Goal: Task Accomplishment & Management: Manage account settings

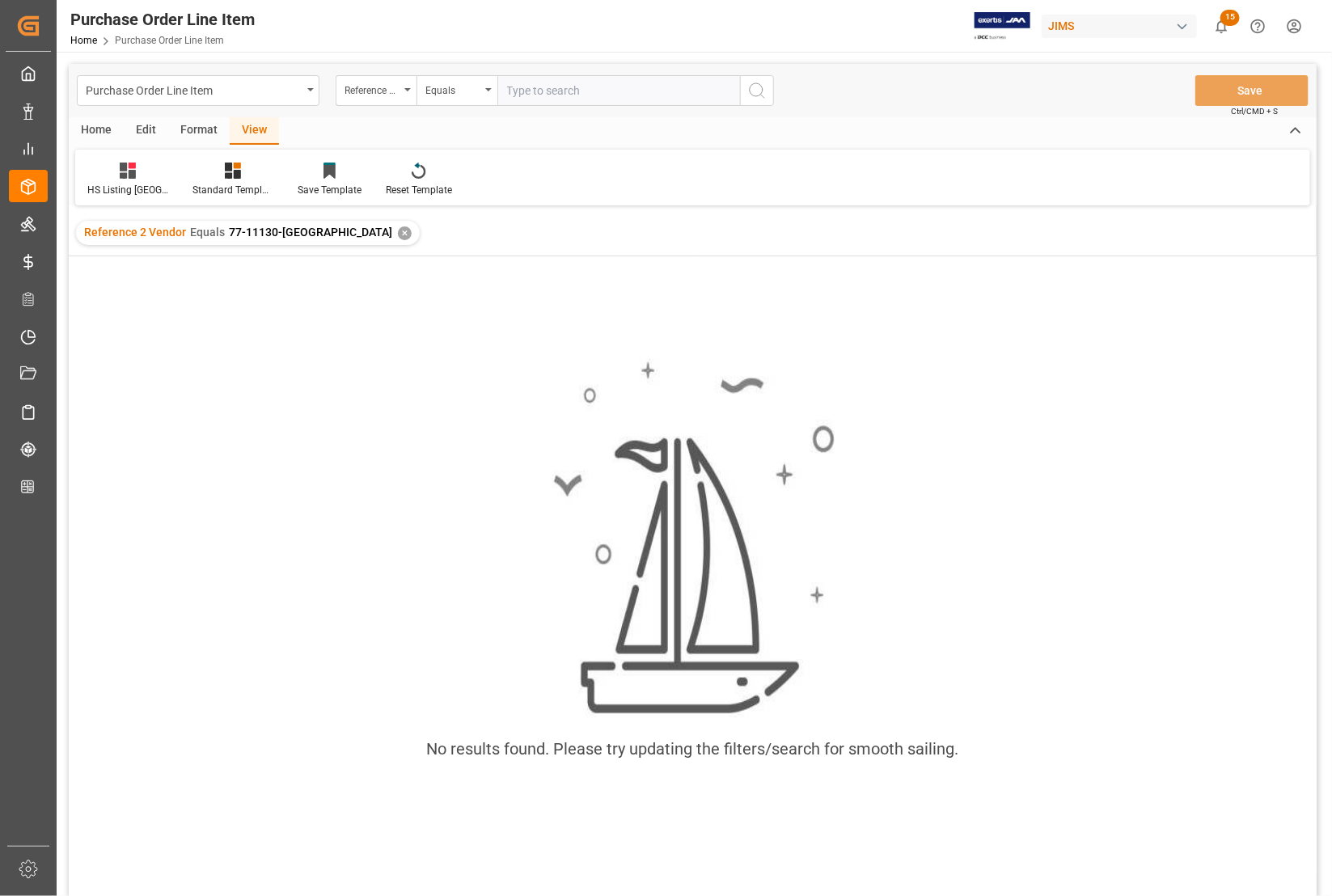
click at [308, 225] on div "Reference 2 Vendor Equals 77-11130-US ✕" at bounding box center [248, 232] width 344 height 24
click at [398, 227] on div "✕" at bounding box center [405, 233] width 14 height 14
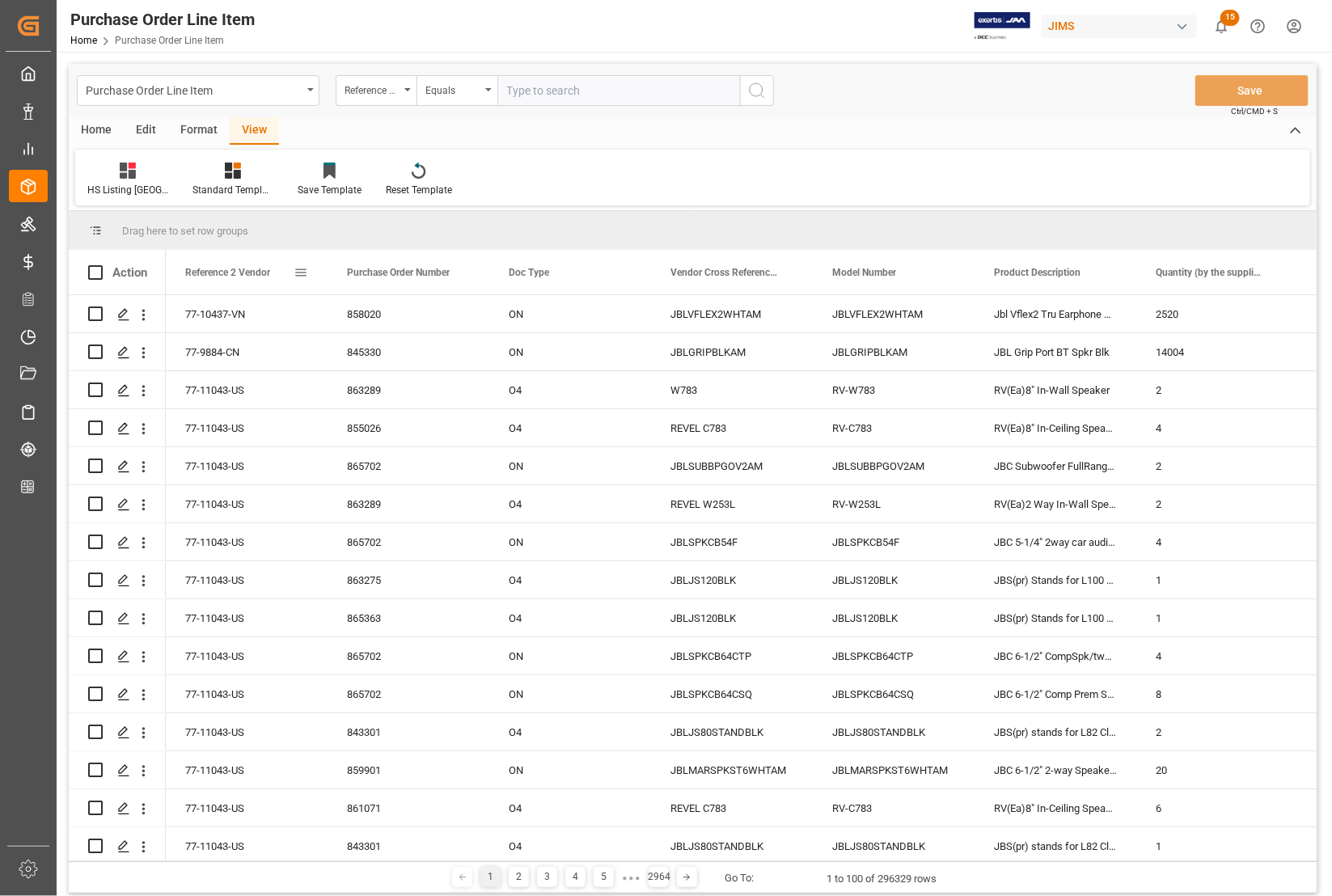
click at [276, 277] on div "Reference 2 Vendor" at bounding box center [239, 272] width 108 height 44
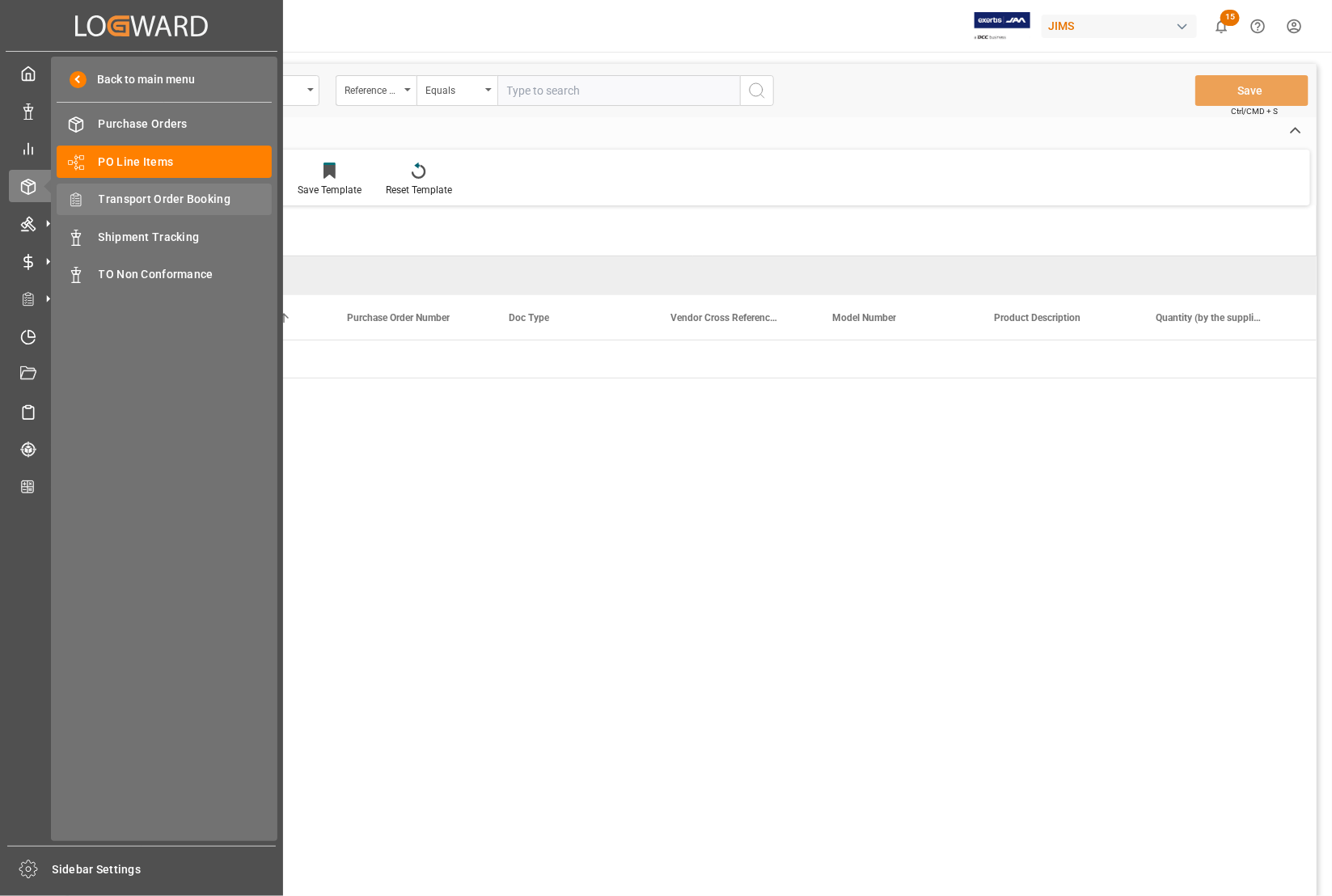
click at [172, 194] on span "Transport Order Booking" at bounding box center [185, 199] width 174 height 17
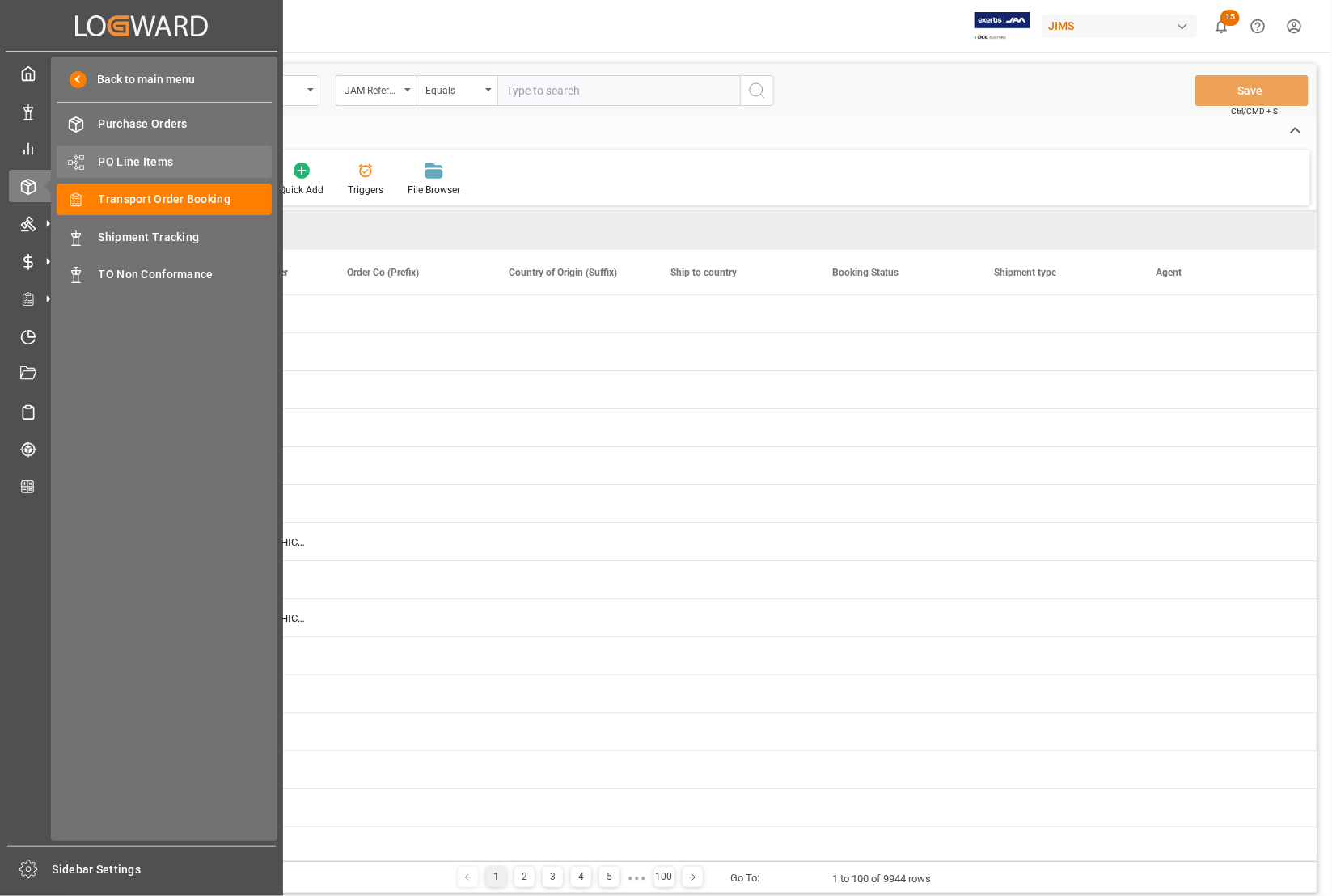
click at [131, 159] on span "PO Line Items" at bounding box center [185, 161] width 174 height 17
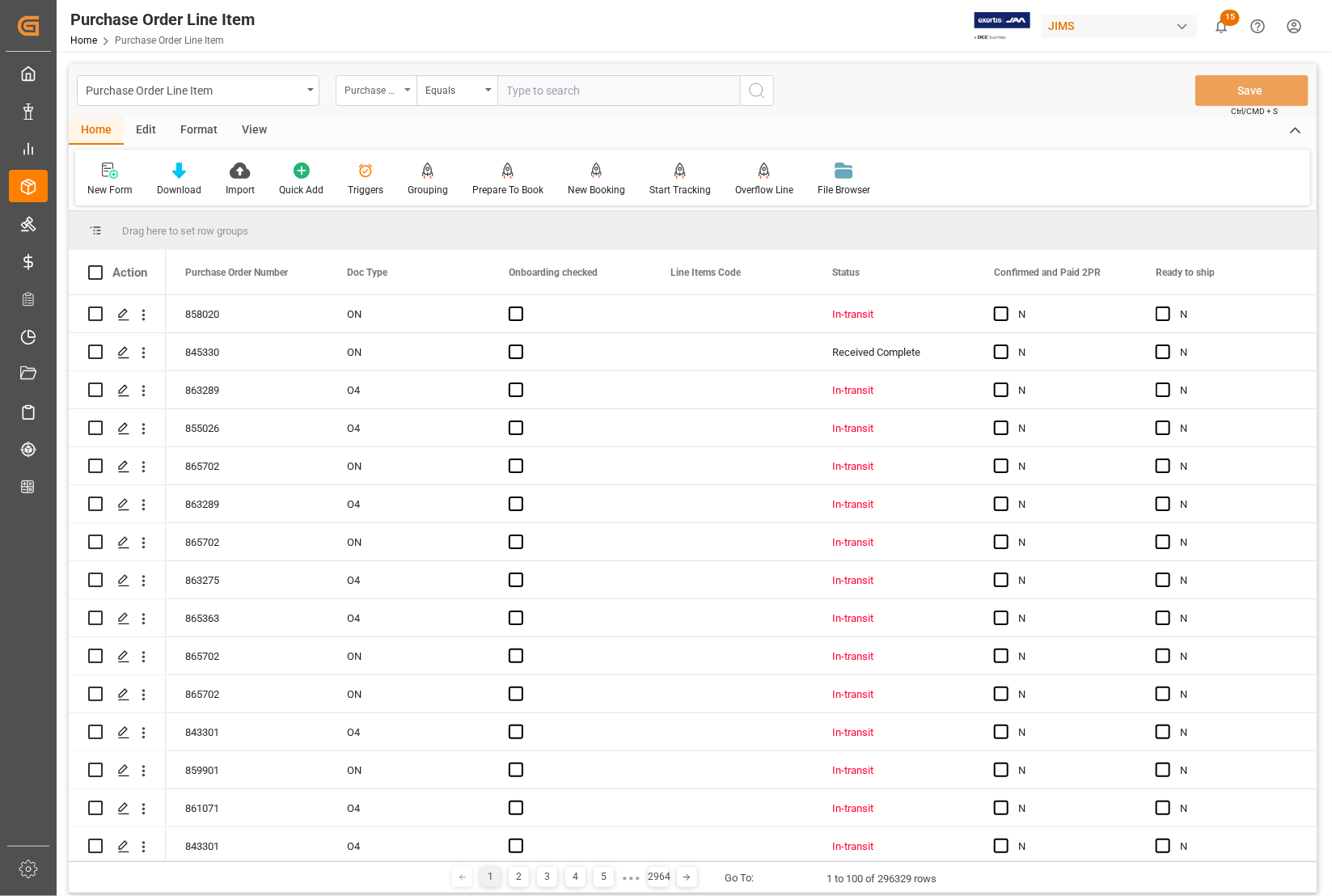
click at [384, 90] on div "Purchase Order Number" at bounding box center [372, 88] width 55 height 19
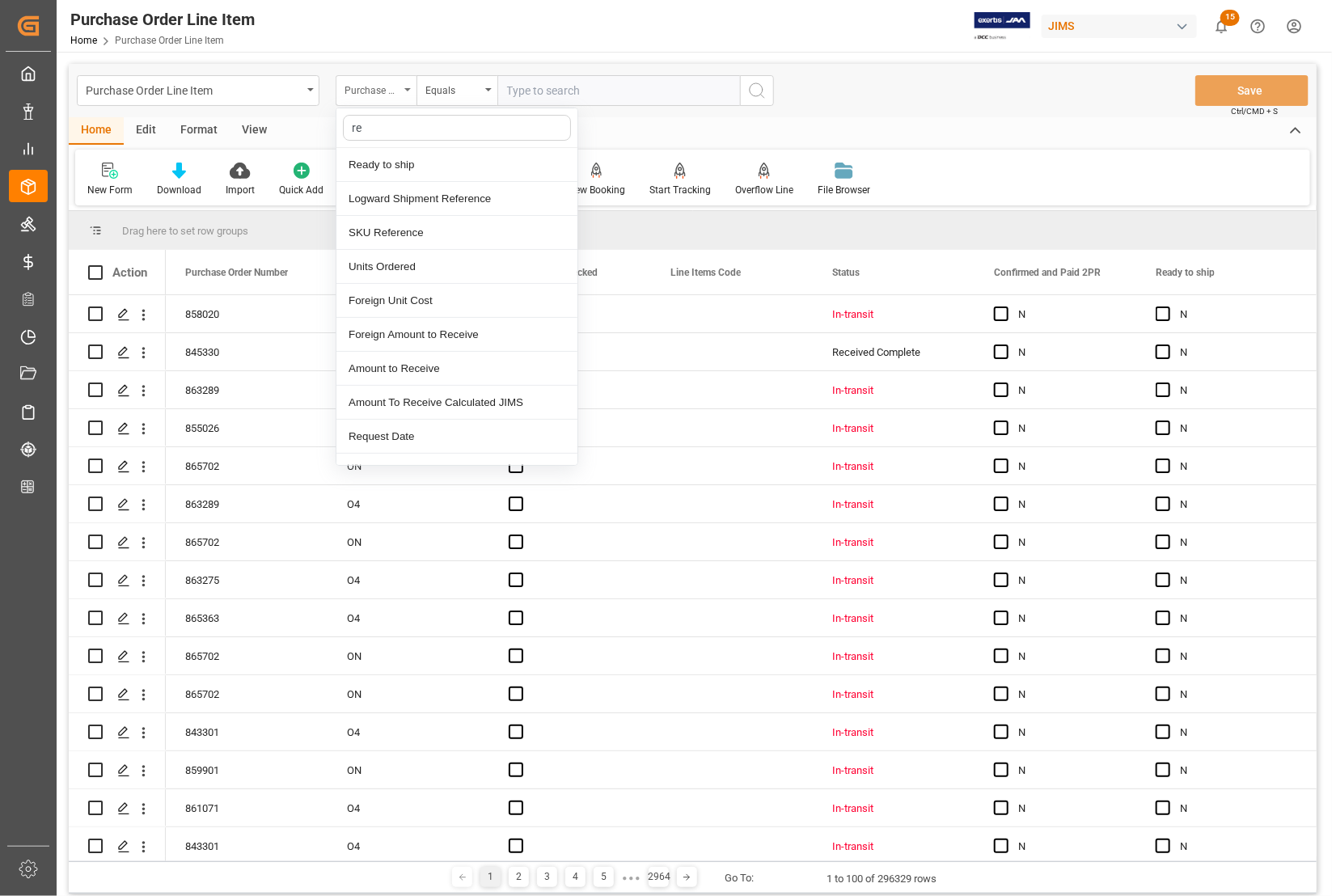
type input "ref"
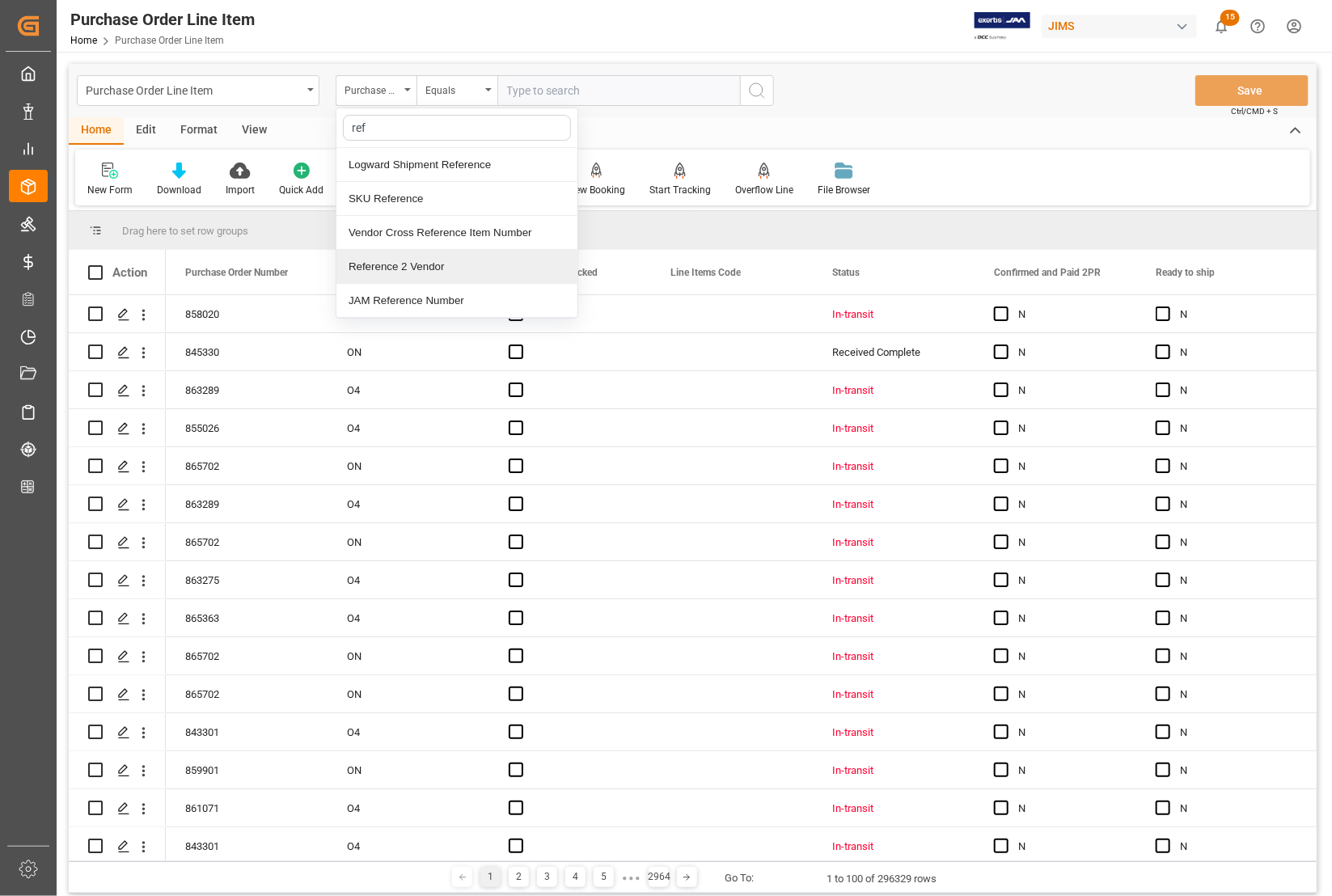
click at [373, 268] on div "Reference 2 Vendor" at bounding box center [457, 267] width 241 height 34
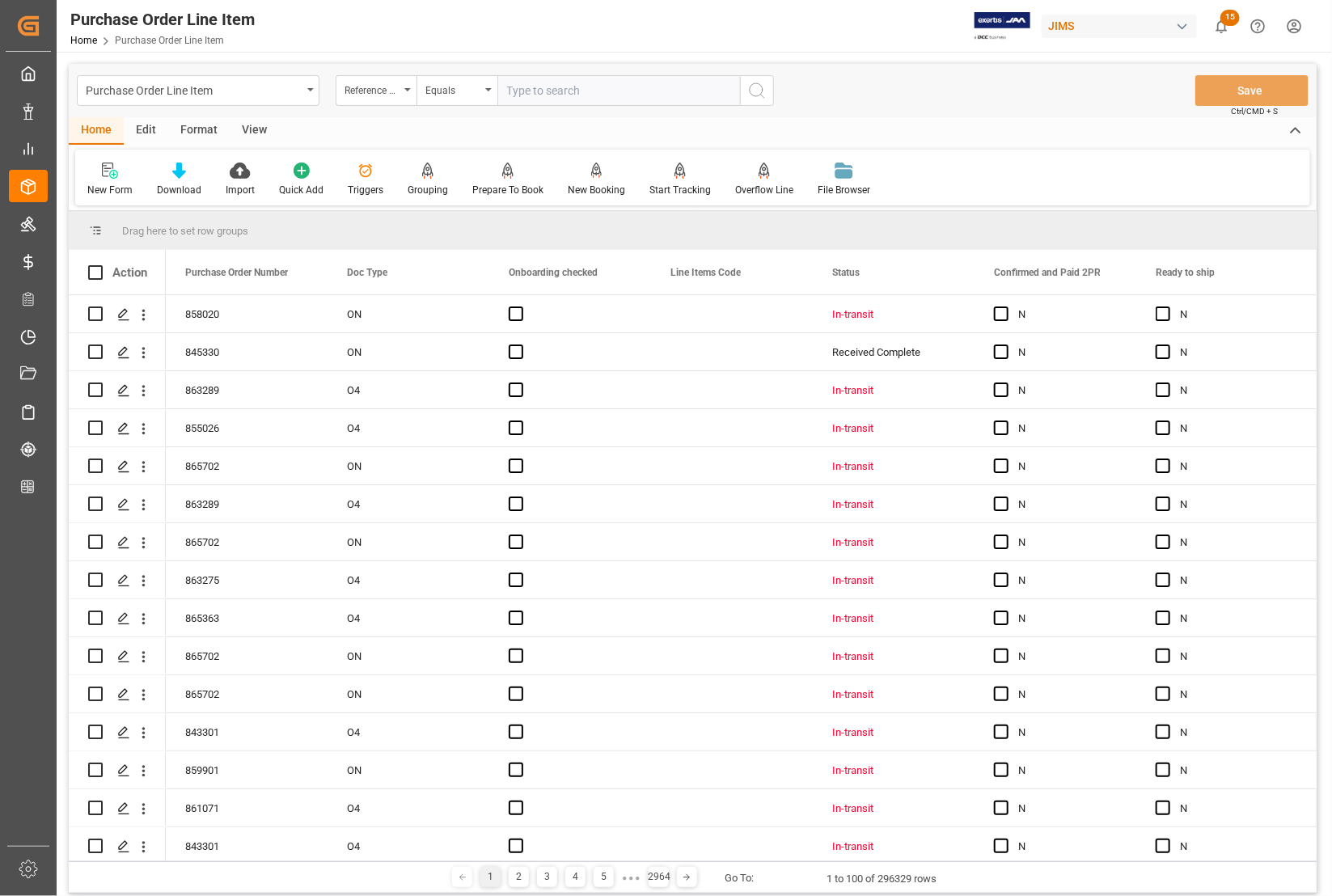
click at [245, 121] on div "View" at bounding box center [254, 130] width 50 height 27
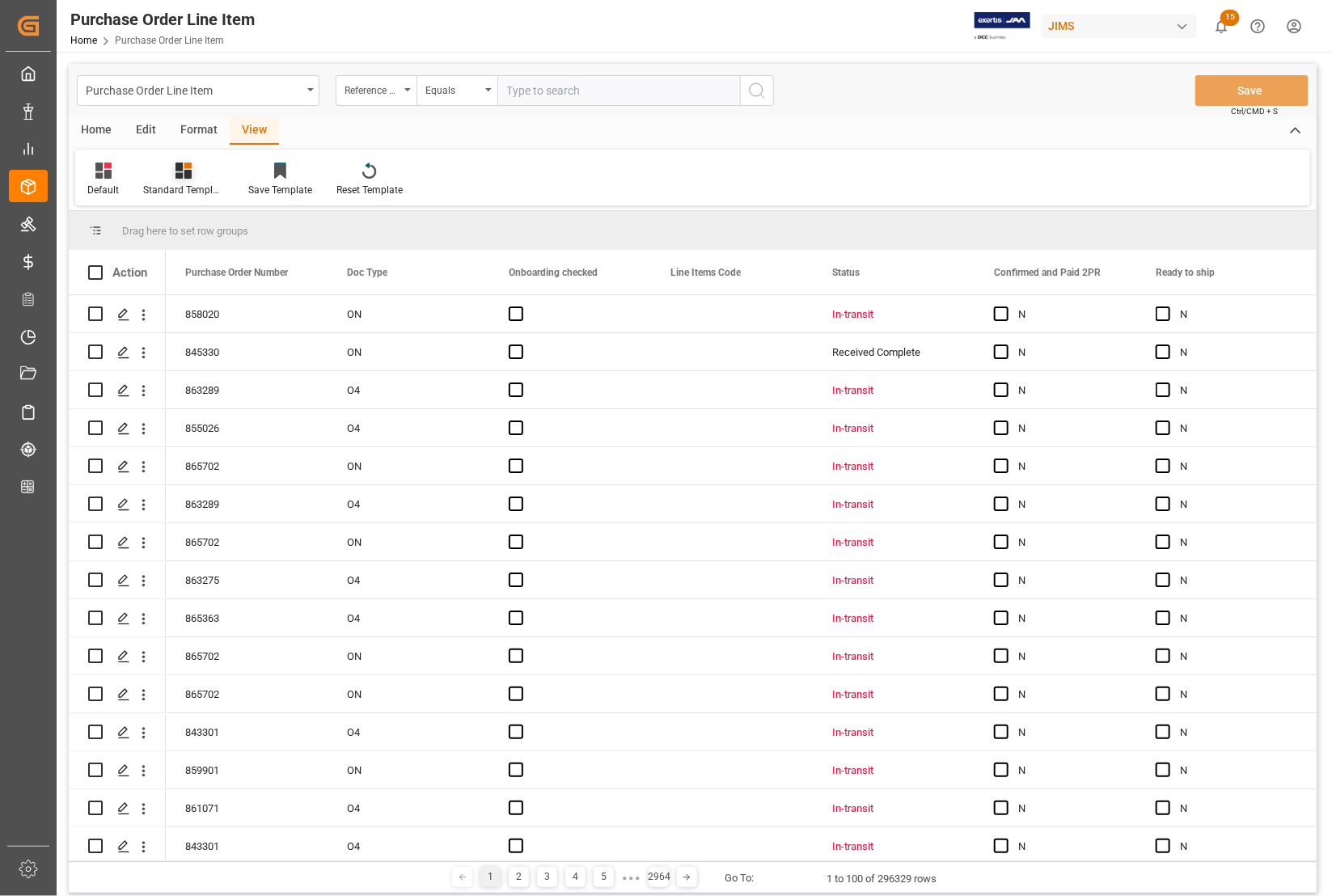
click at [196, 186] on div "Standard Templates" at bounding box center [183, 190] width 81 height 14
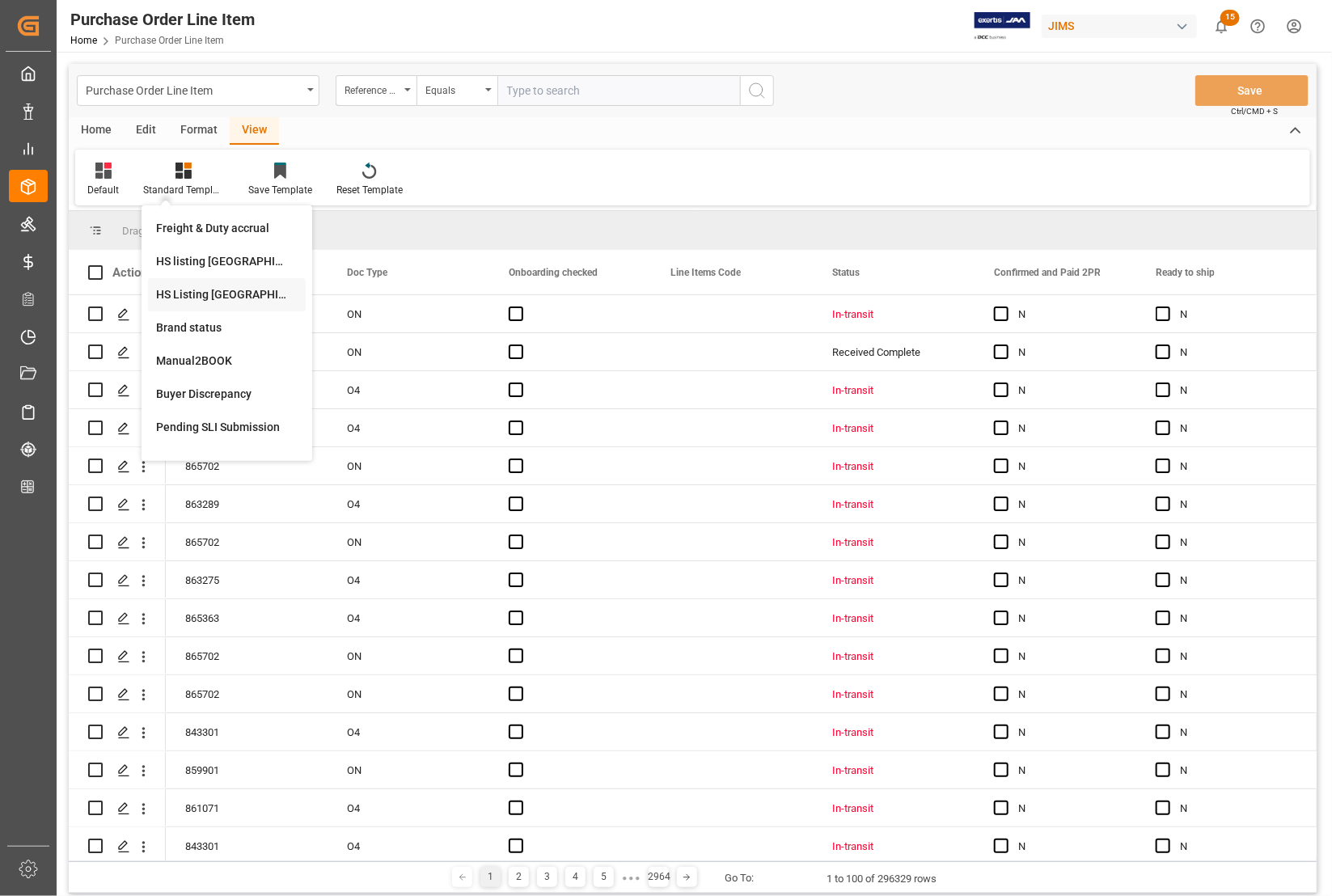
click at [199, 287] on div "HS Listing [GEOGRAPHIC_DATA]" at bounding box center [227, 294] width 142 height 17
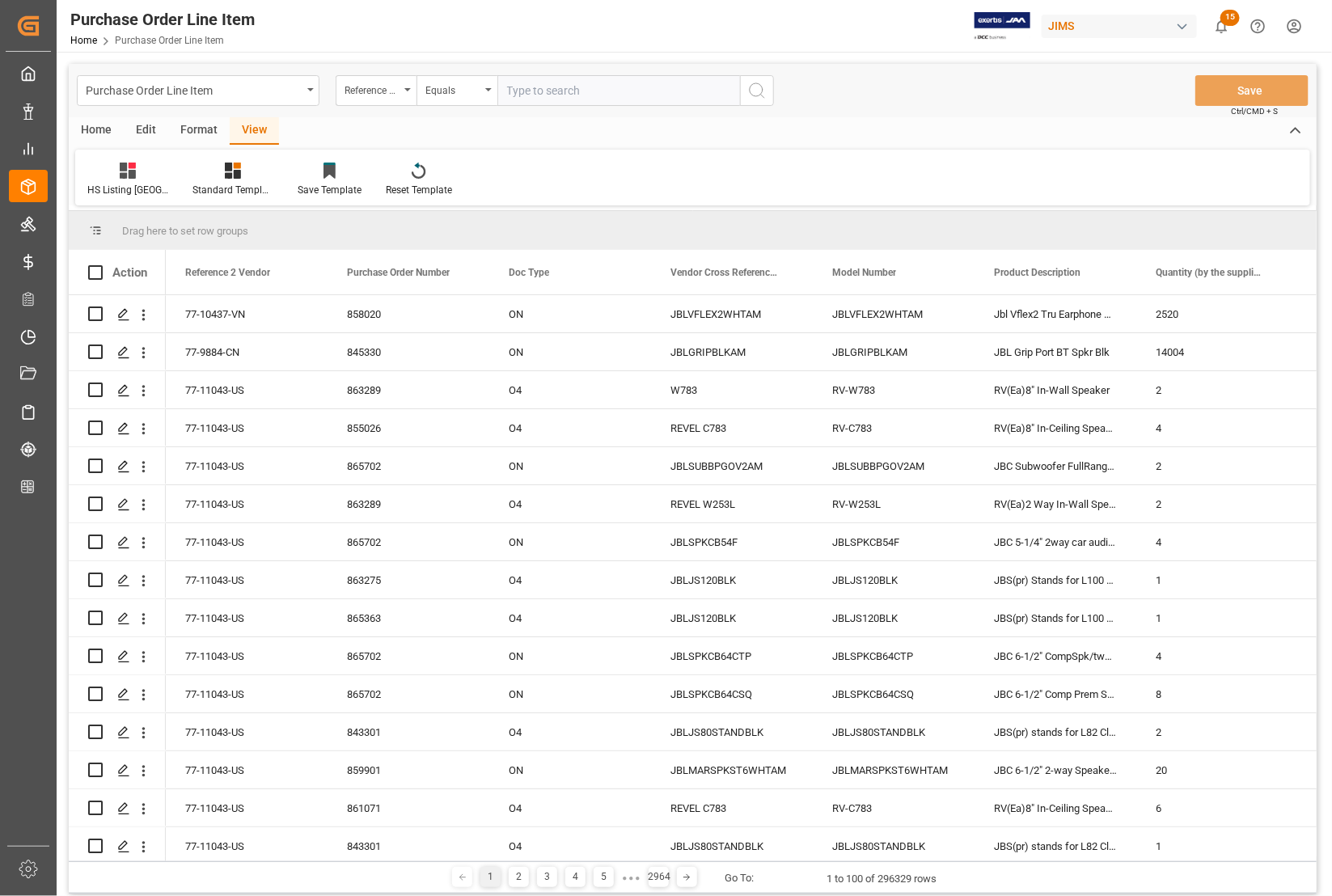
click at [527, 93] on input "text" at bounding box center [619, 90] width 243 height 31
type input "77-11130-[GEOGRAPHIC_DATA]"
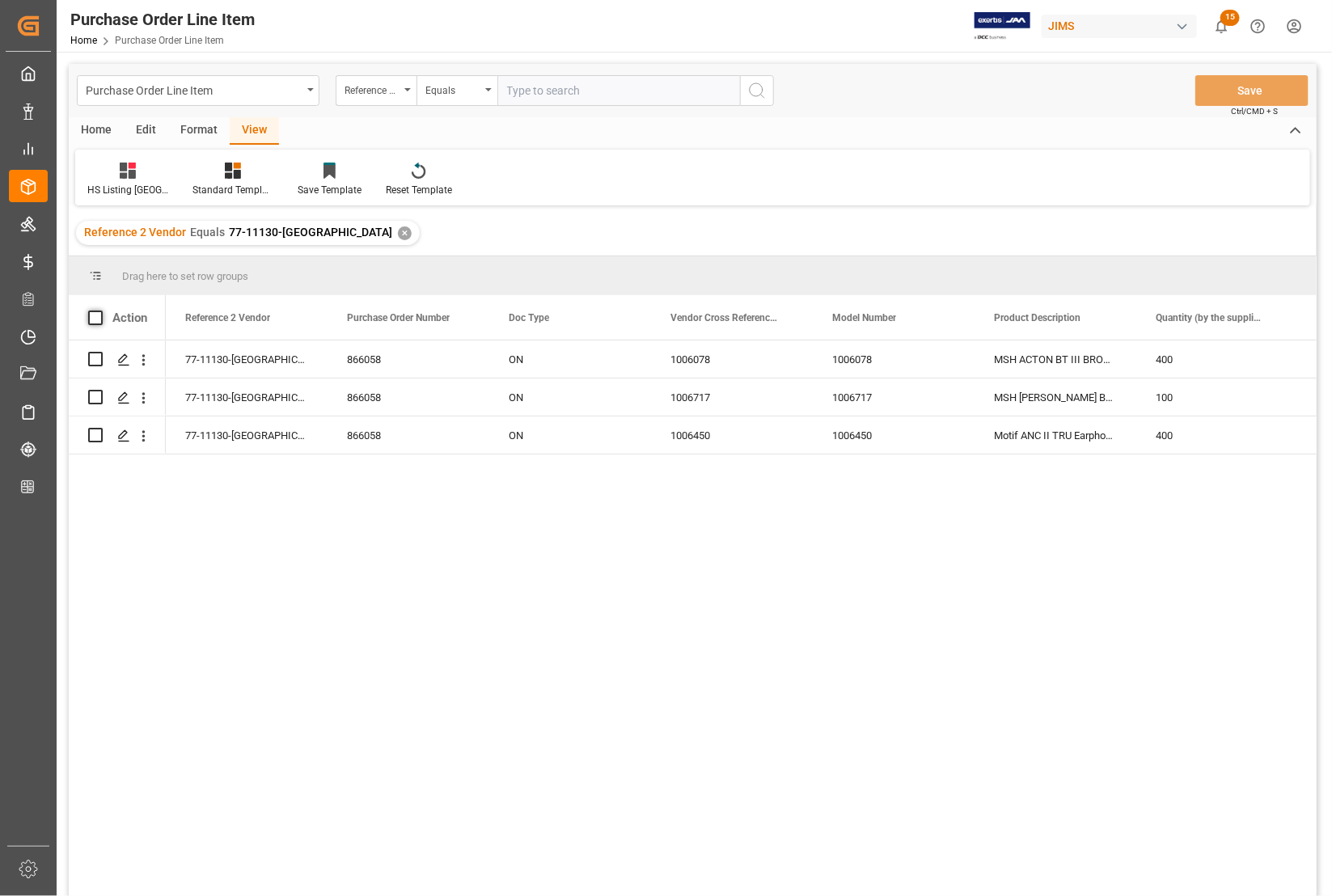
click at [94, 317] on span at bounding box center [95, 317] width 14 height 14
click at [100, 310] on input "checkbox" at bounding box center [100, 310] width 0 height 0
checkbox input "true"
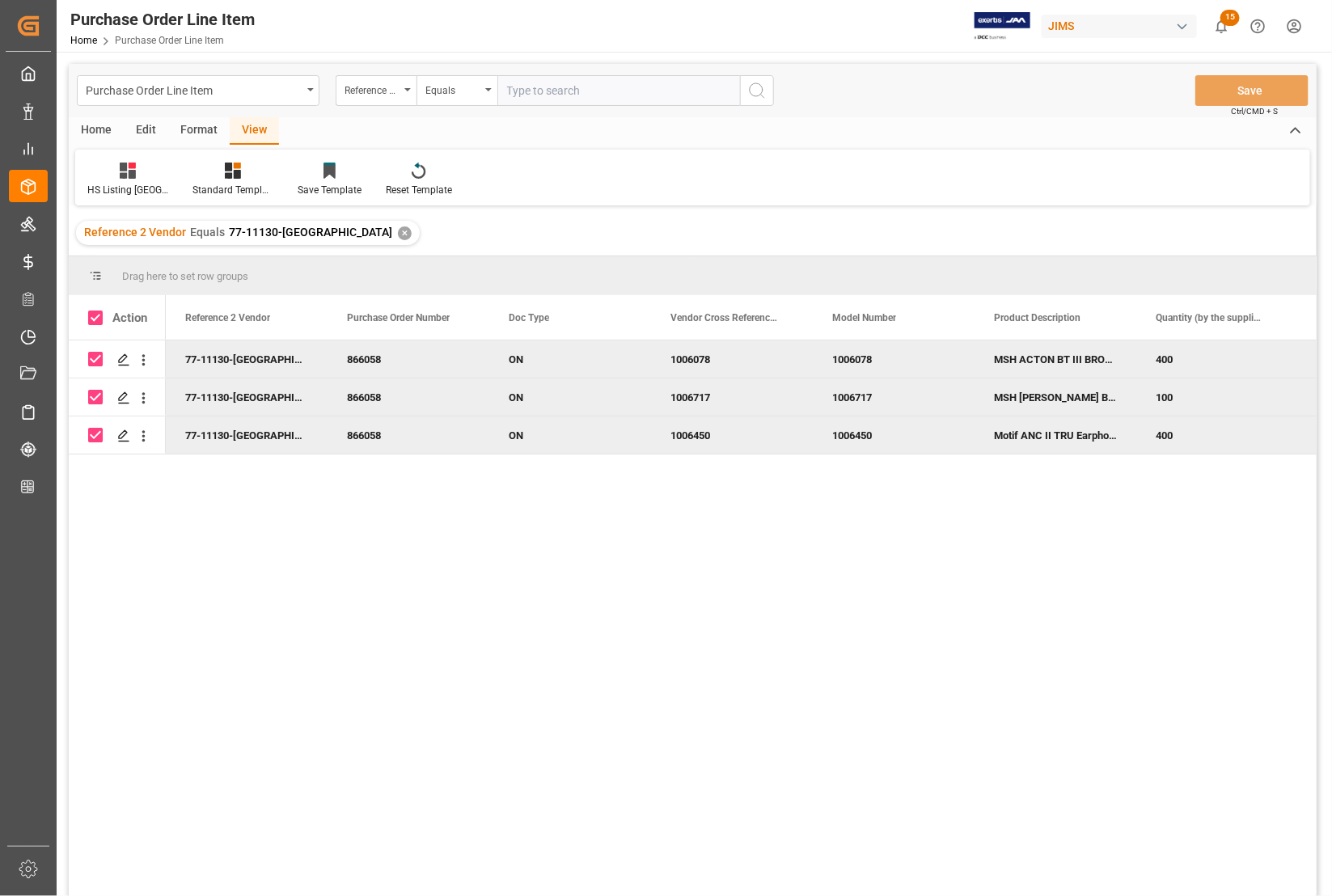
click at [145, 127] on div "Edit" at bounding box center [146, 130] width 44 height 27
click at [107, 128] on div "Home" at bounding box center [97, 130] width 55 height 27
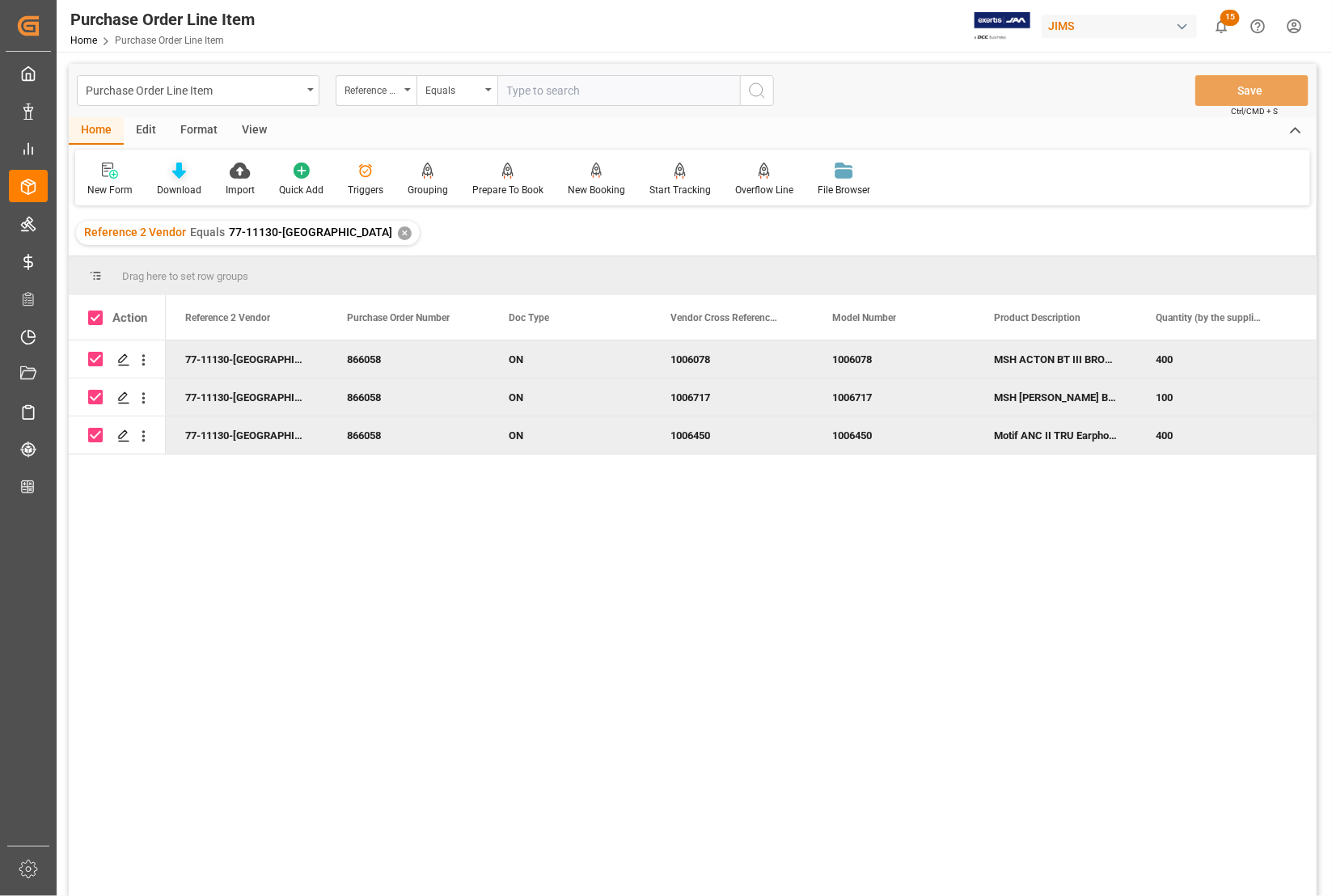
click at [174, 187] on div "Download" at bounding box center [179, 190] width 44 height 14
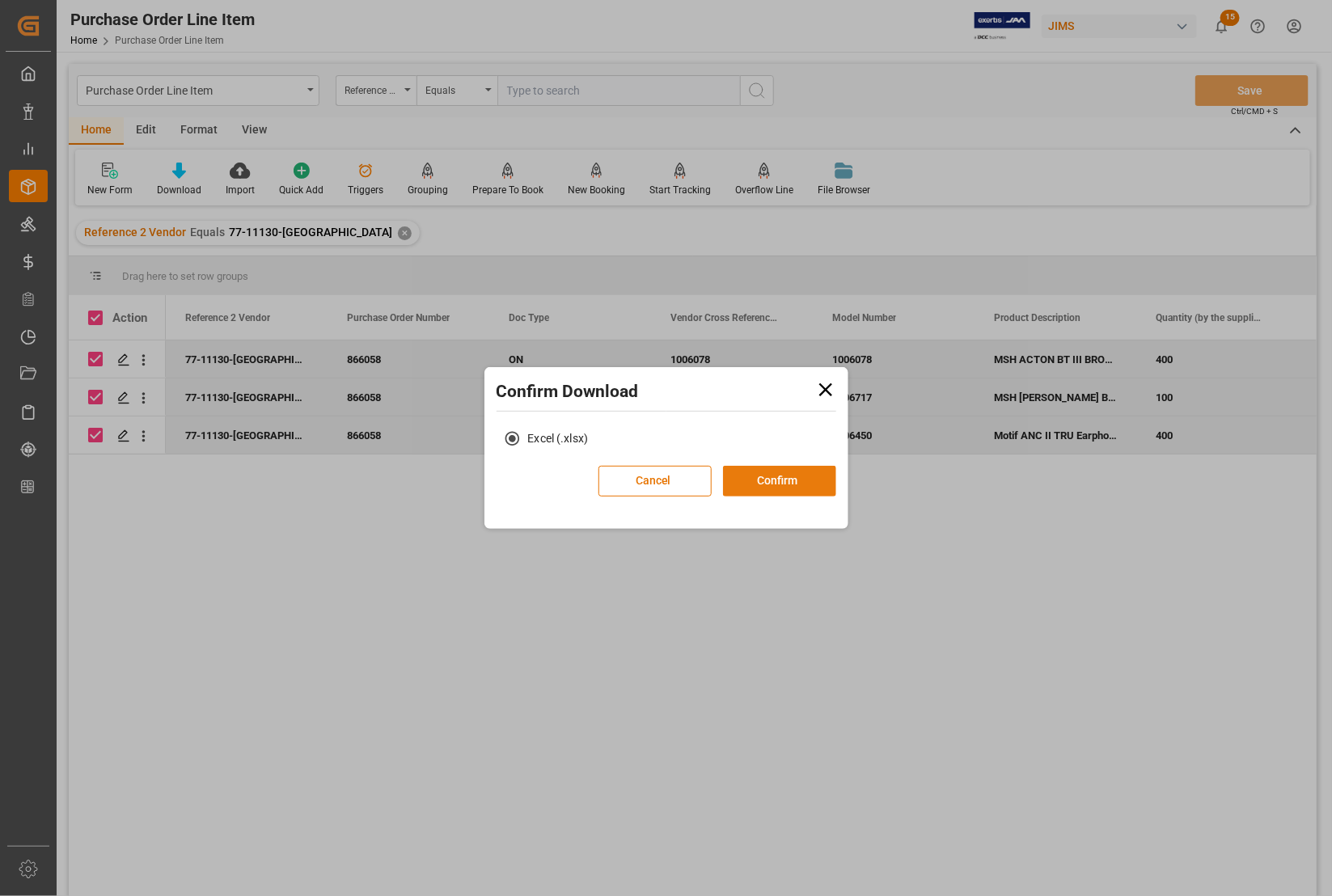
click at [775, 479] on button "Confirm" at bounding box center [780, 481] width 113 height 31
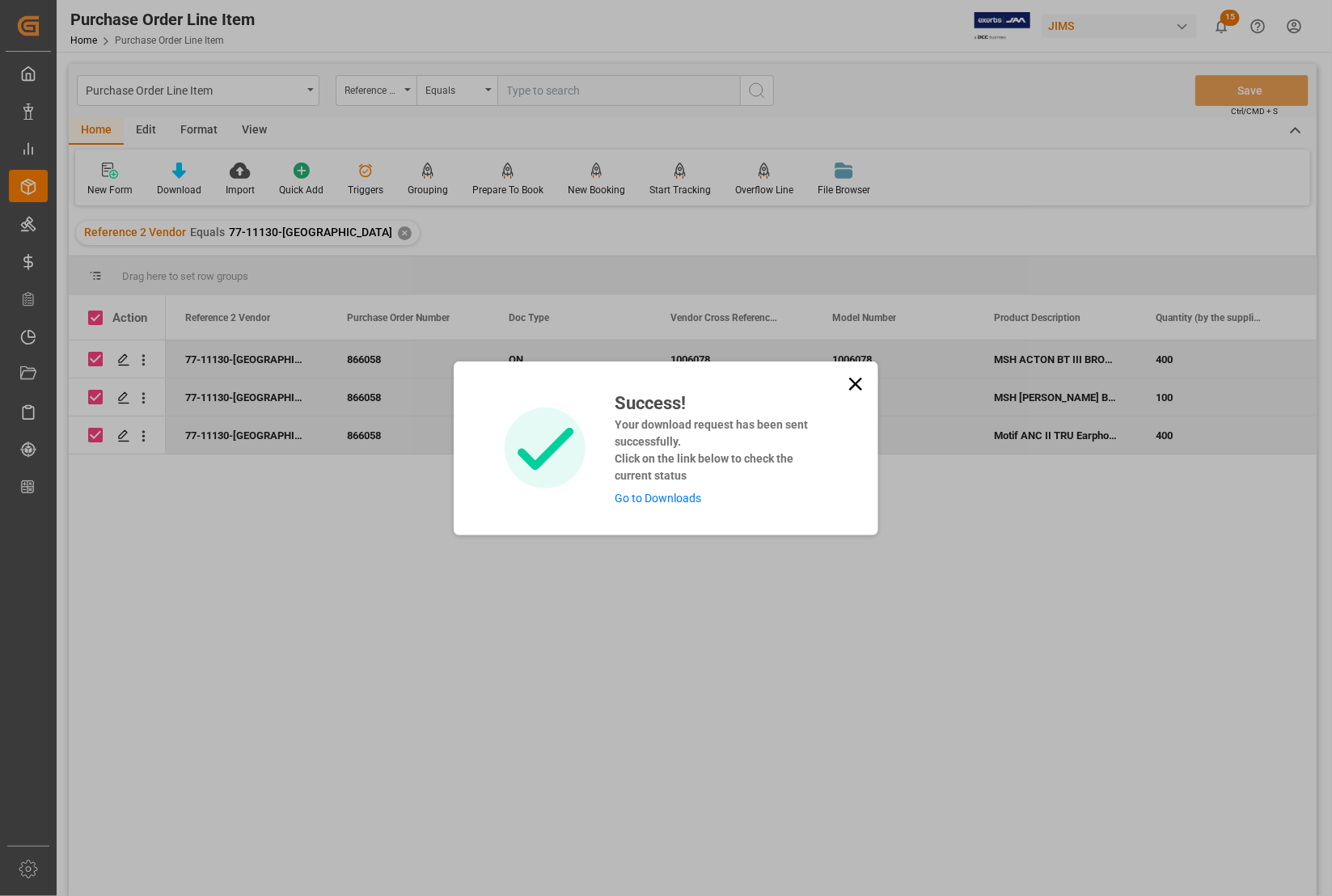
click at [660, 495] on link "Go to Downloads" at bounding box center [658, 498] width 87 height 13
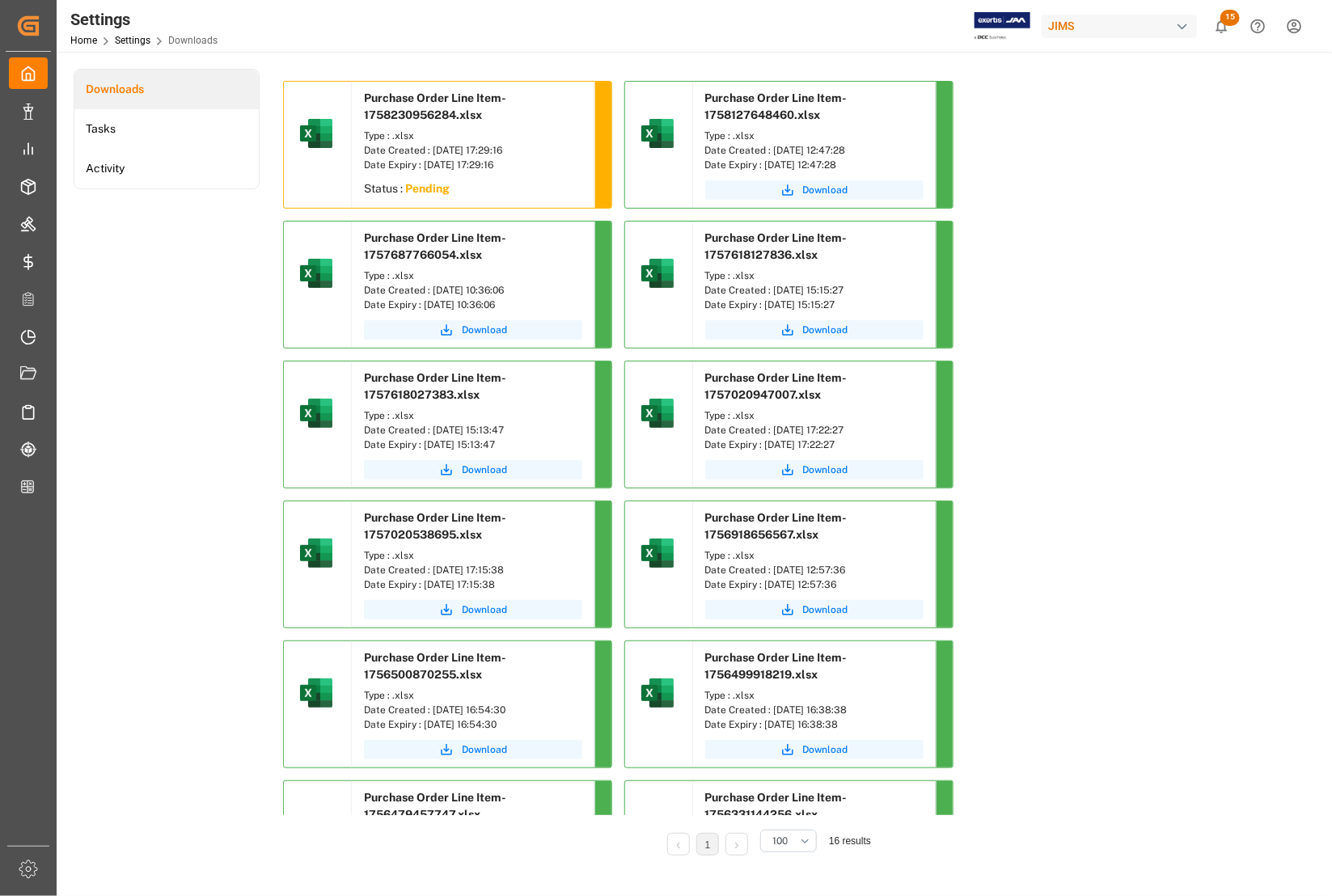
click at [420, 168] on div "Date Expiry : [DATE] 17:29:16" at bounding box center [473, 165] width 218 height 14
click at [808, 190] on span "Download" at bounding box center [825, 190] width 45 height 14
click at [393, 190] on div "Status : Pending" at bounding box center [473, 191] width 243 height 29
click at [394, 144] on div "Date Created : [DATE] 17:29:16" at bounding box center [473, 151] width 218 height 14
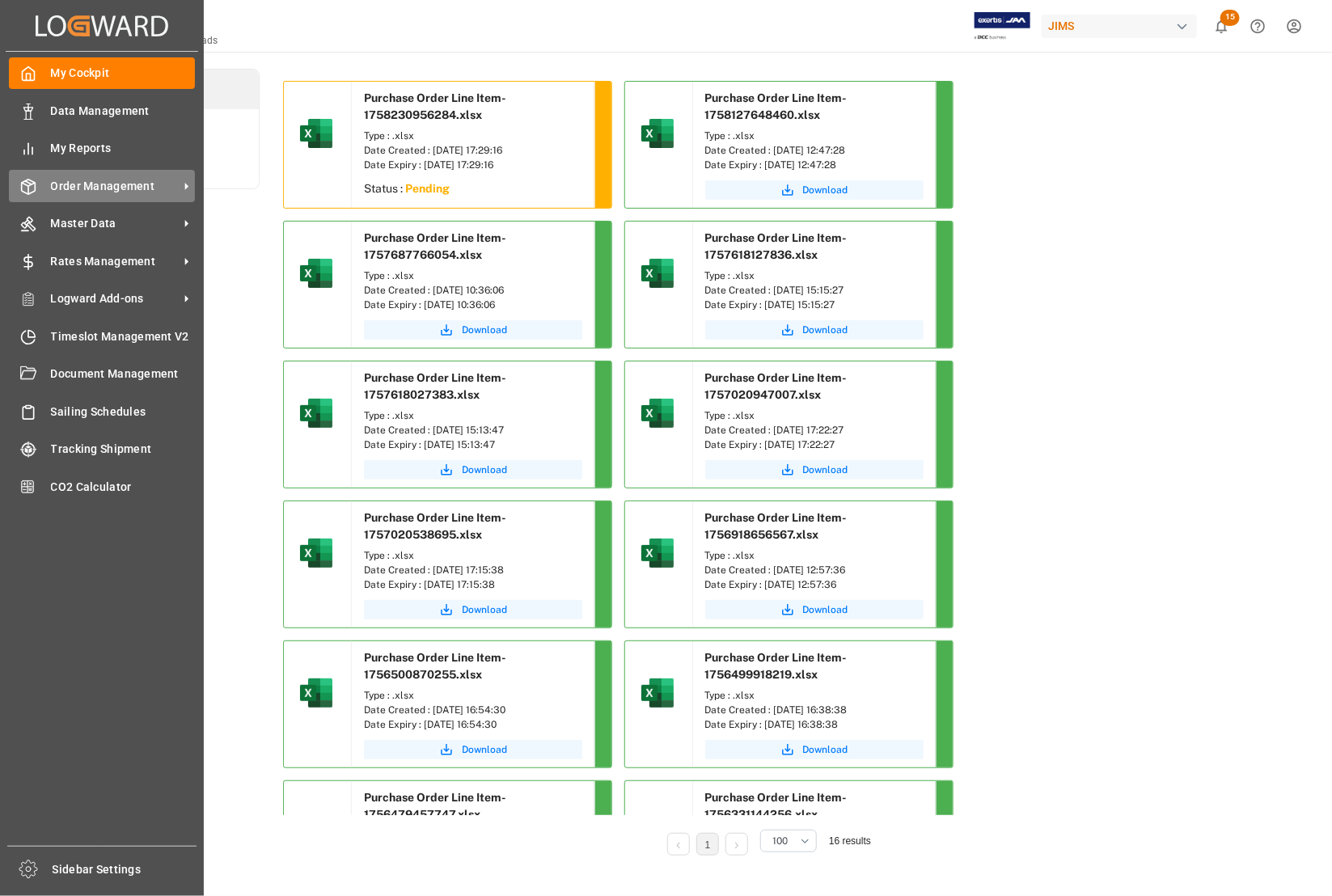
click at [93, 183] on span "Order Management" at bounding box center [114, 186] width 128 height 17
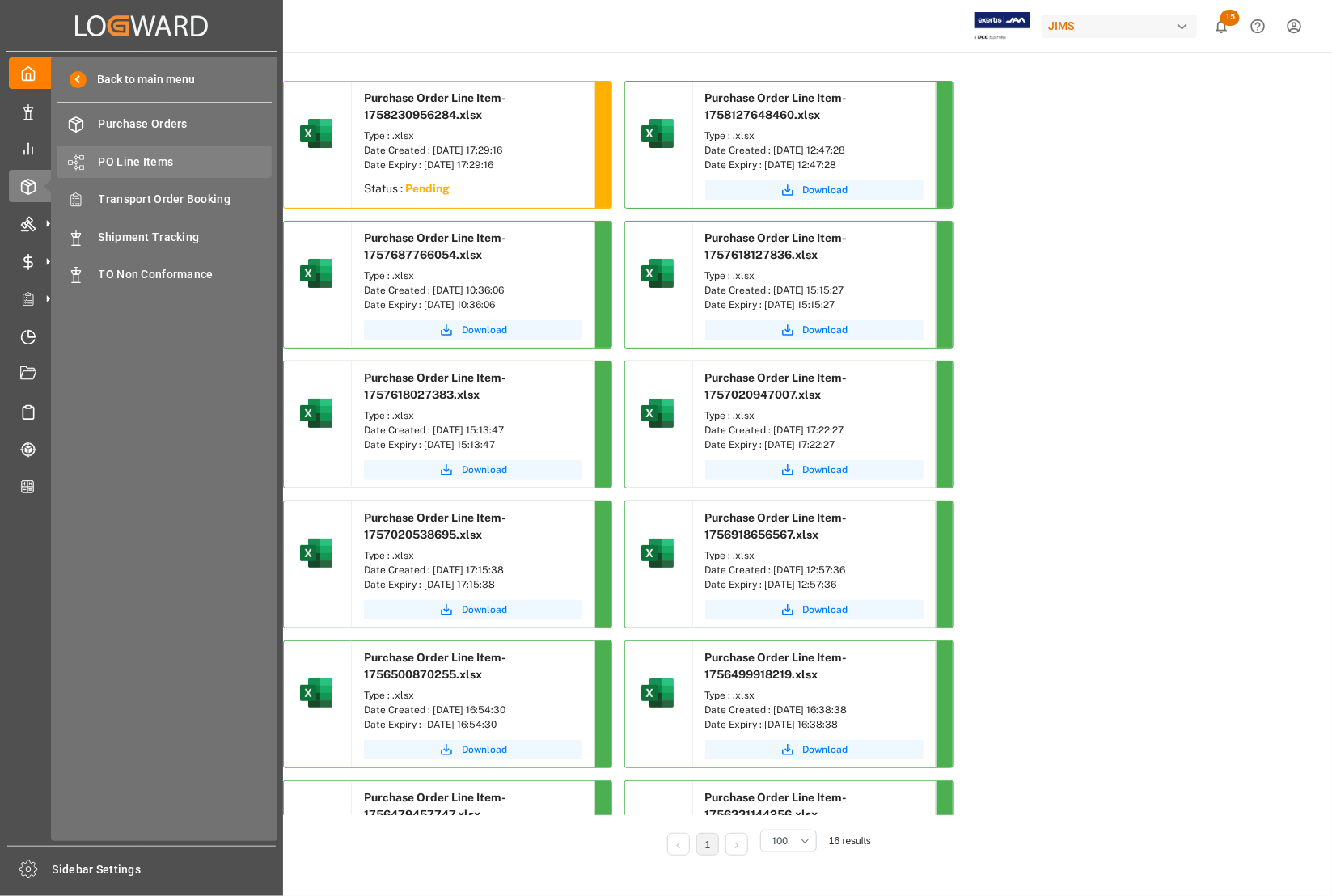
click at [128, 163] on span "PO Line Items" at bounding box center [185, 161] width 174 height 17
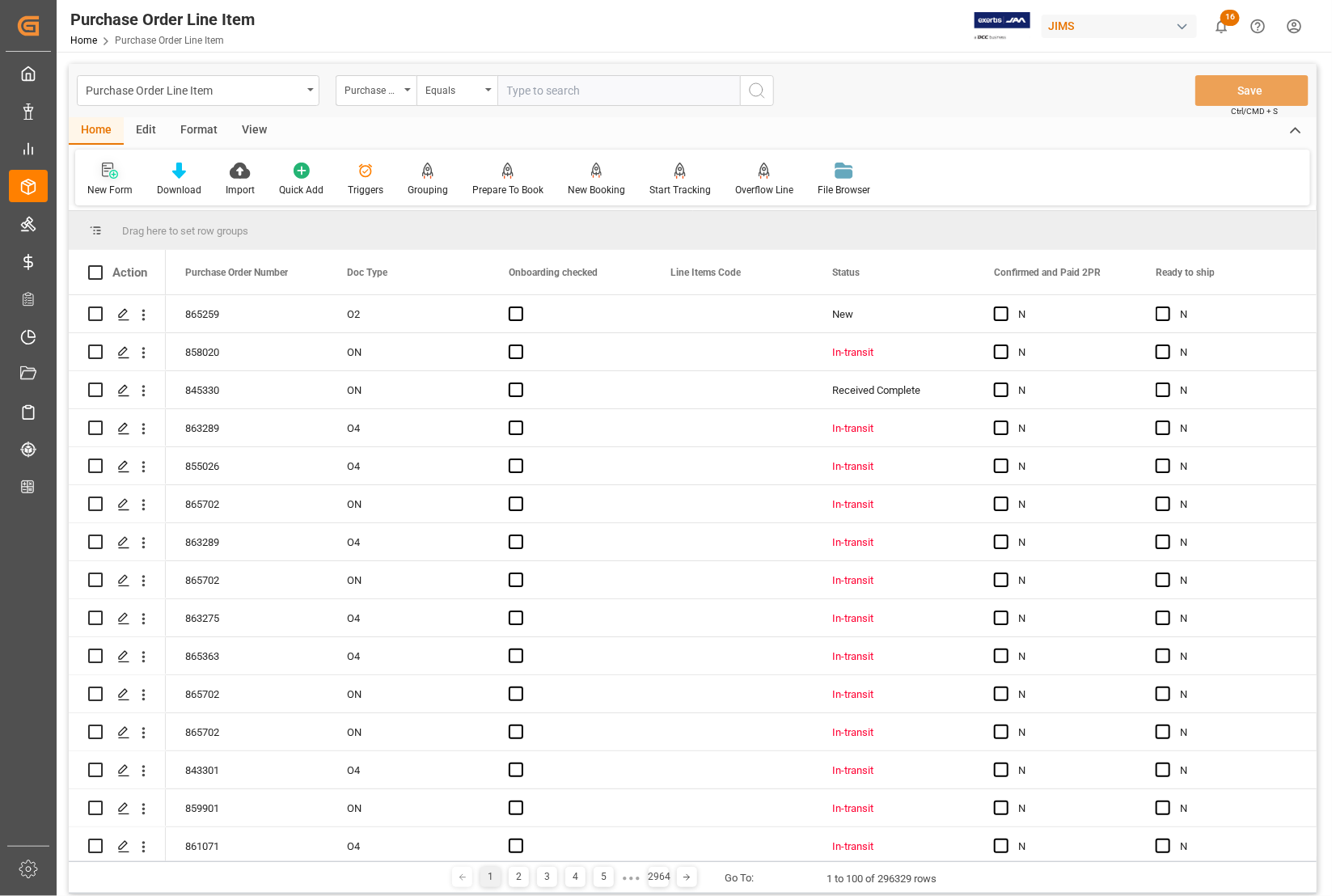
click at [106, 168] on icon at bounding box center [107, 169] width 12 height 14
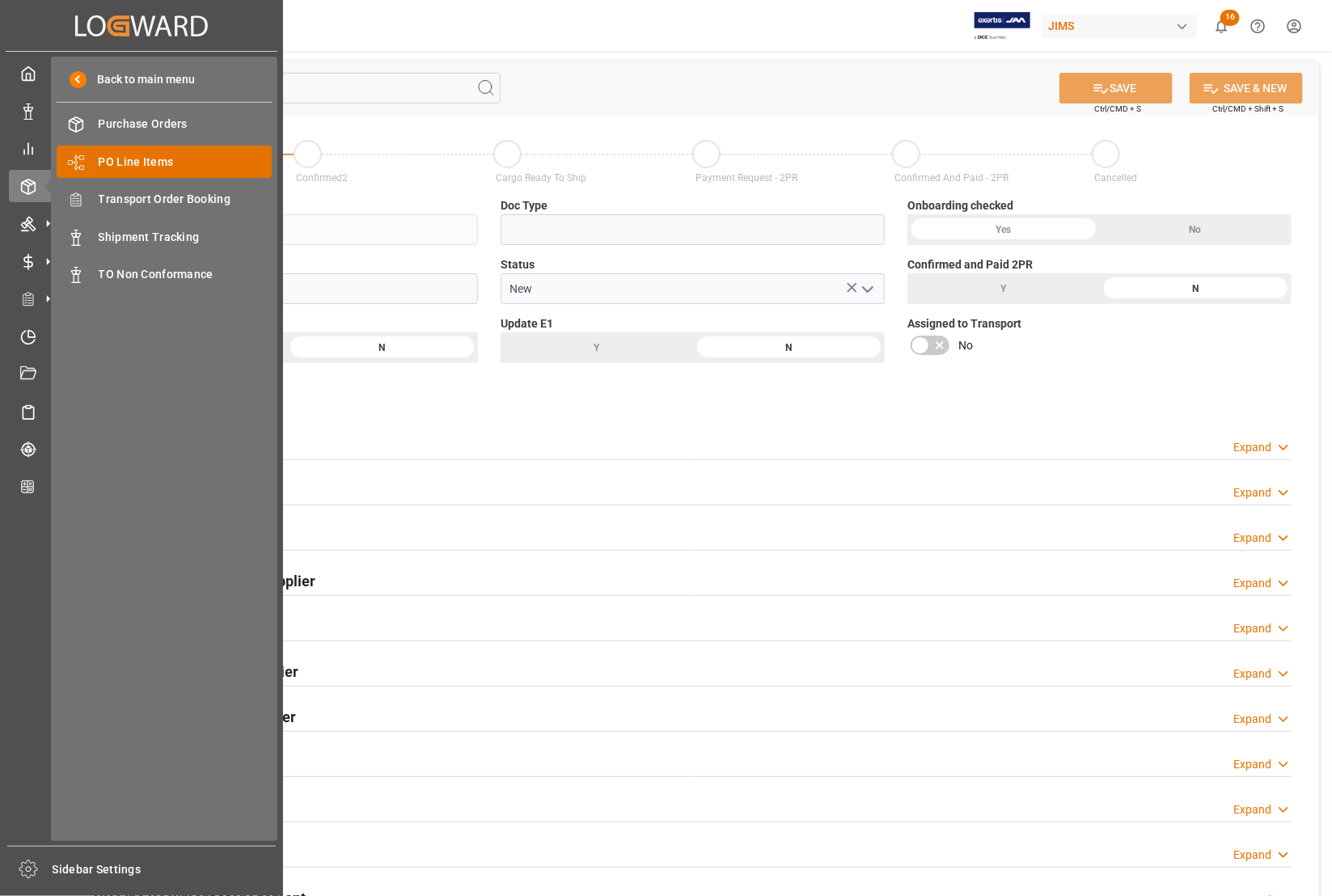
click at [115, 159] on span "PO Line Items" at bounding box center [185, 161] width 174 height 17
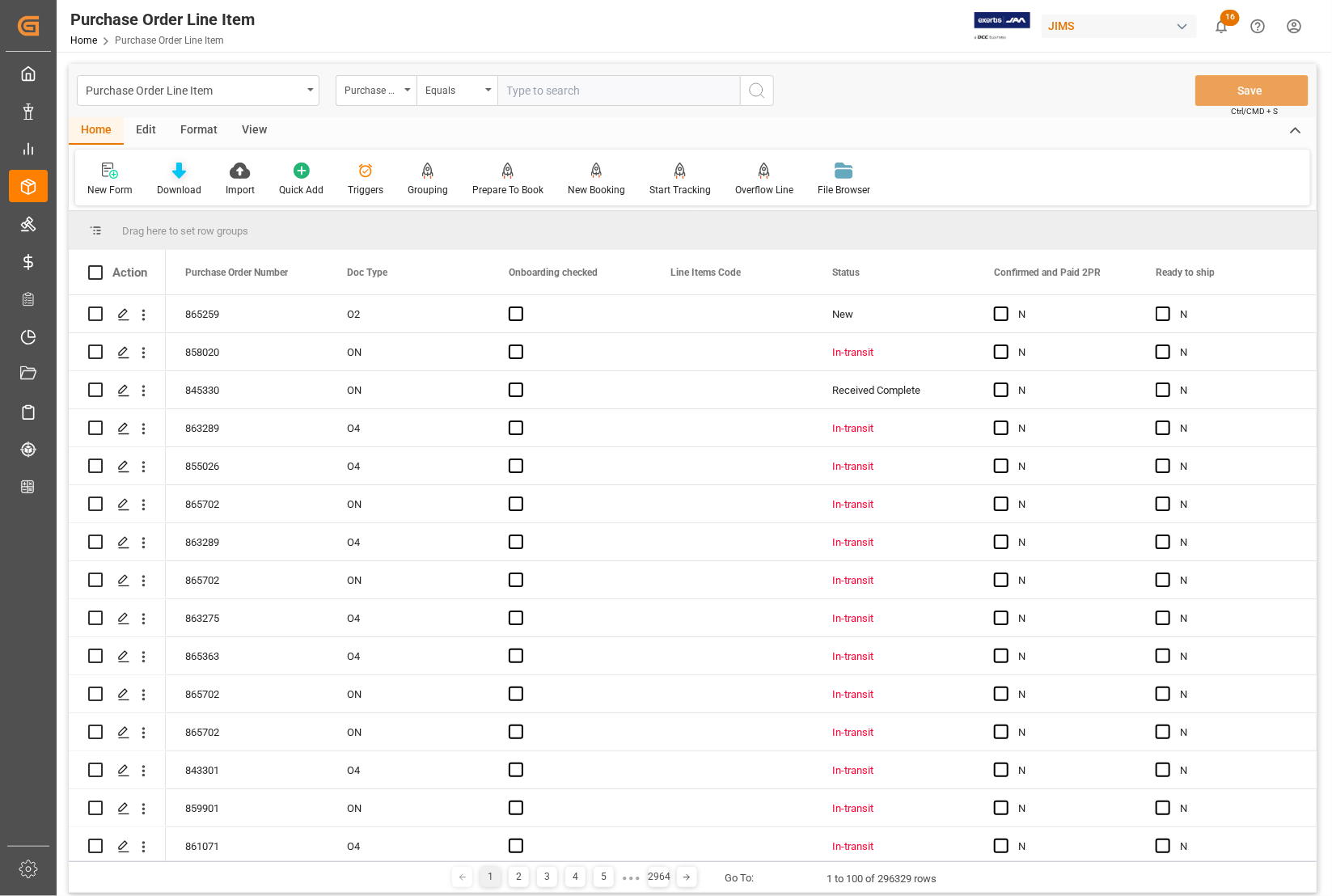
click at [178, 183] on div "Download" at bounding box center [179, 190] width 44 height 14
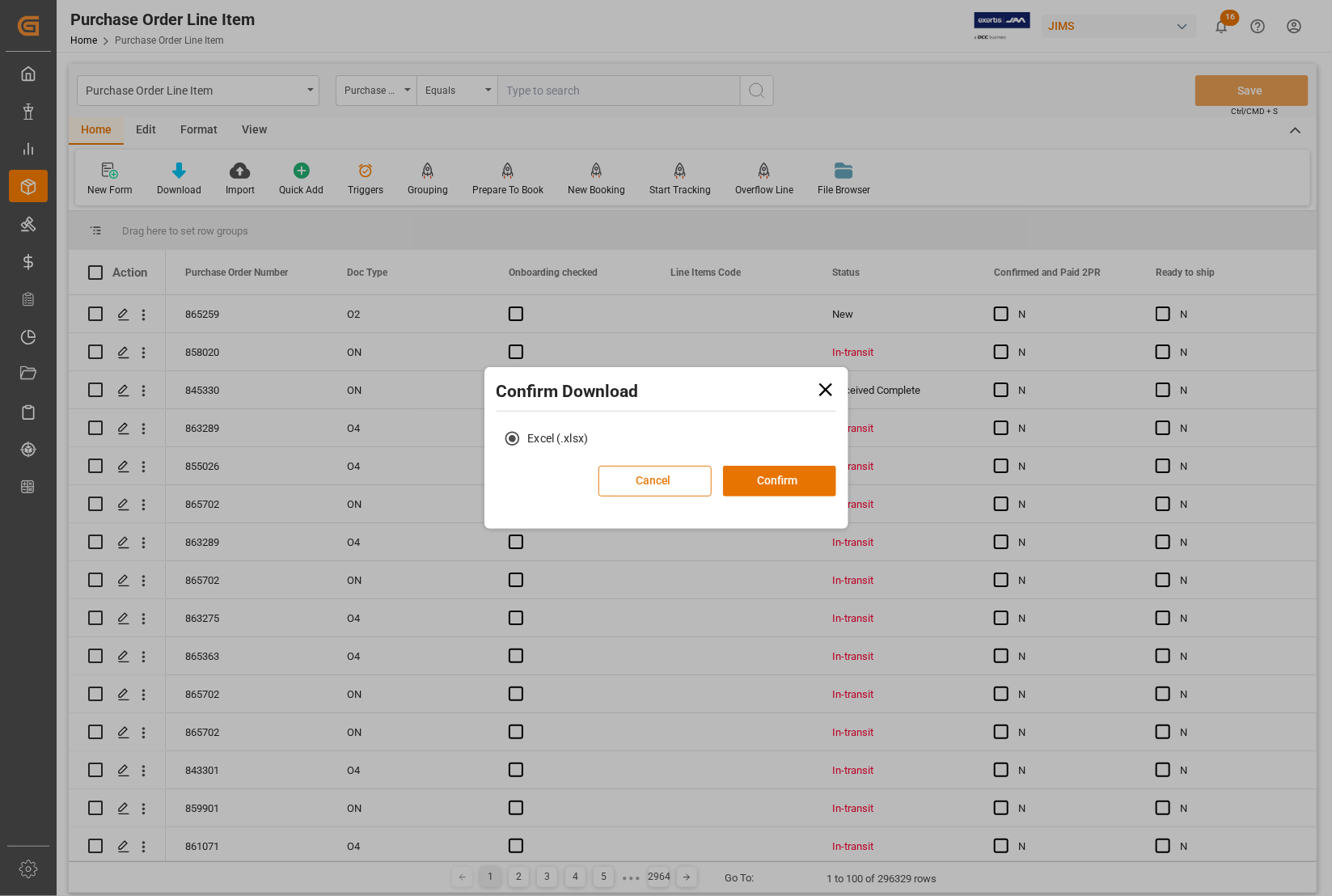
click at [679, 481] on button "Cancel" at bounding box center [655, 481] width 113 height 31
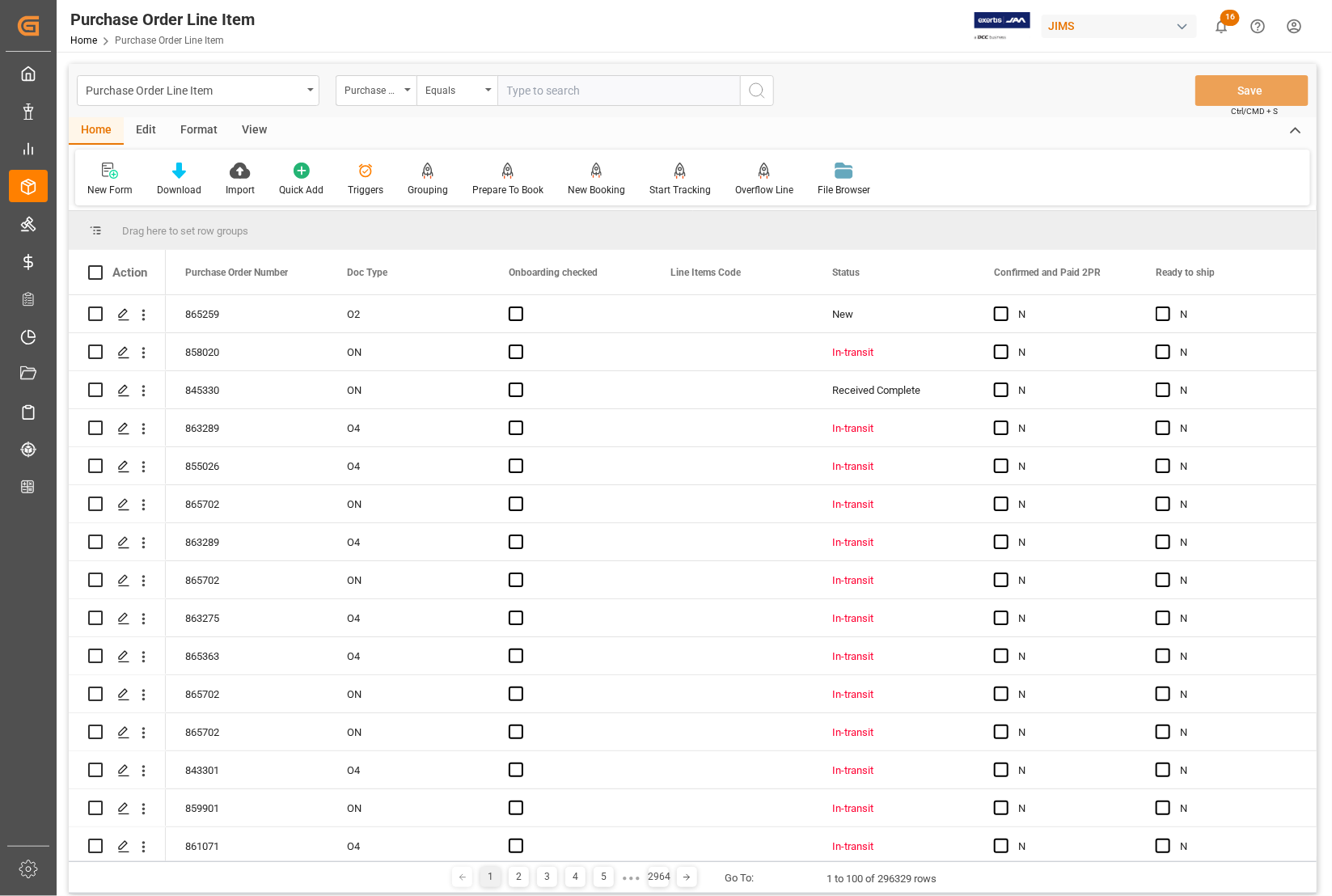
click at [244, 129] on div "View" at bounding box center [254, 130] width 50 height 27
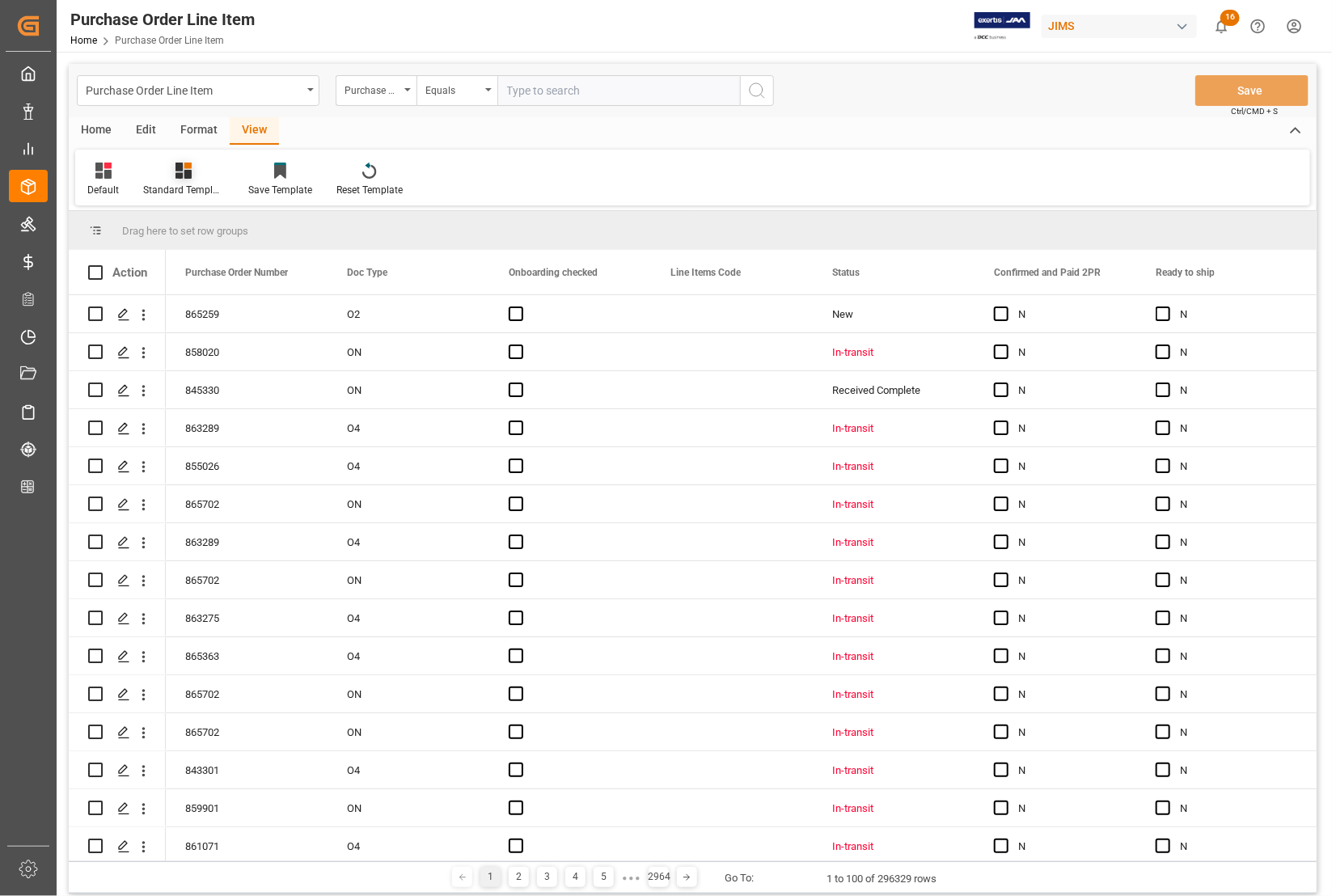
click at [167, 190] on div "Standard Templates" at bounding box center [183, 190] width 81 height 14
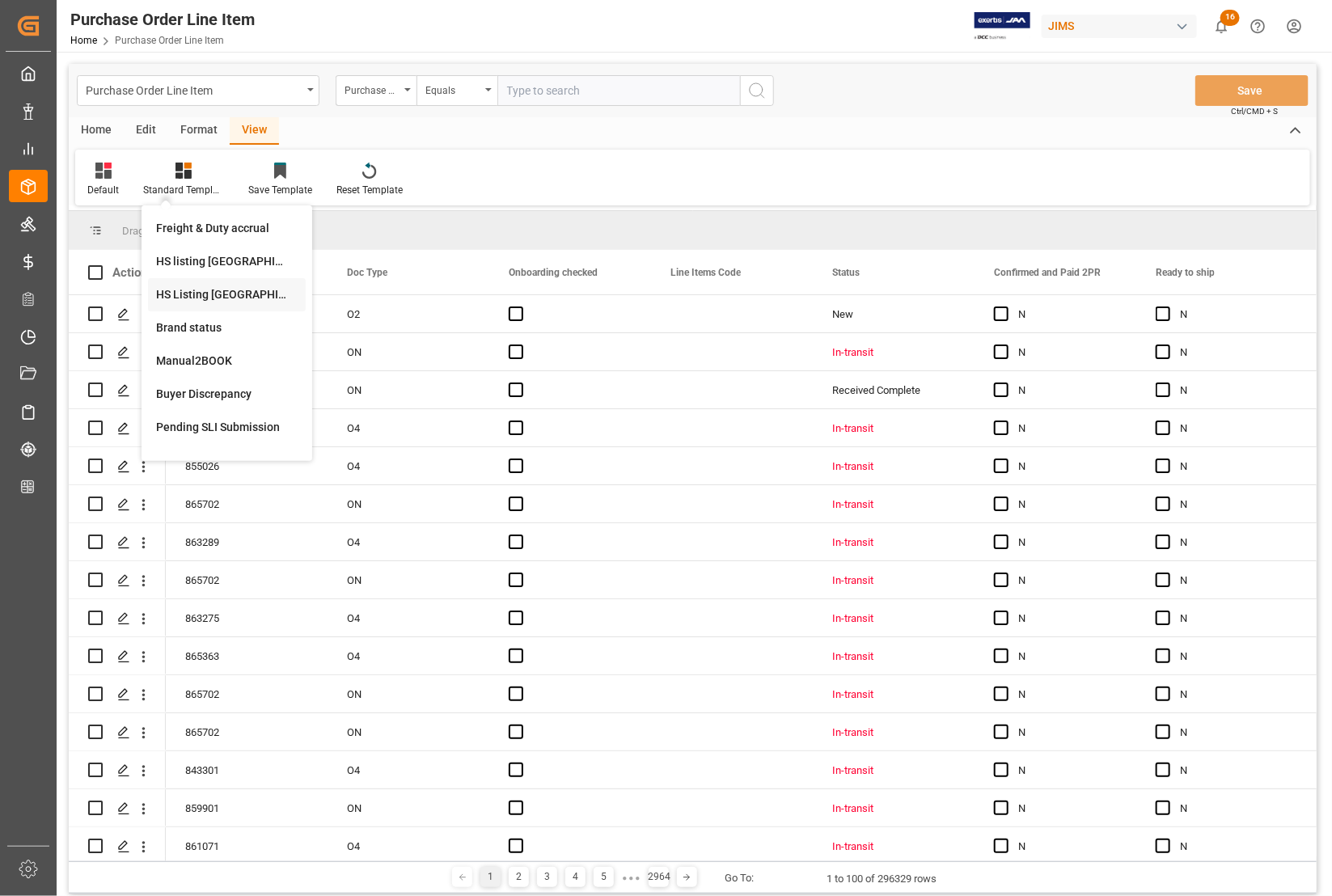
click at [190, 297] on div "HS Listing [GEOGRAPHIC_DATA]" at bounding box center [227, 294] width 142 height 17
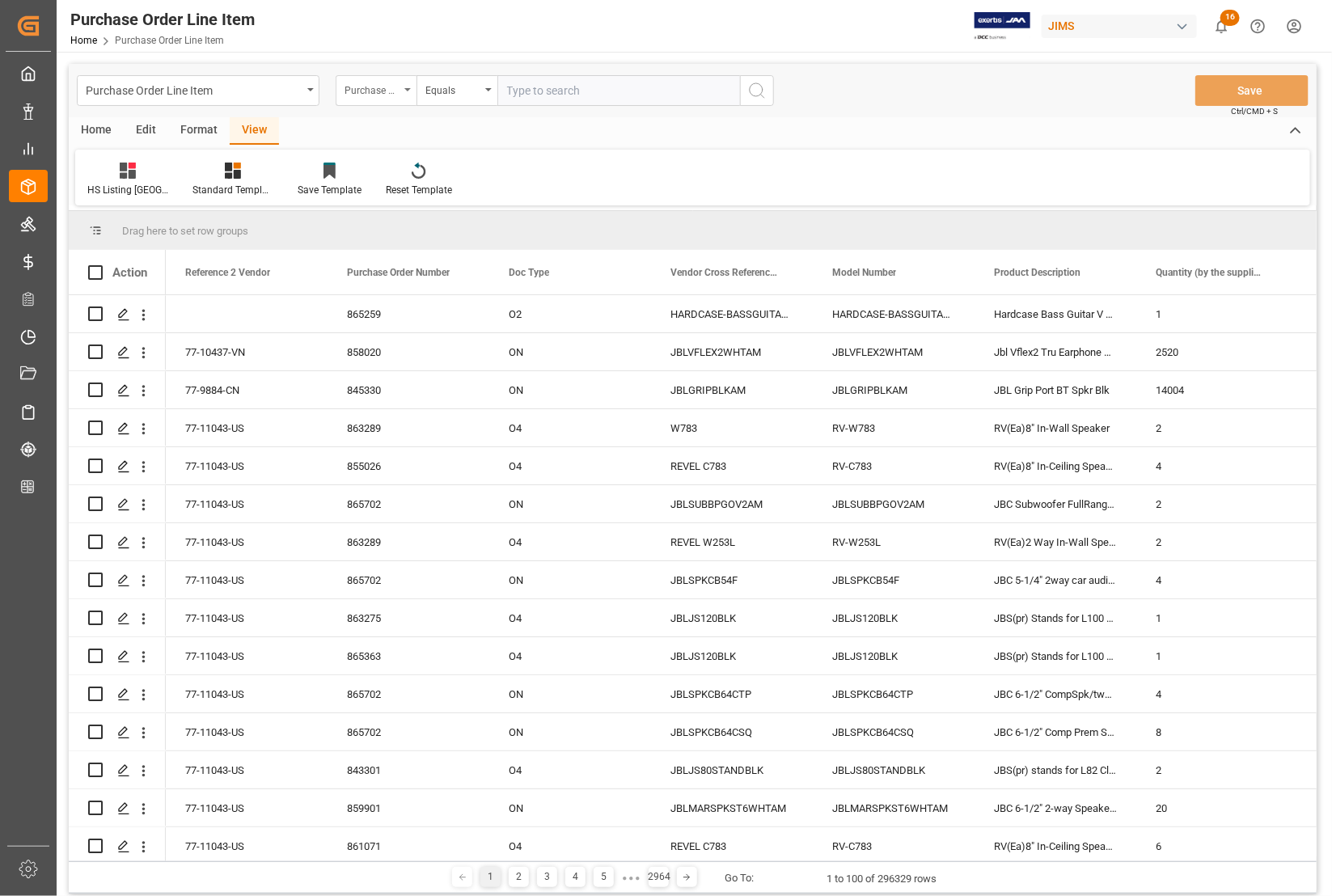
click at [380, 87] on div "Purchase Order Number" at bounding box center [372, 88] width 55 height 19
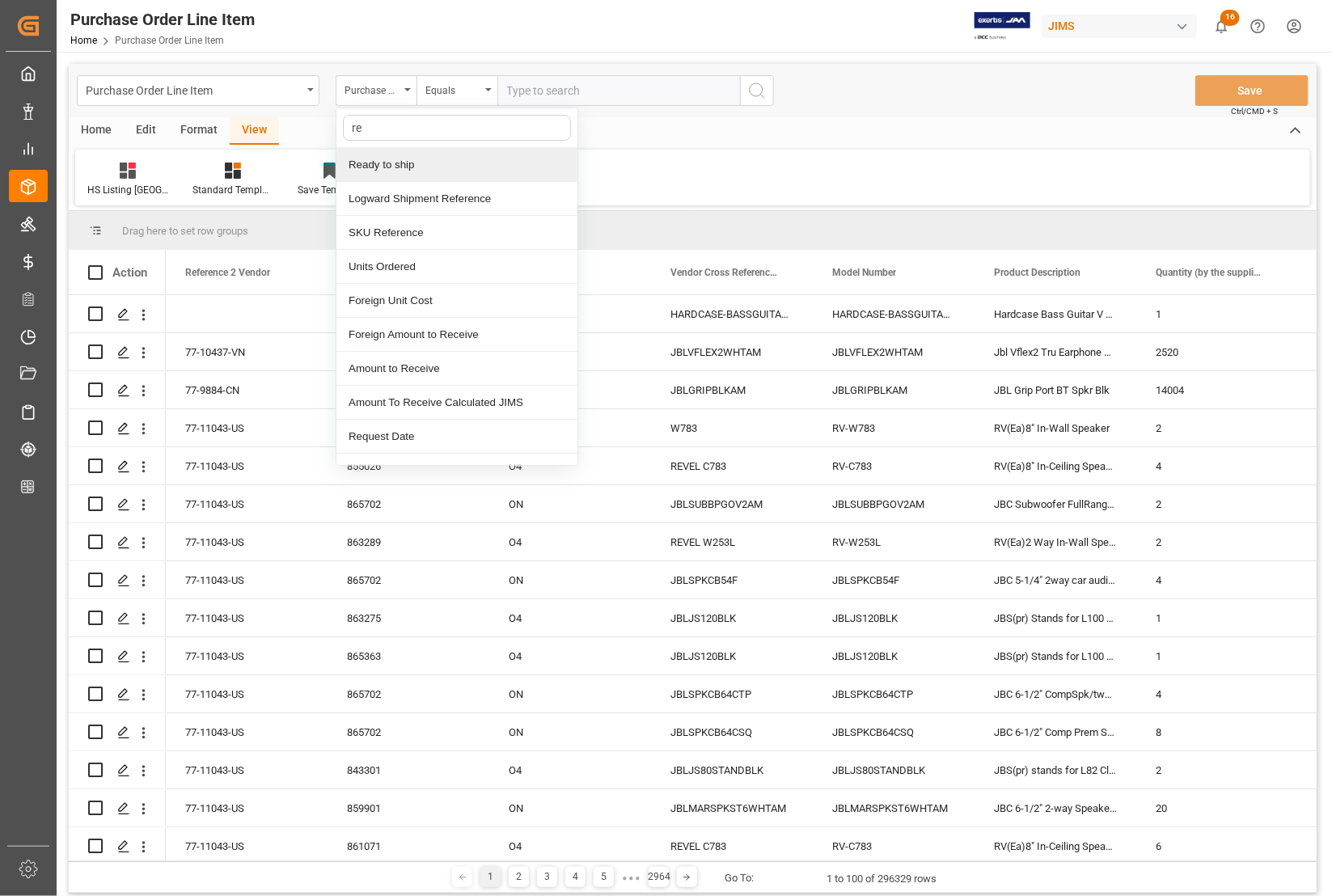
type input "ref"
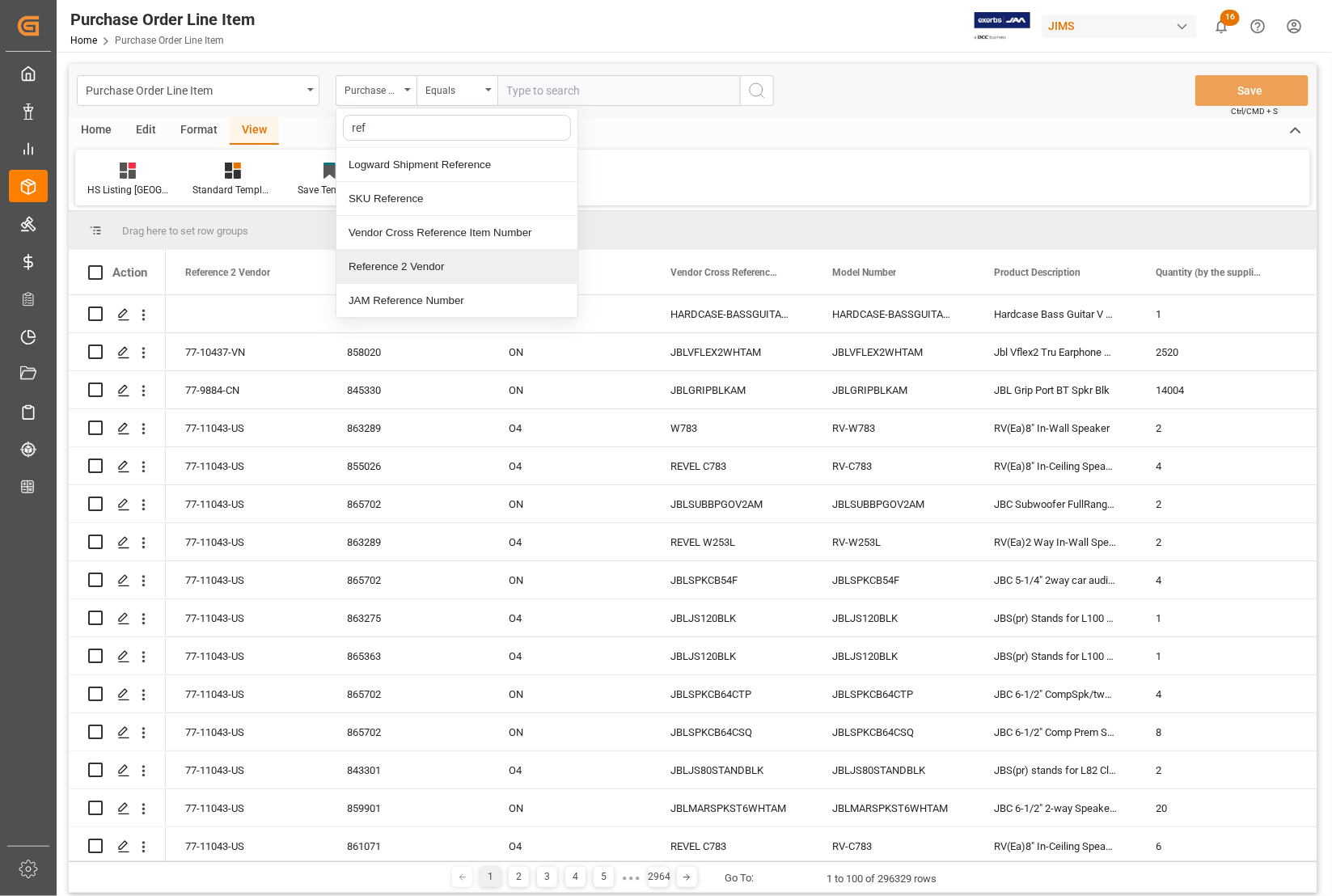
click at [393, 273] on div "Reference 2 Vendor" at bounding box center [457, 267] width 241 height 34
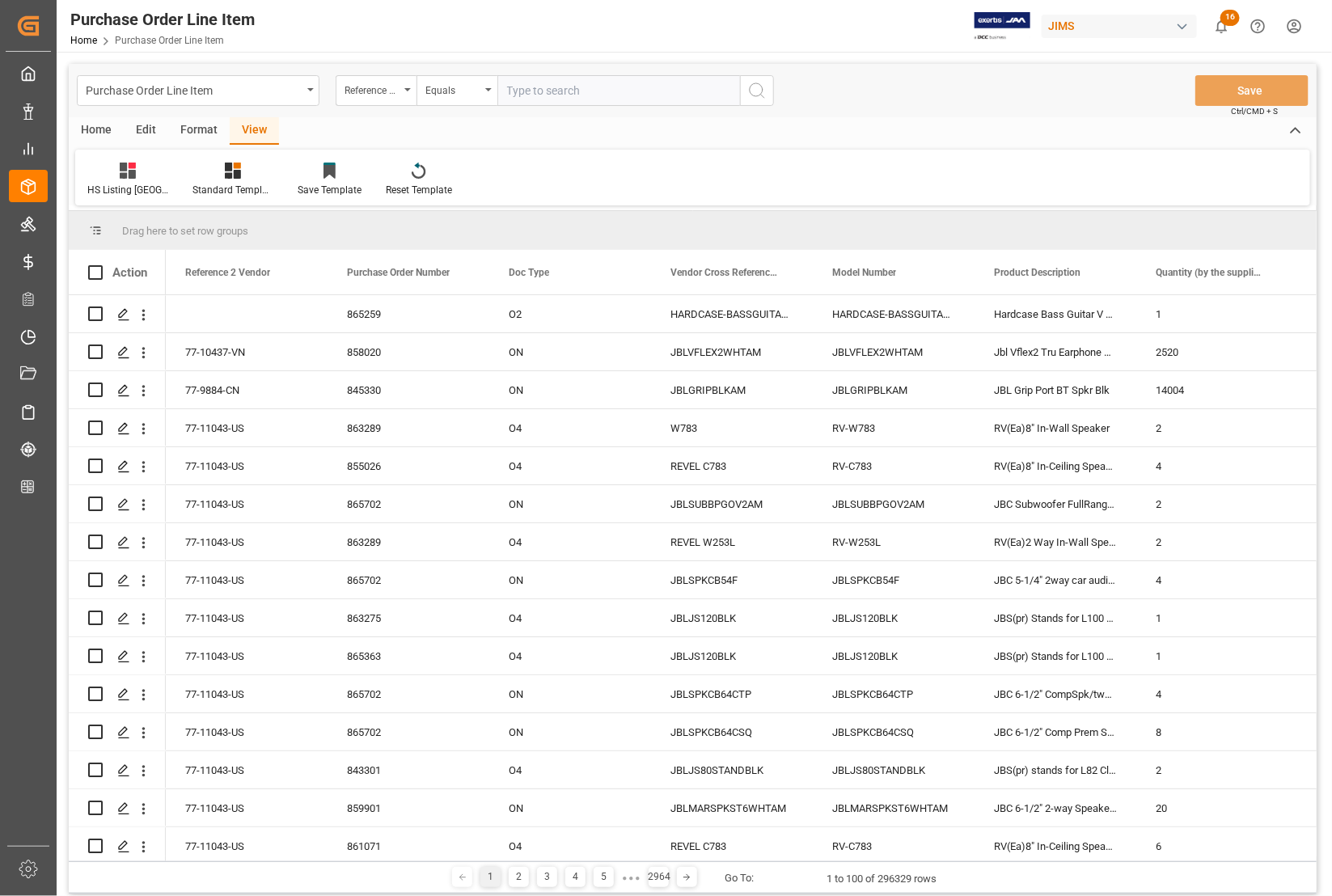
click at [245, 129] on div "View" at bounding box center [254, 130] width 50 height 27
click at [105, 190] on div "HS Listing [GEOGRAPHIC_DATA]" at bounding box center [128, 190] width 81 height 14
click at [123, 179] on div "HS Listing [GEOGRAPHIC_DATA]" at bounding box center [128, 179] width 105 height 35
click at [539, 90] on input "text" at bounding box center [619, 90] width 243 height 31
type input "77-11130-[GEOGRAPHIC_DATA]"
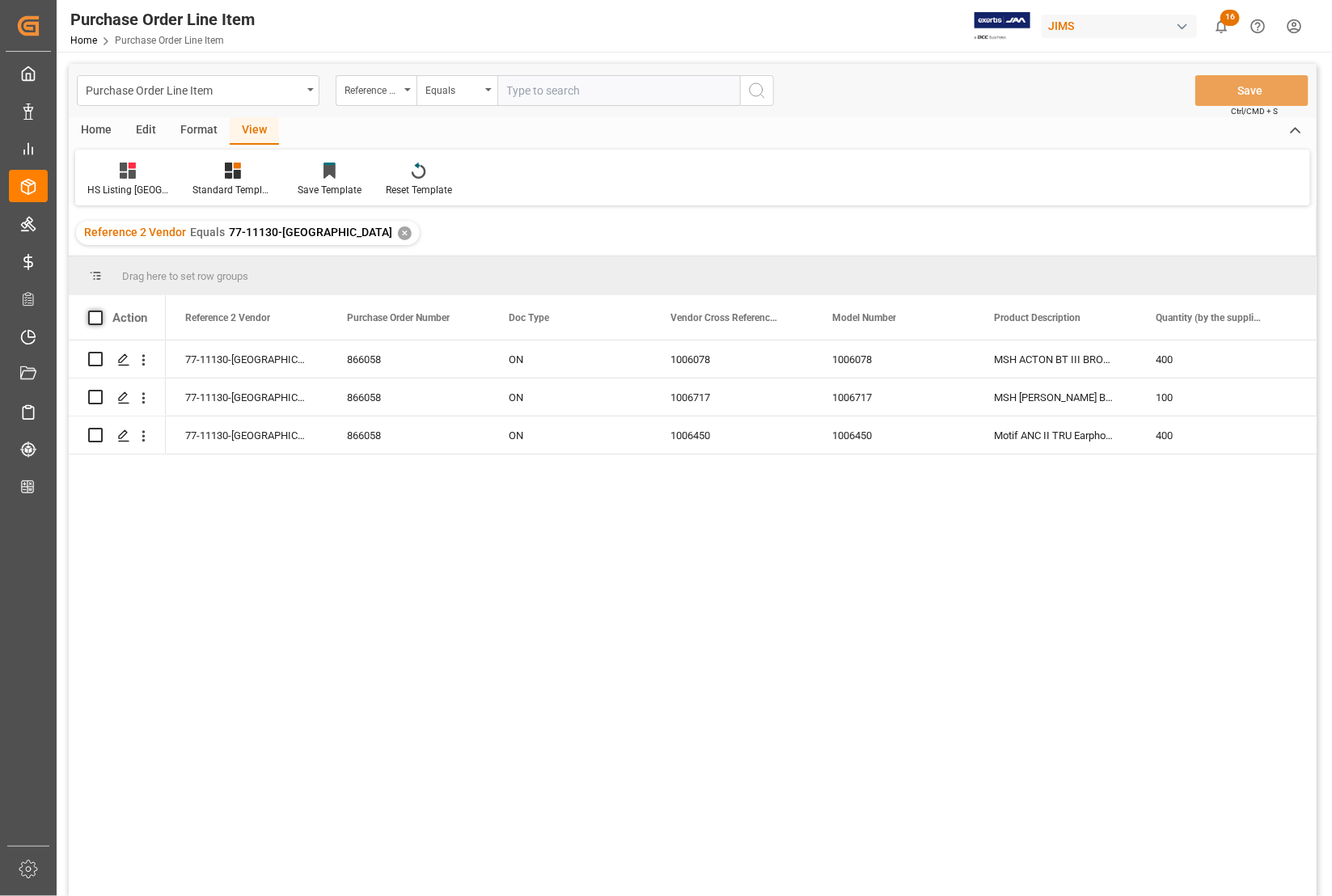
click at [90, 316] on span at bounding box center [95, 317] width 14 height 14
click at [100, 310] on input "checkbox" at bounding box center [100, 310] width 0 height 0
checkbox input "true"
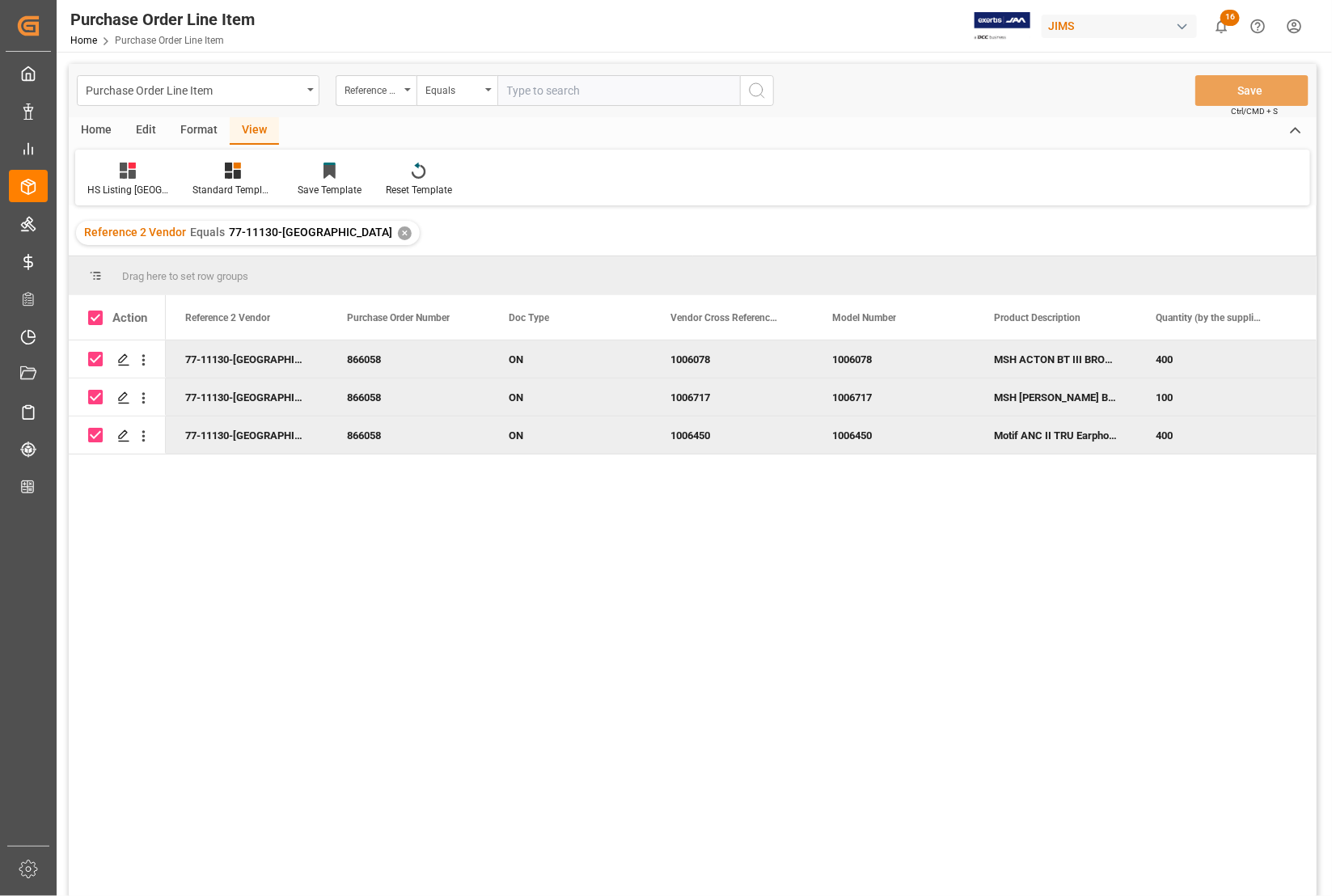
click at [101, 128] on div "Home" at bounding box center [97, 130] width 55 height 27
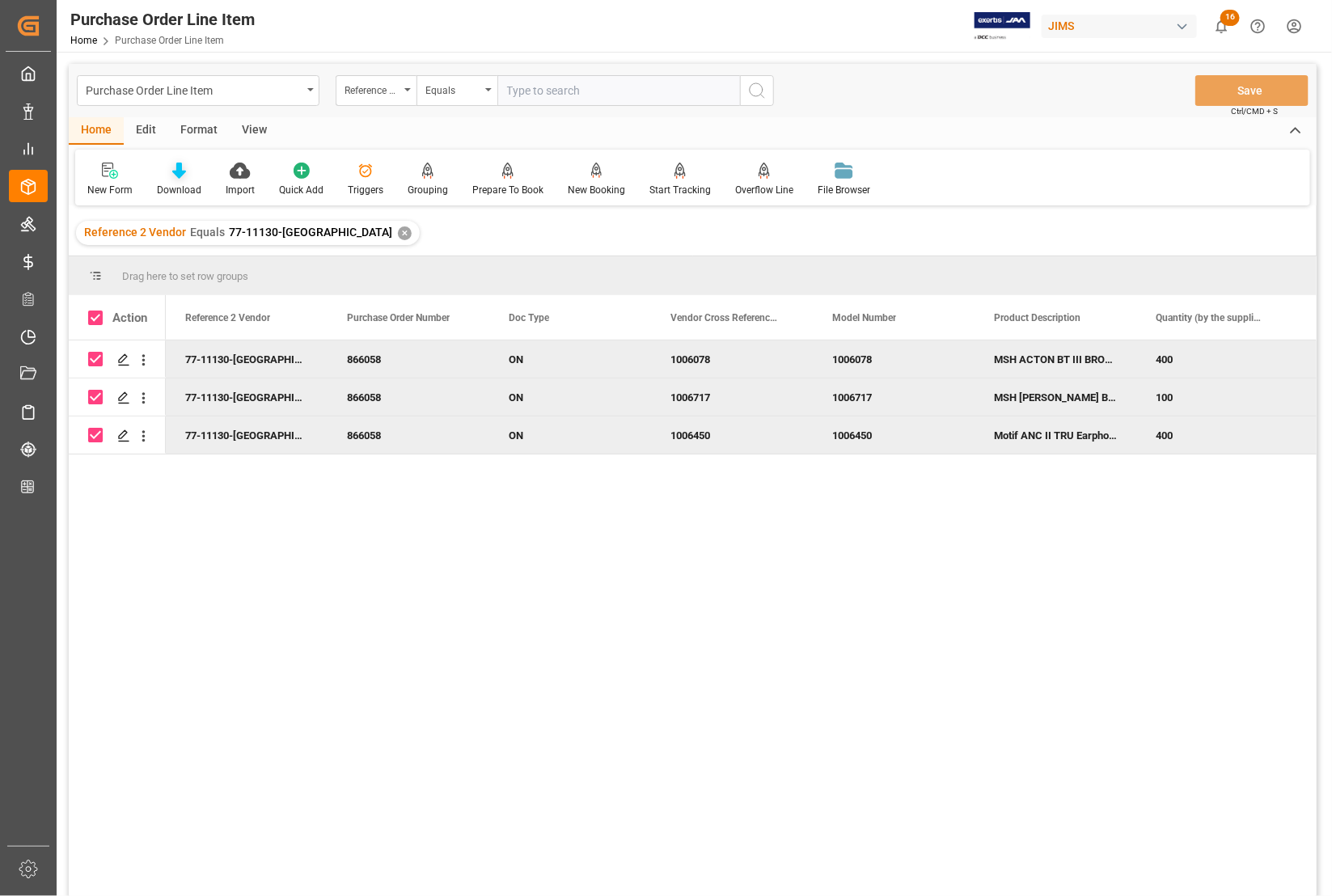
click at [187, 188] on div "Download" at bounding box center [179, 190] width 44 height 14
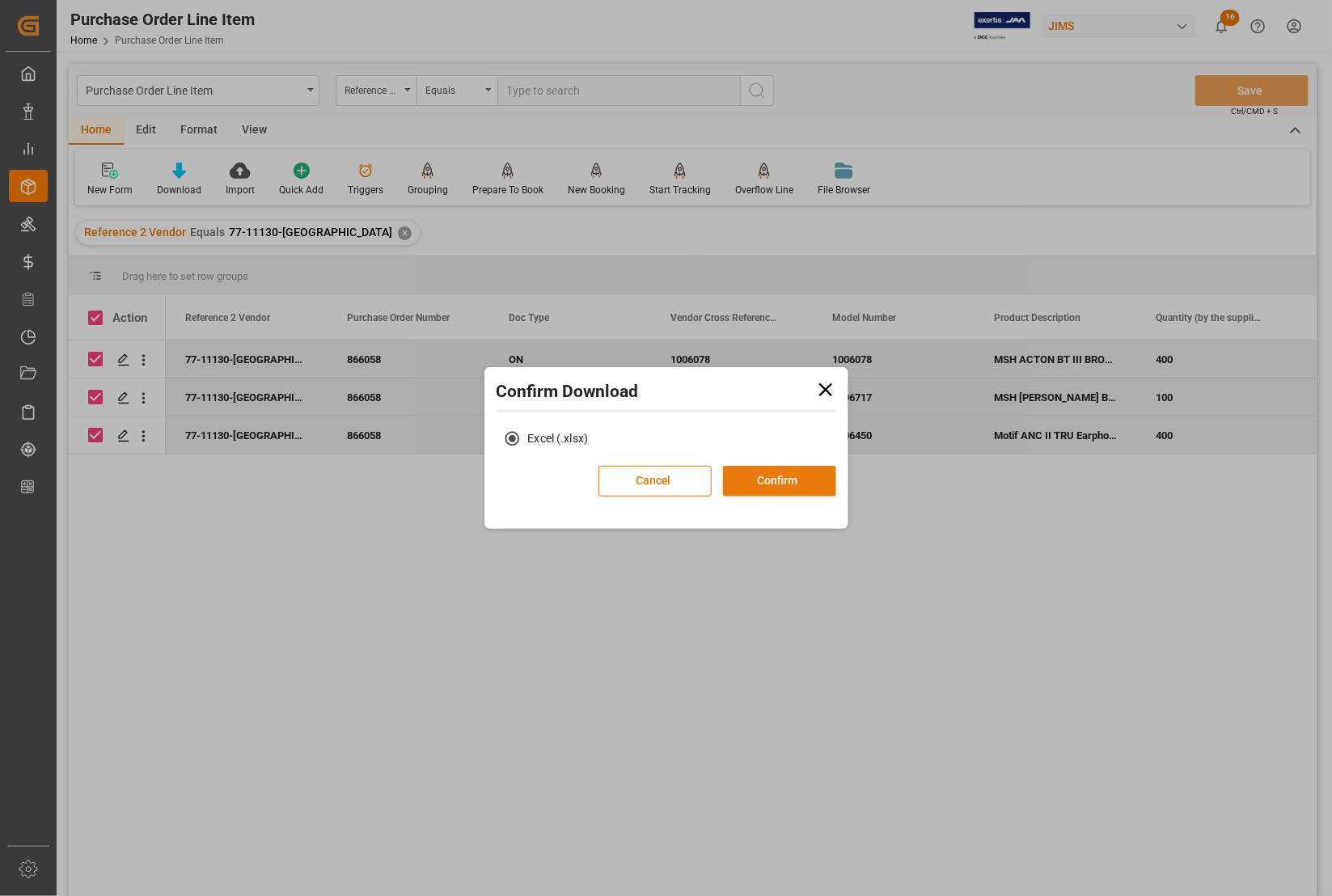
click at [774, 479] on button "Confirm" at bounding box center [780, 481] width 113 height 31
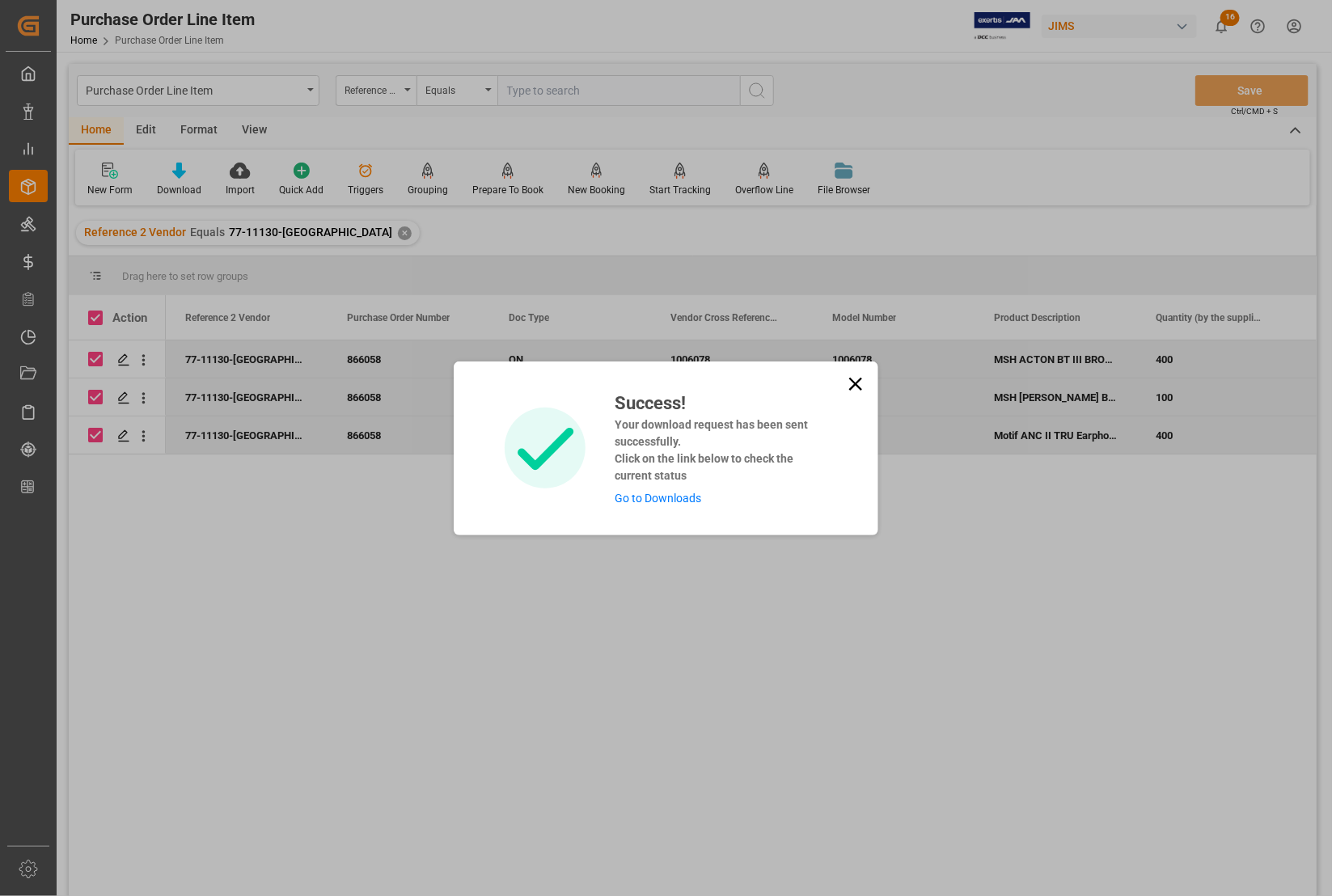
click at [657, 498] on link "Go to Downloads" at bounding box center [658, 498] width 87 height 13
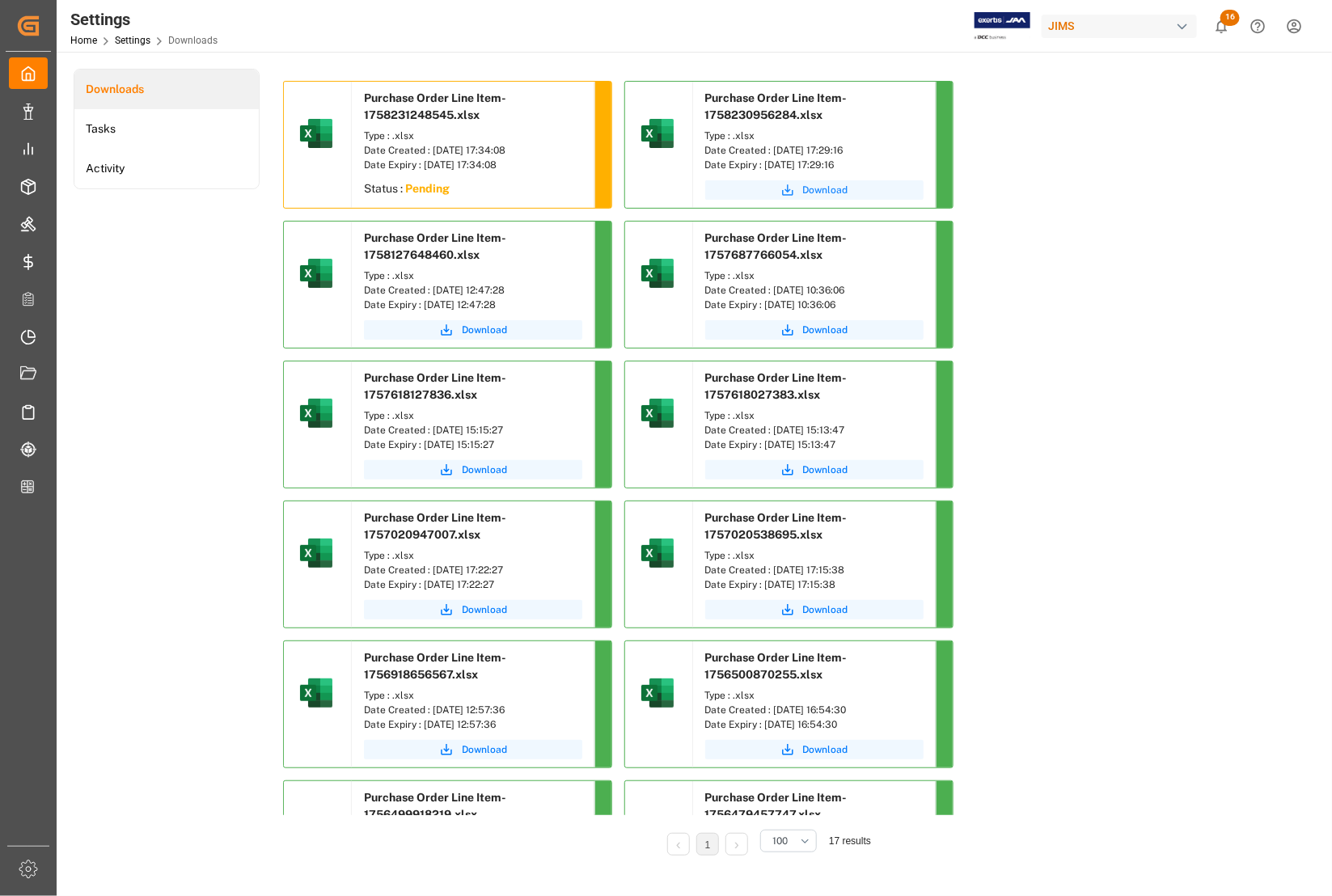
click at [821, 186] on span "Download" at bounding box center [825, 190] width 45 height 14
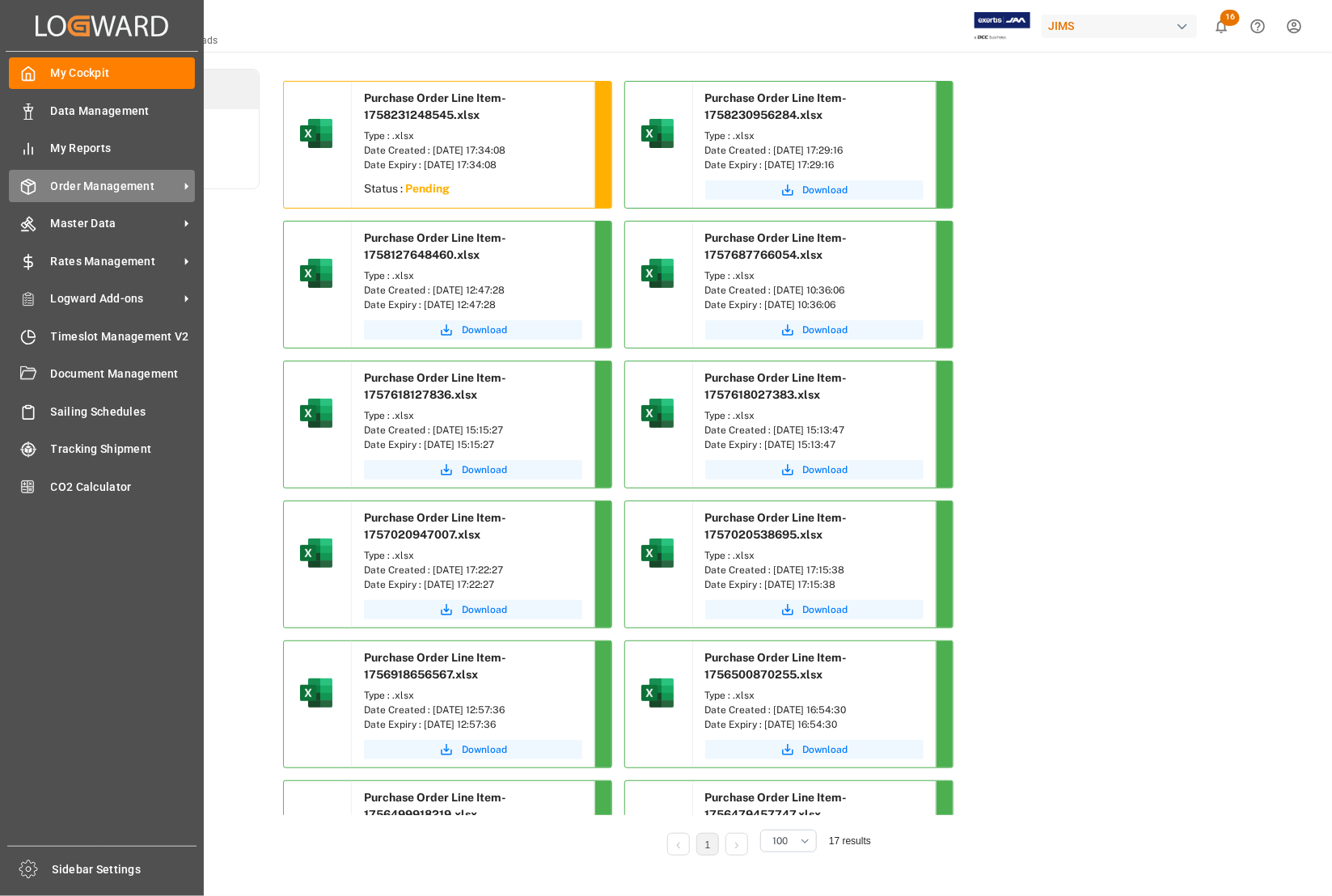
click at [79, 182] on span "Order Management" at bounding box center [114, 186] width 128 height 17
click at [120, 188] on span "Order Management" at bounding box center [114, 186] width 128 height 17
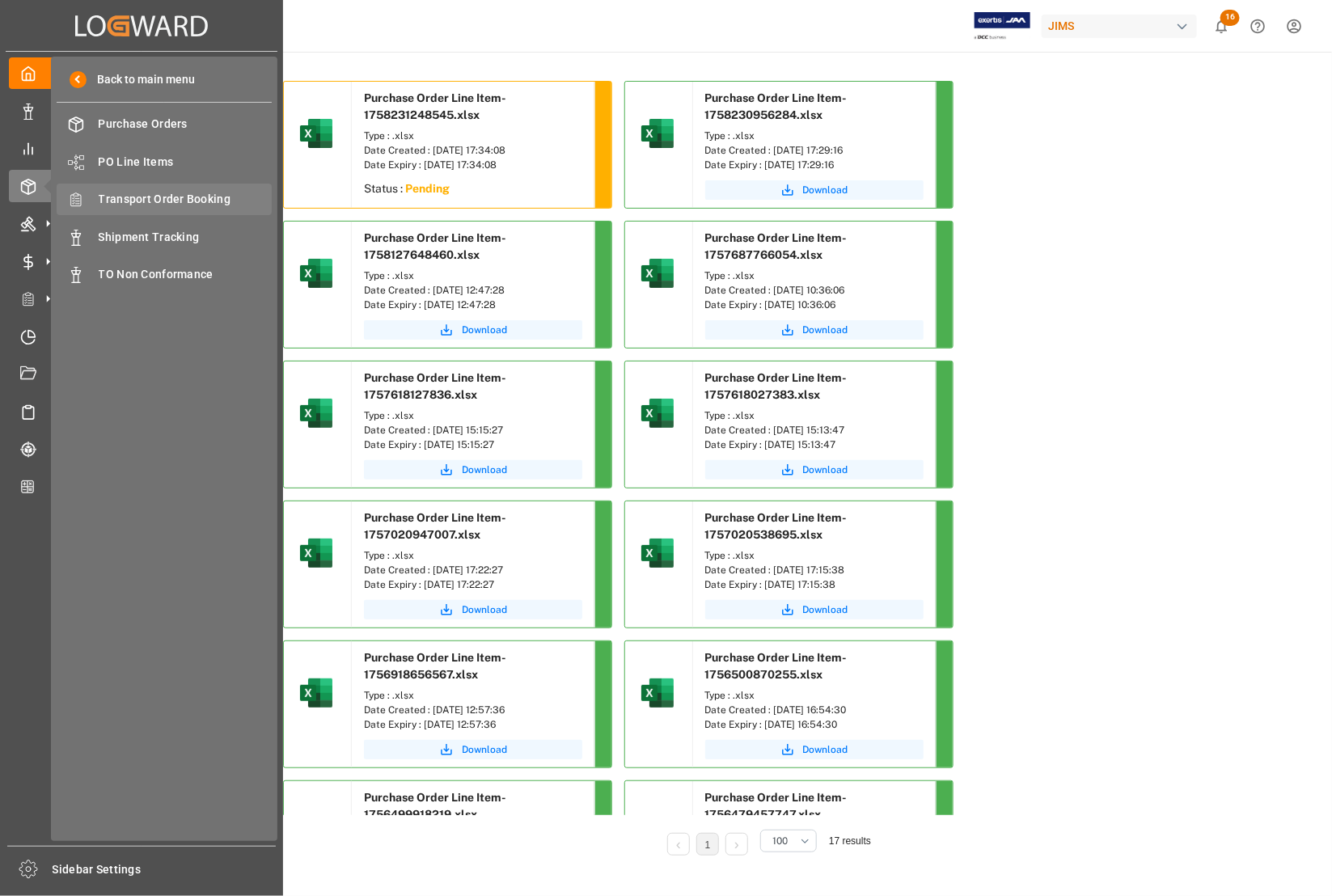
click at [129, 200] on span "Transport Order Booking" at bounding box center [185, 199] width 174 height 17
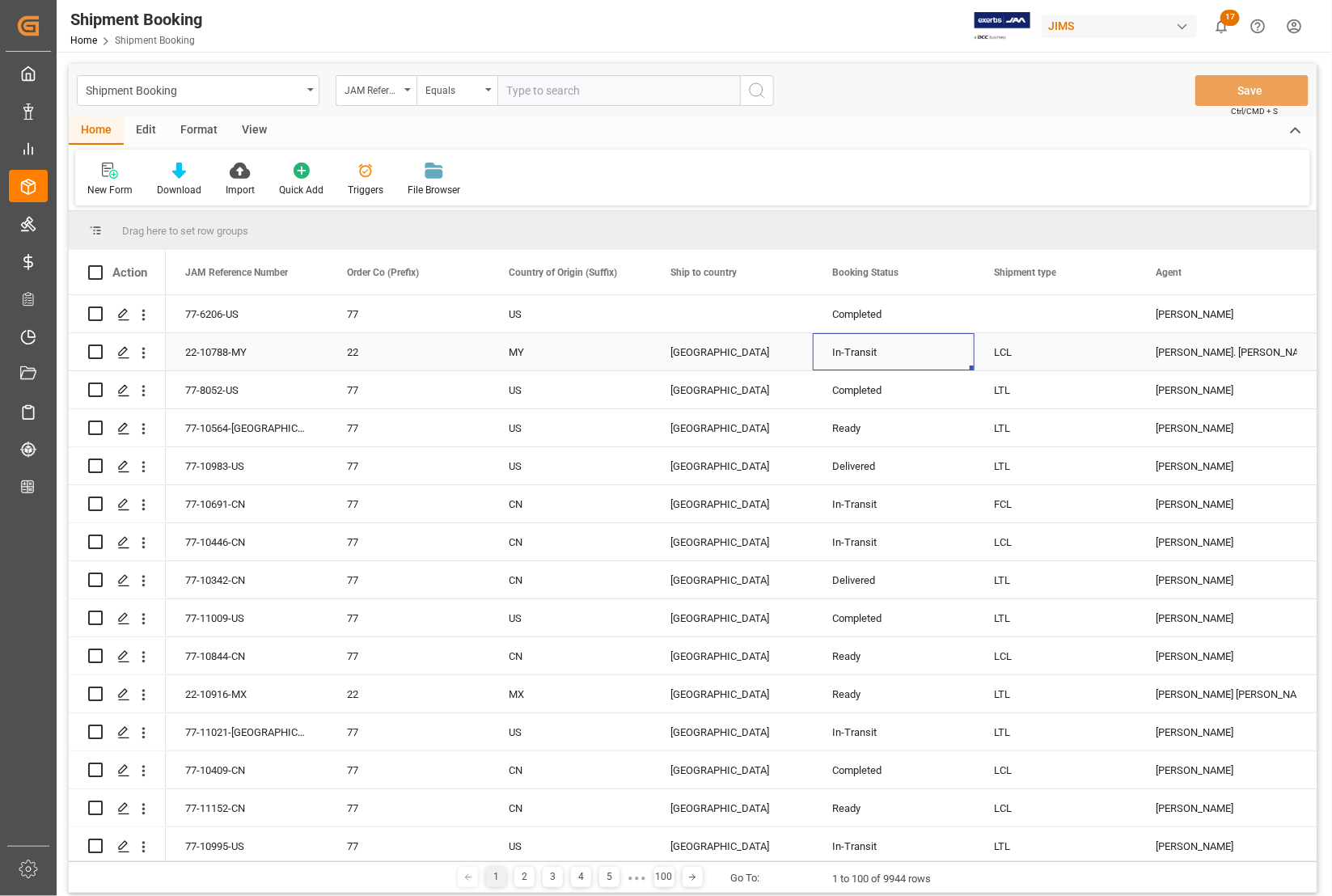
click at [955, 355] on div "In-Transit" at bounding box center [893, 352] width 161 height 37
click at [1011, 334] on div "LCL" at bounding box center [1055, 353] width 123 height 37
click at [1028, 301] on div "Press SPACE to select this row." at bounding box center [1055, 314] width 161 height 37
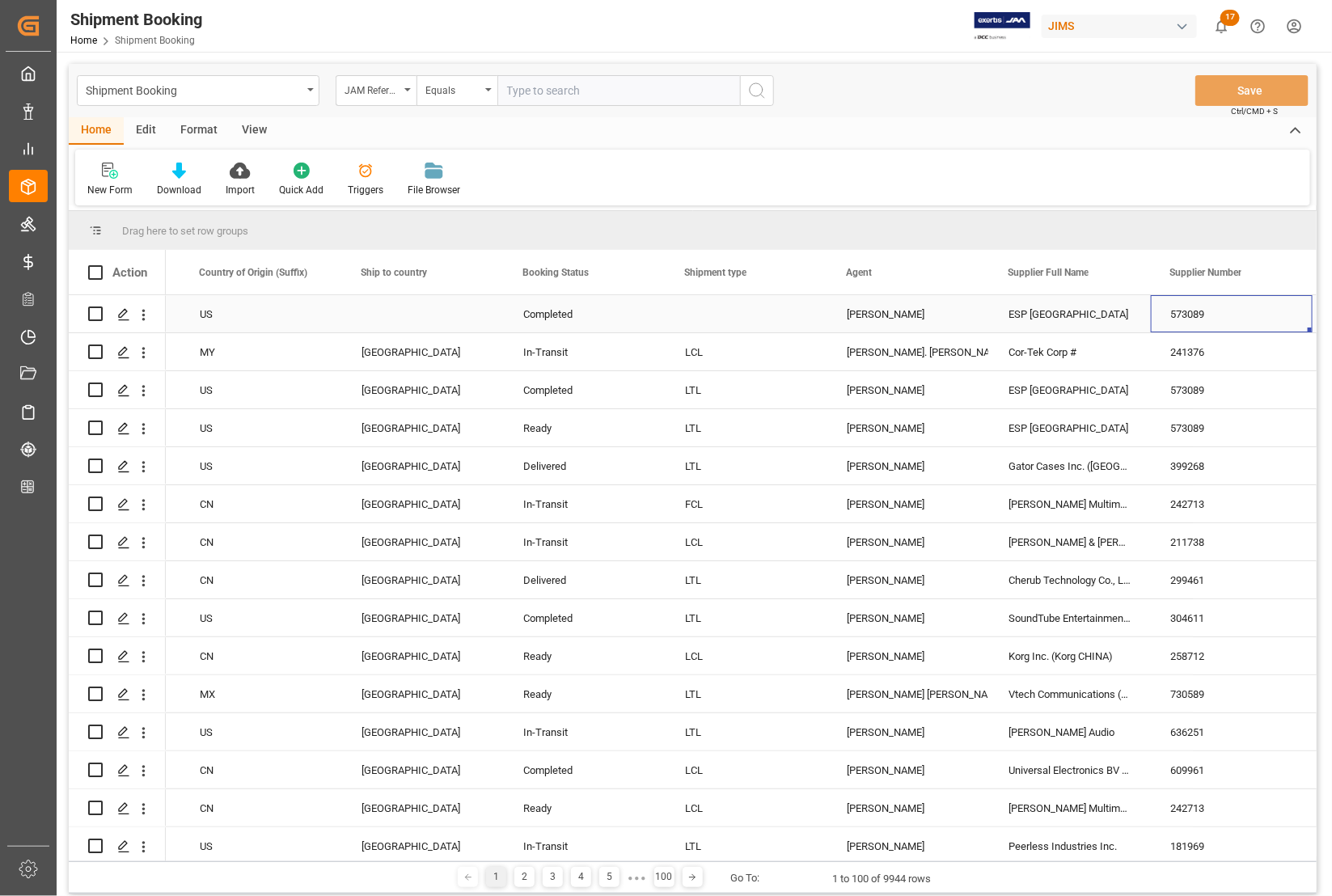
scroll to position [0, 471]
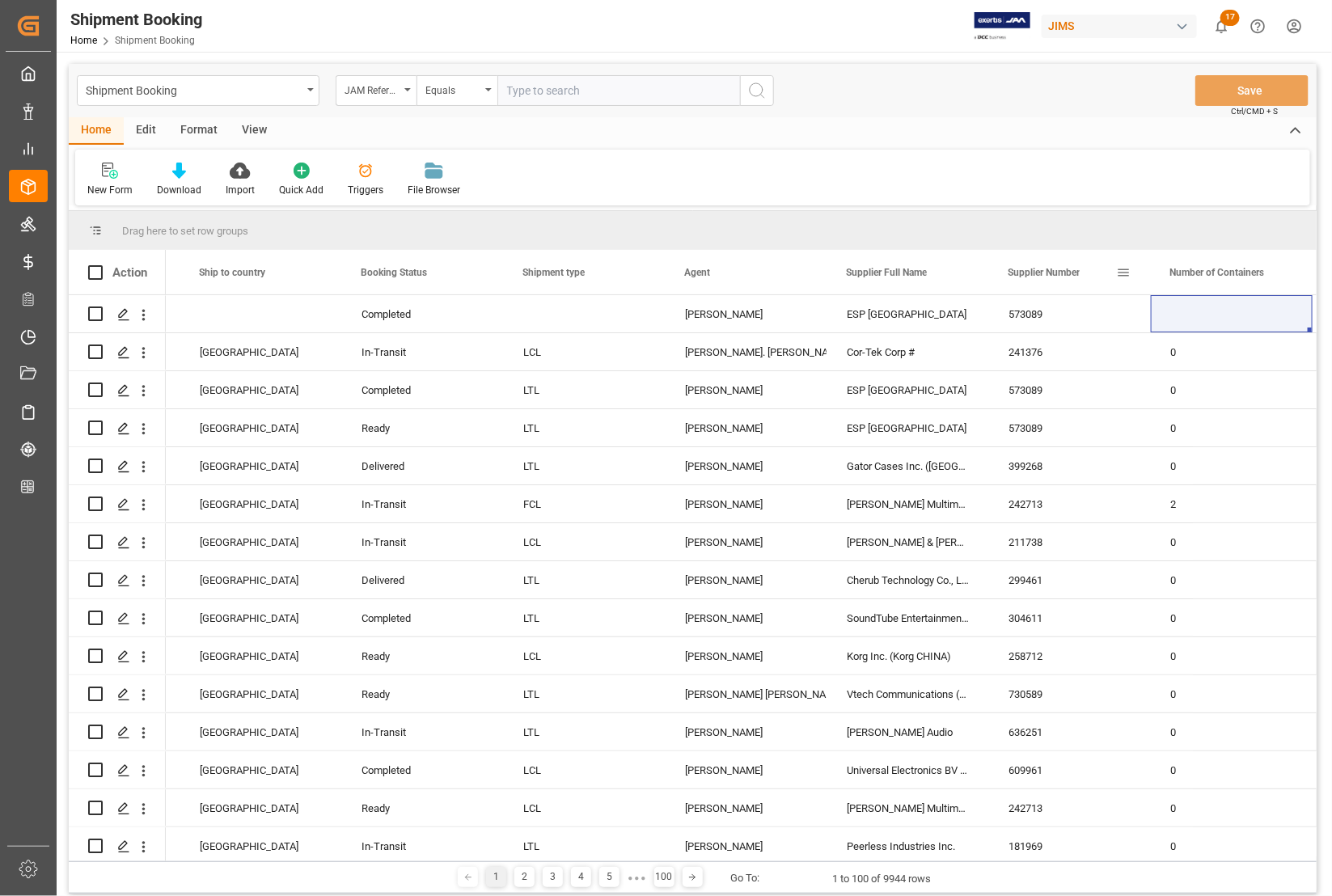
click at [1118, 269] on span at bounding box center [1123, 272] width 14 height 14
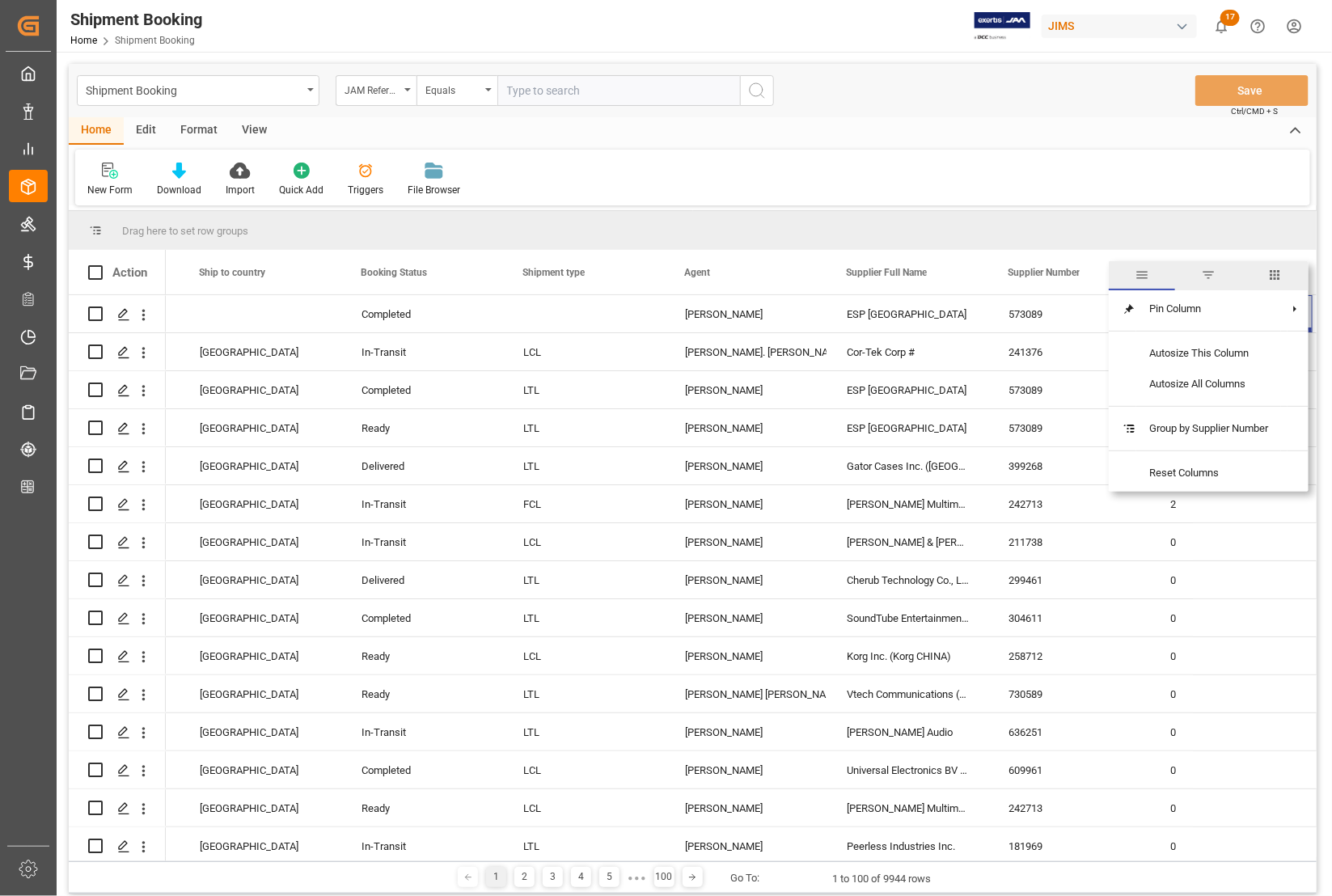
click at [1209, 272] on span "filter" at bounding box center [1208, 275] width 14 height 14
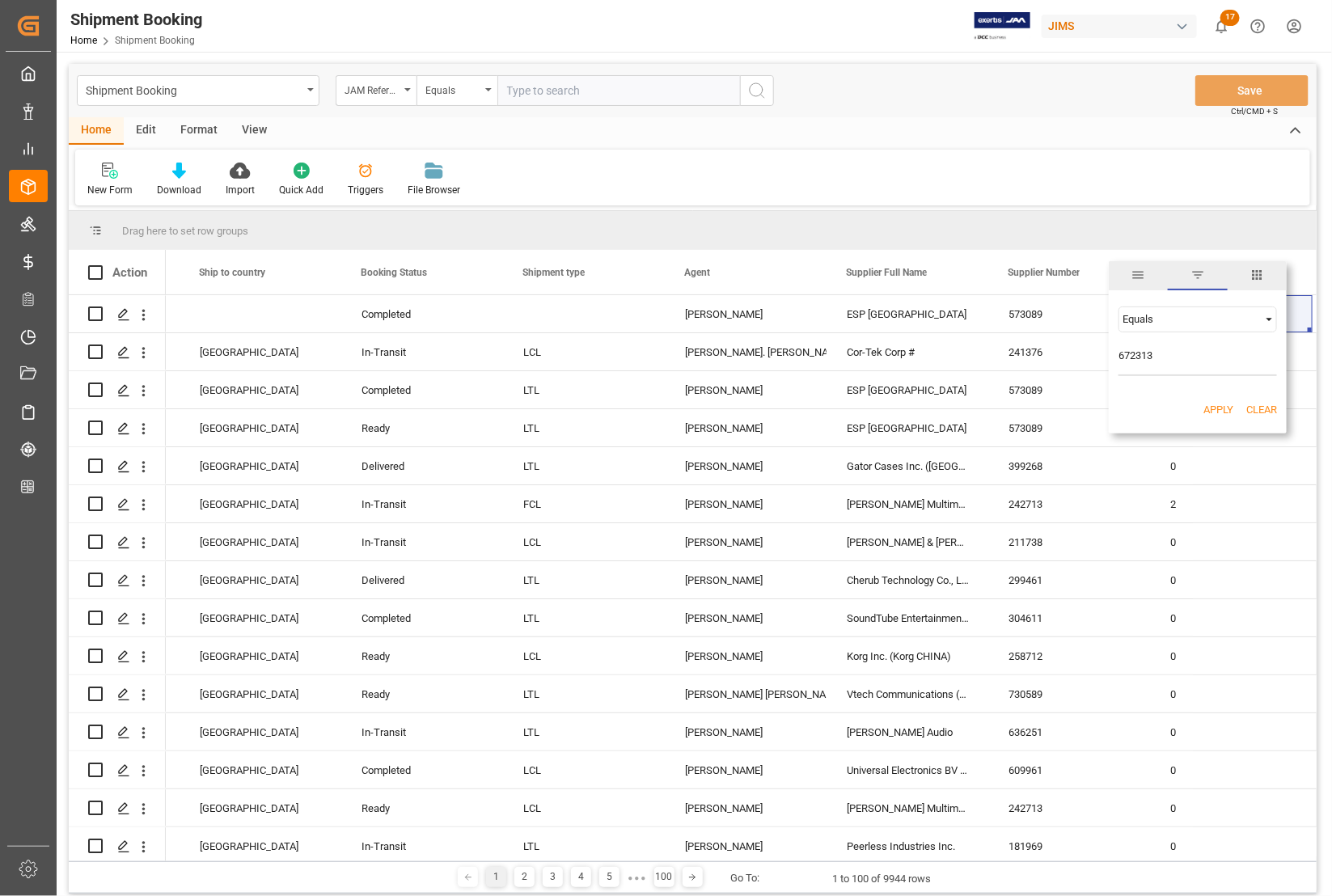
type input "672313"
click at [1222, 405] on button "Apply" at bounding box center [1219, 410] width 30 height 16
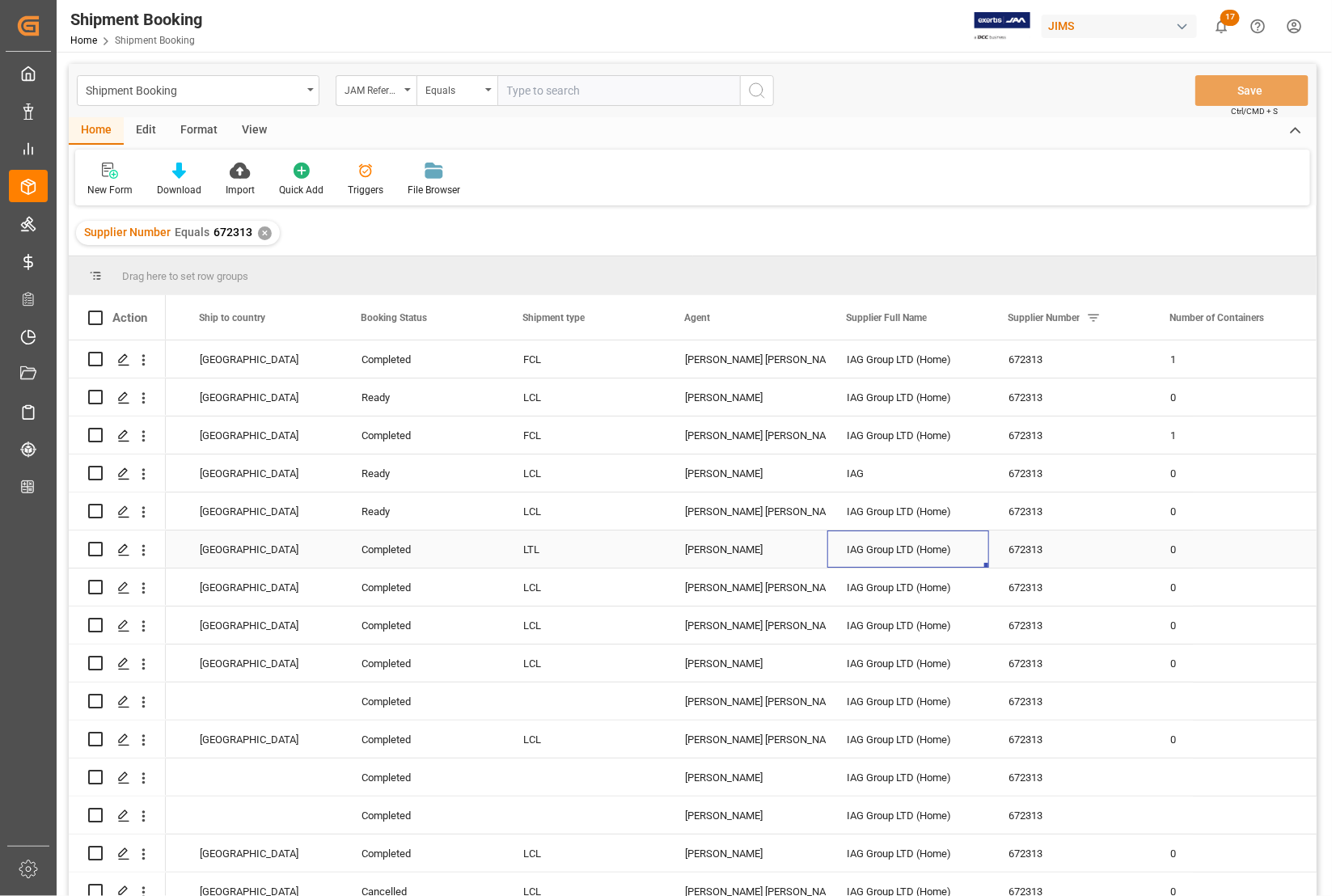
click at [885, 563] on div "IAG Group LTD (Home)" at bounding box center [907, 549] width 161 height 37
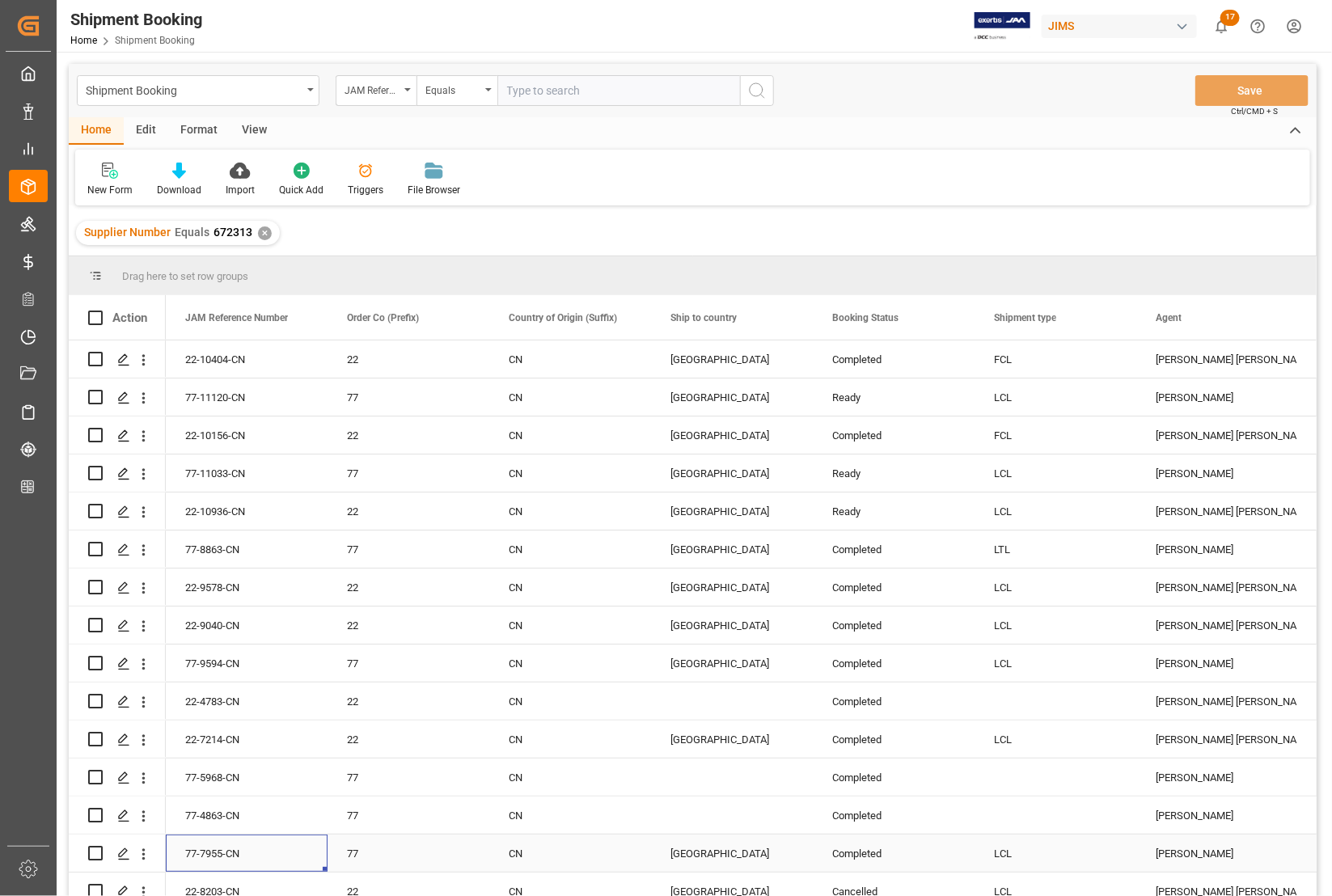
click at [224, 853] on div "77-7955-CN" at bounding box center [246, 853] width 161 height 37
click at [123, 851] on icon "Press SPACE to select this row." at bounding box center [123, 853] width 13 height 13
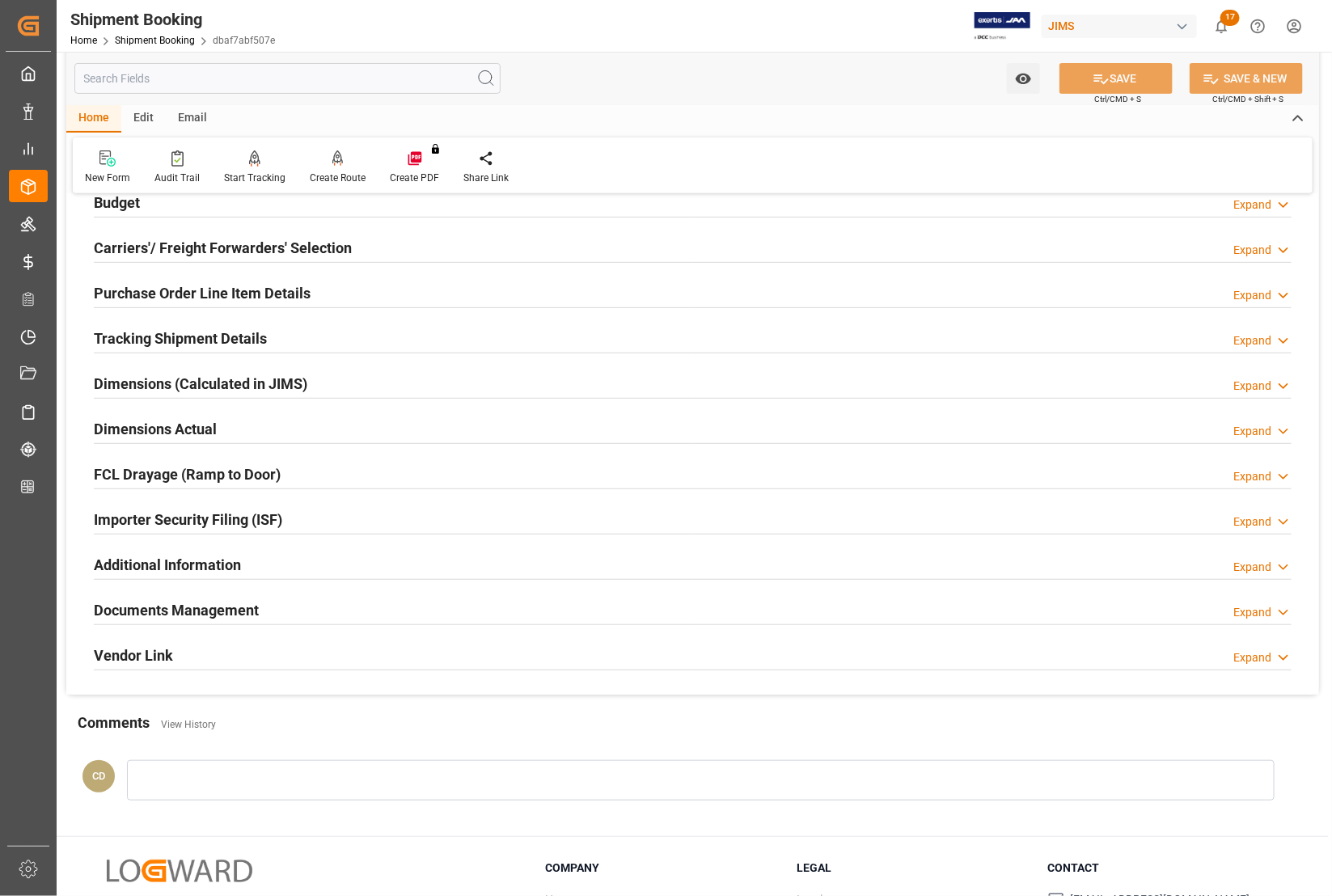
scroll to position [202, 0]
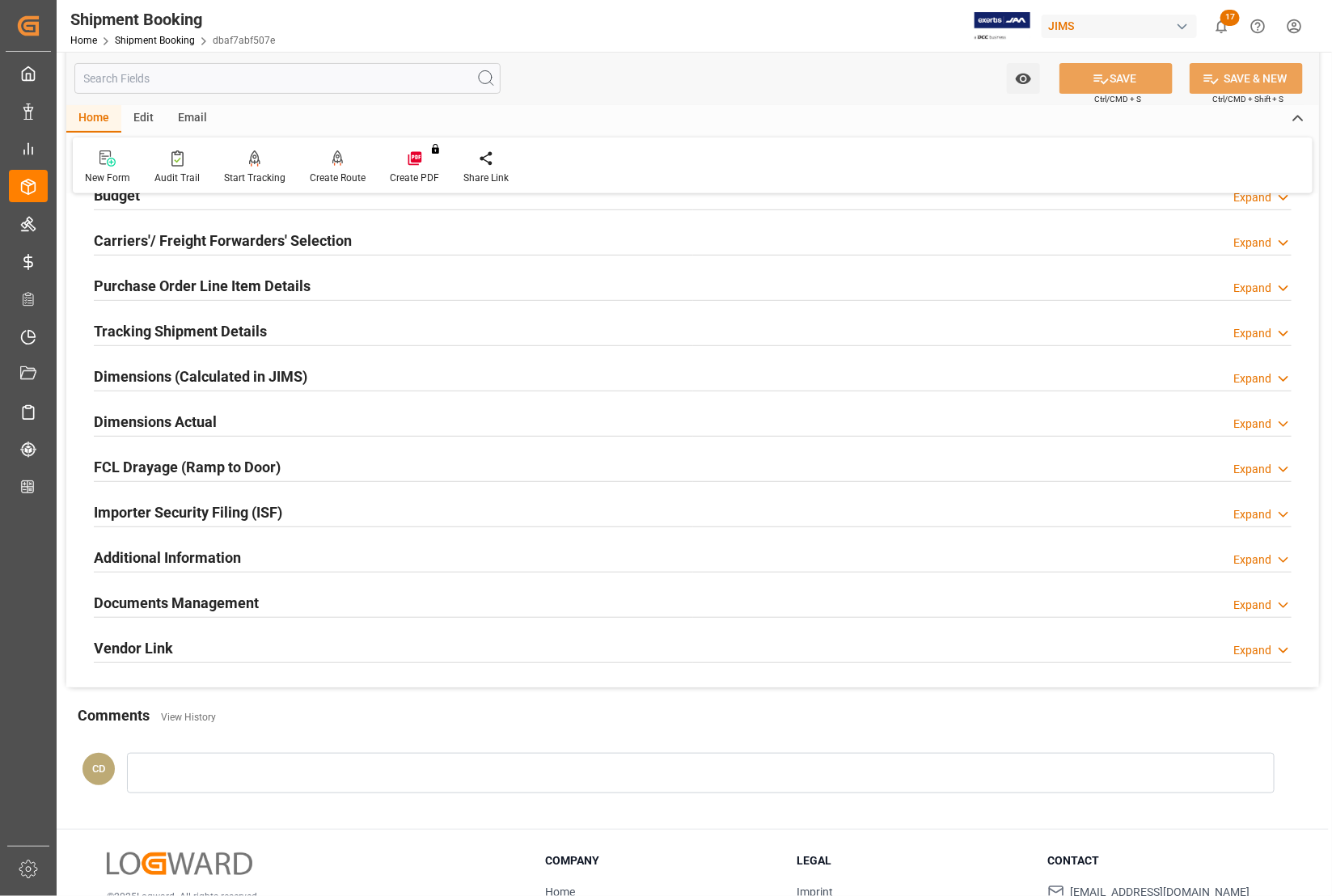
click at [180, 596] on h2 "Documents Management" at bounding box center [176, 603] width 165 height 22
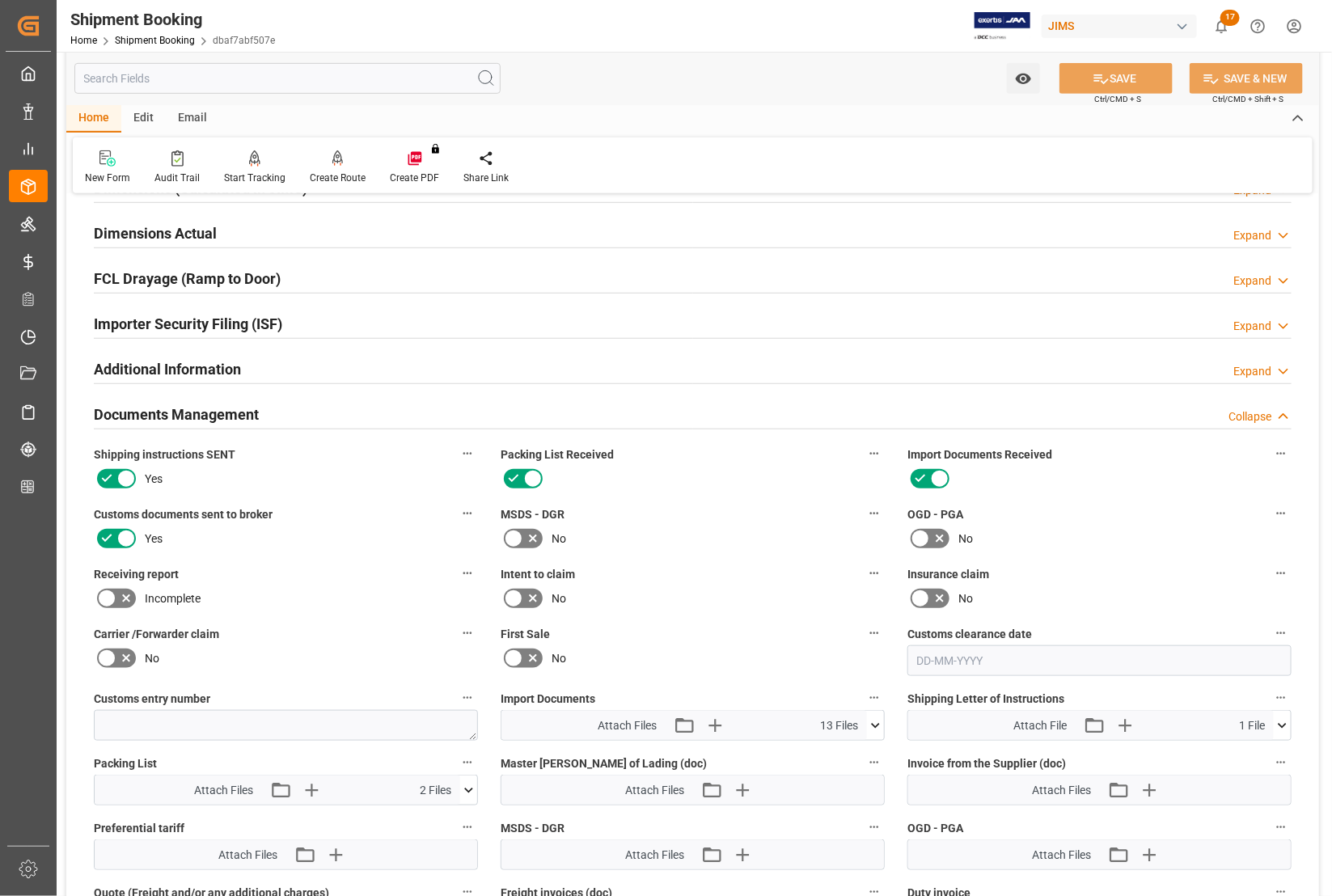
scroll to position [505, 0]
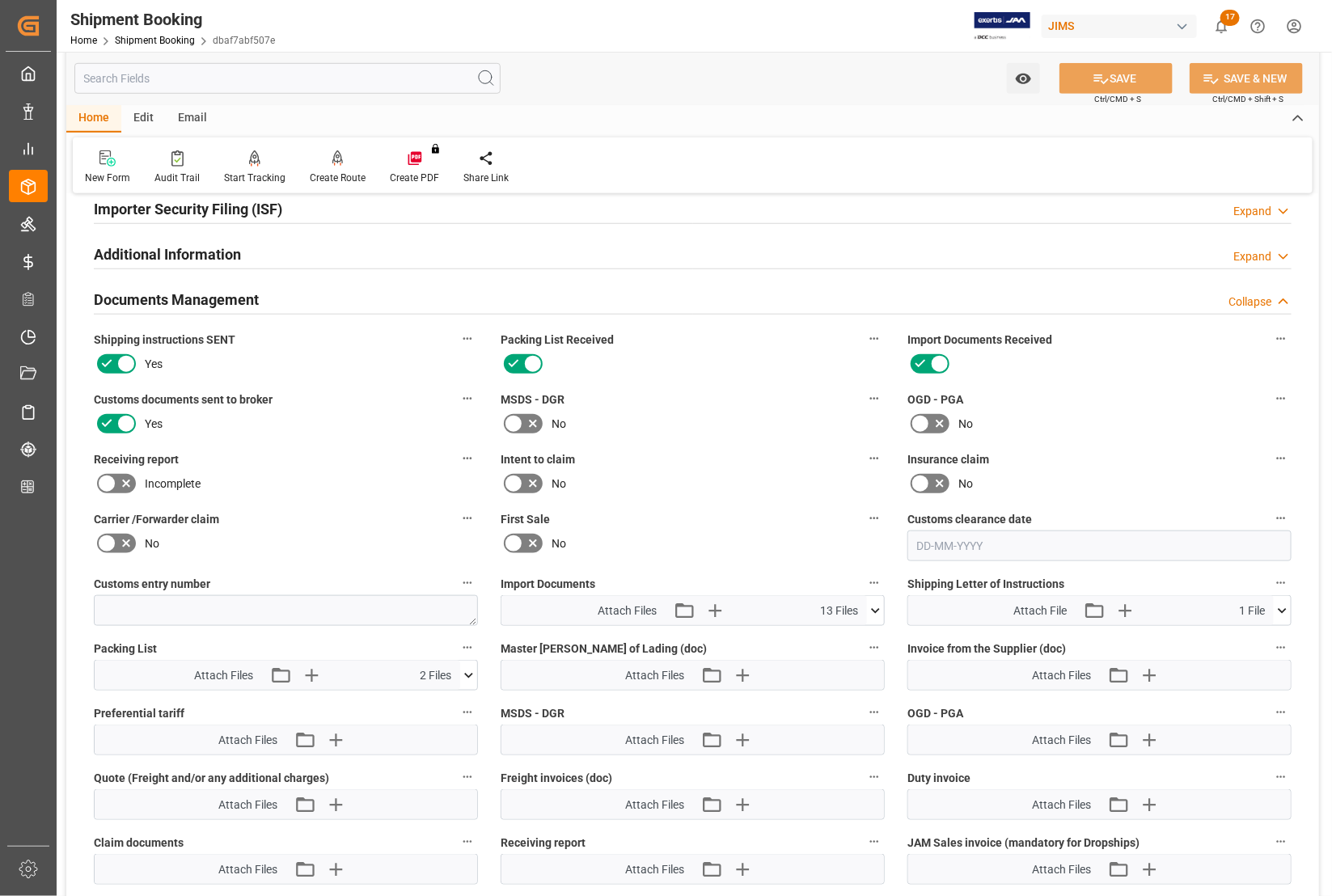
click at [1282, 606] on icon at bounding box center [1281, 611] width 17 height 17
click at [1242, 641] on icon at bounding box center [1239, 641] width 17 height 17
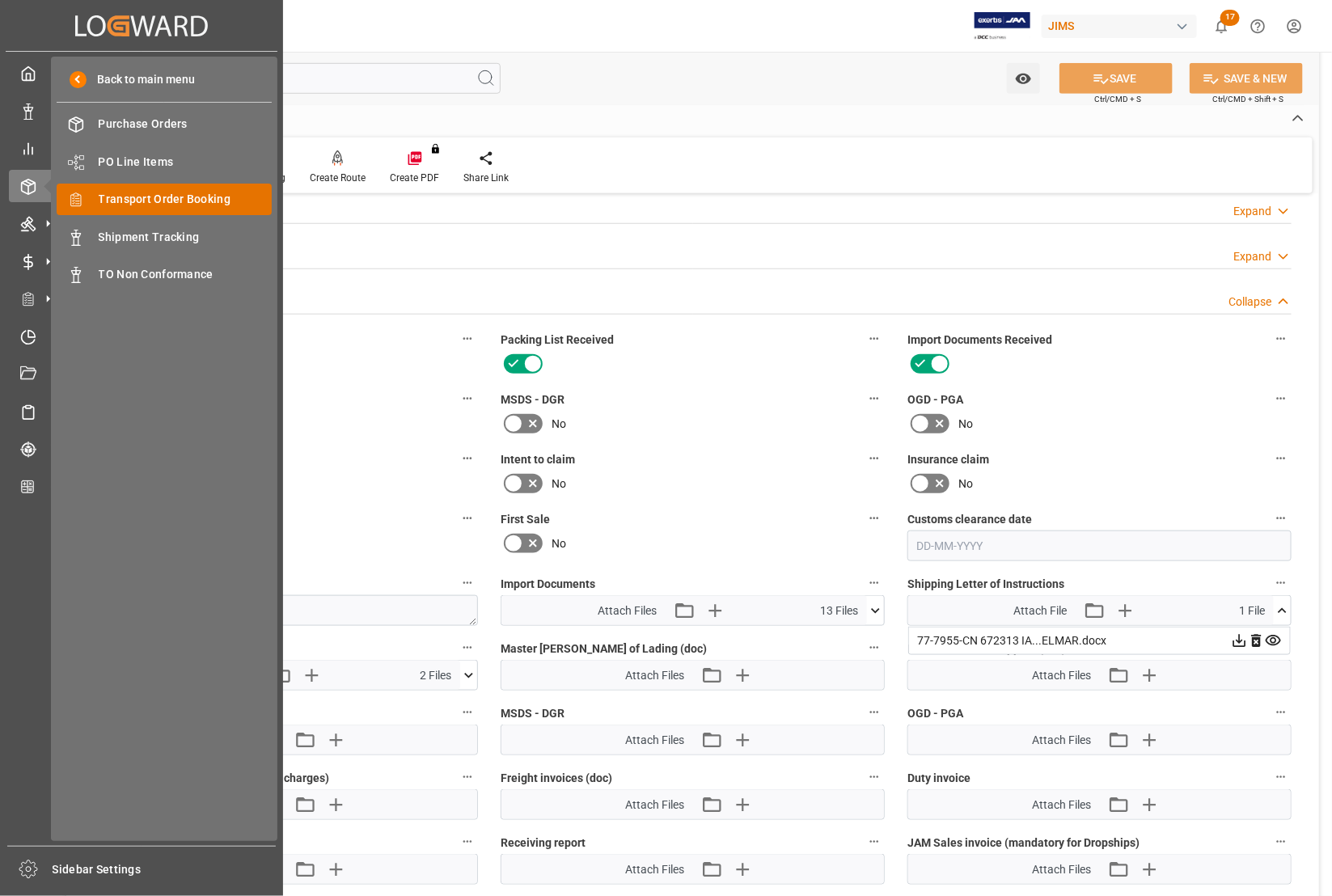
click at [111, 200] on span "Transport Order Booking" at bounding box center [185, 199] width 174 height 17
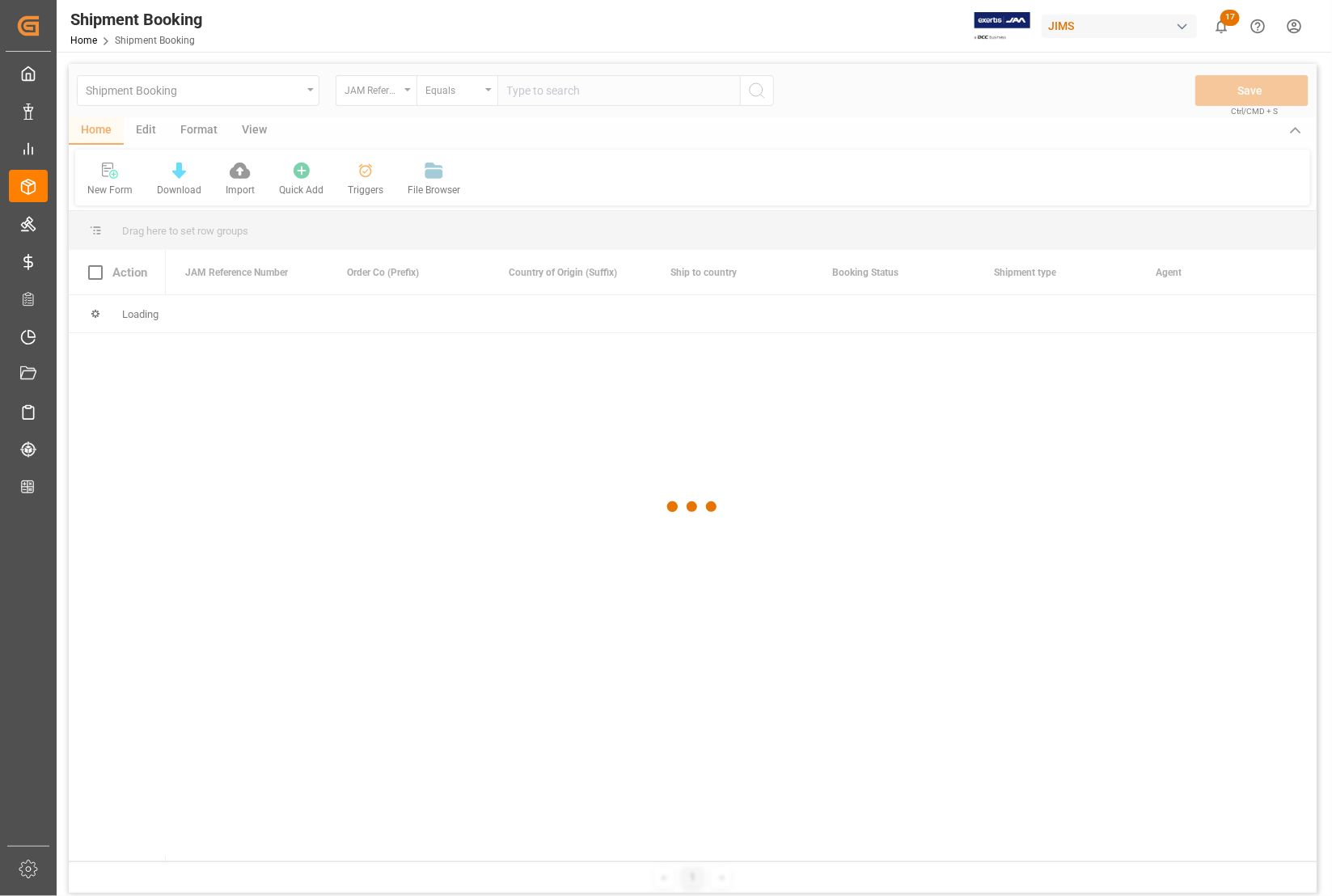
click at [526, 95] on div at bounding box center [693, 507] width 1248 height 886
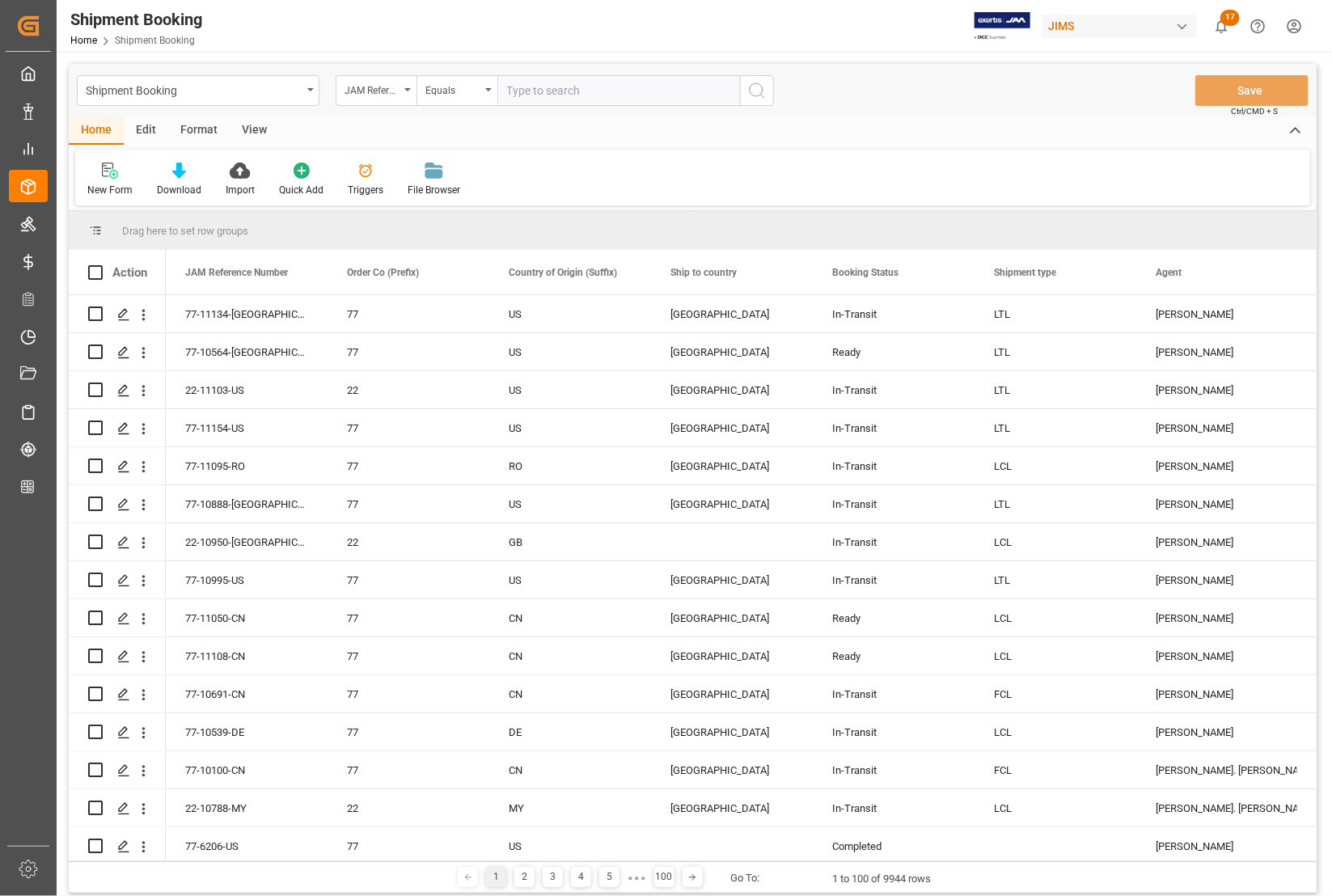
click at [523, 88] on input "text" at bounding box center [619, 90] width 243 height 31
type input "77-11033-CN"
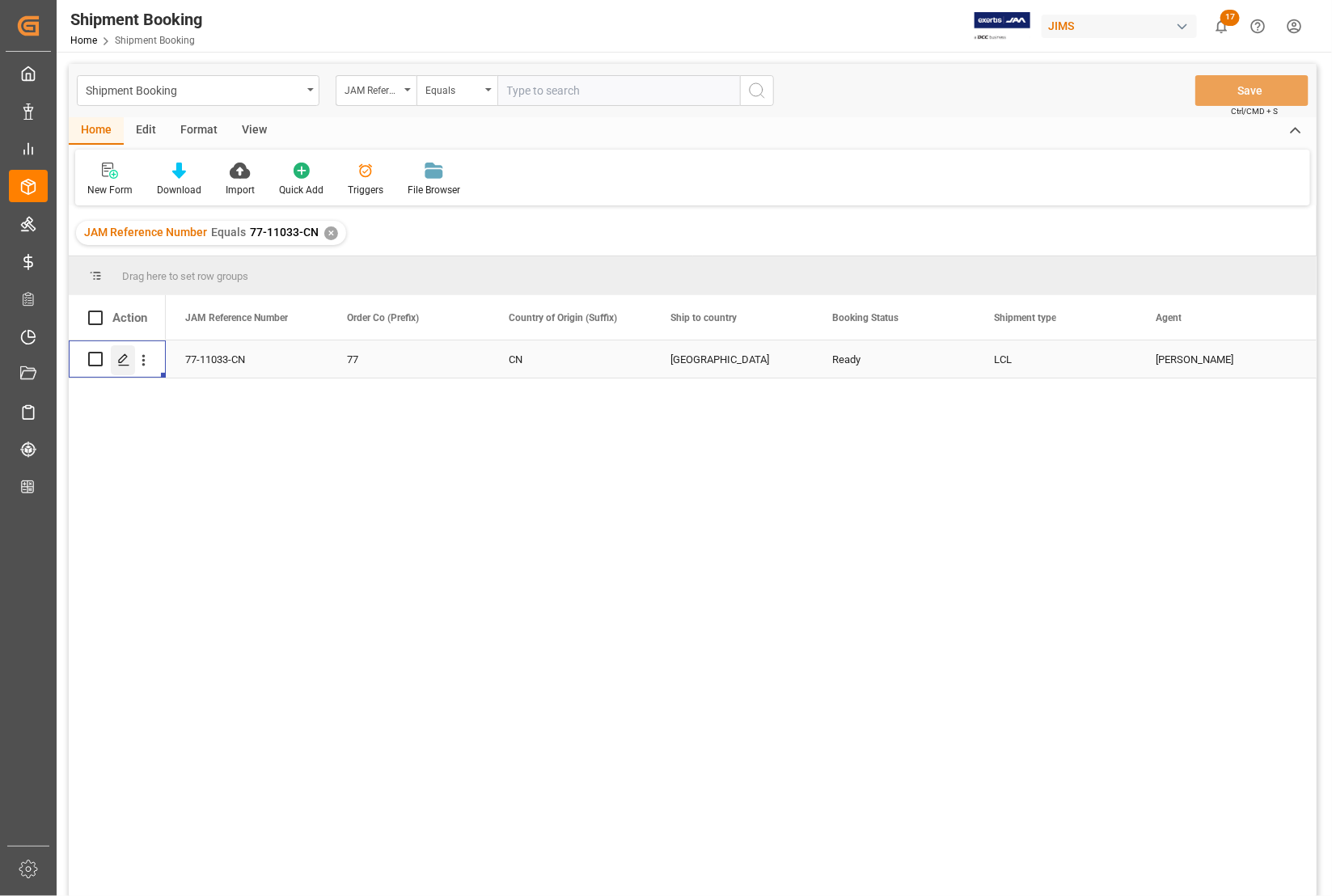
click at [124, 362] on icon "Press SPACE to select this row." at bounding box center [123, 360] width 13 height 13
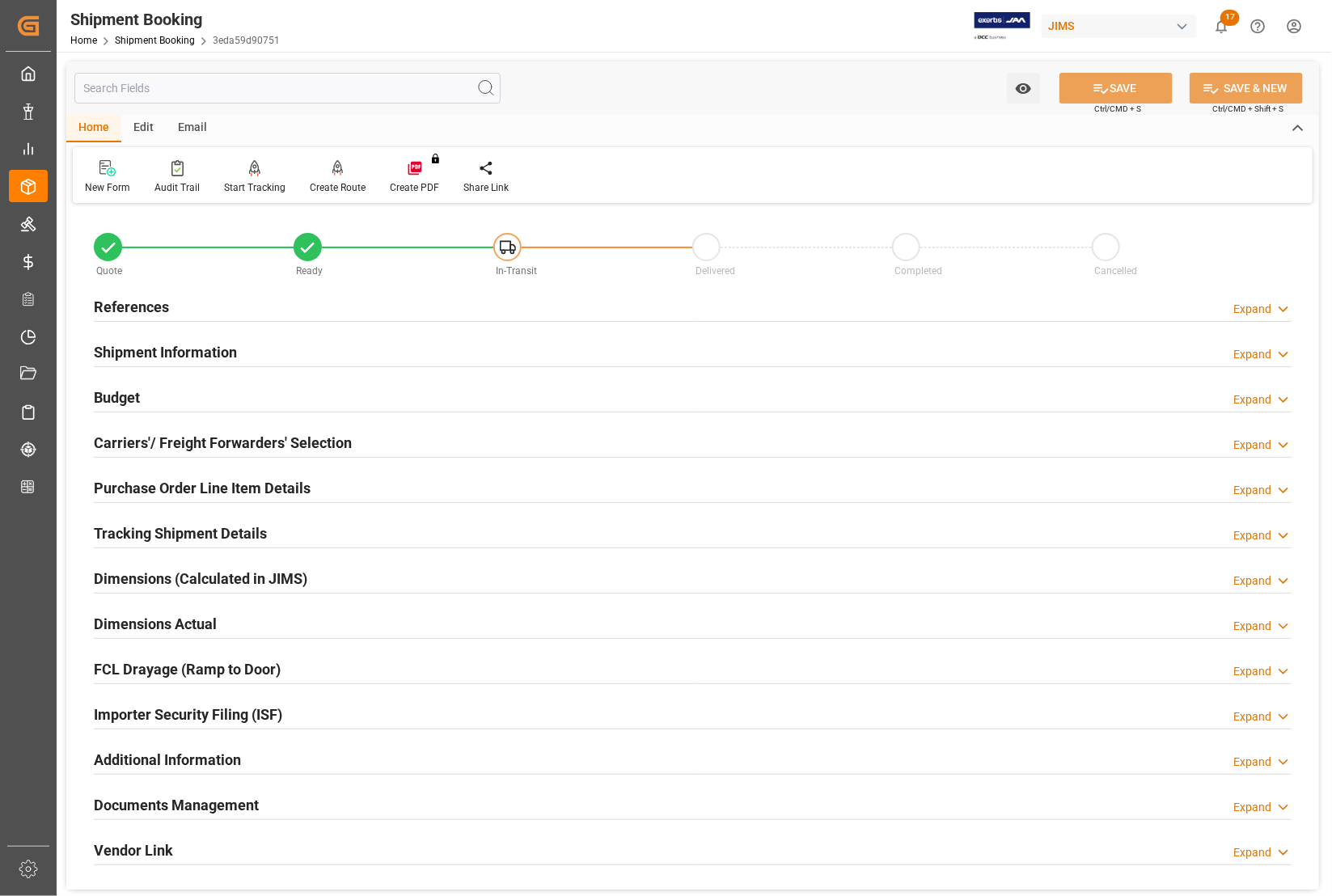
click at [942, 90] on div "Watch Option SAVE Ctrl/CMD + S SAVE & NEW Ctrl/CMD + Shift + S" at bounding box center [692, 88] width 1252 height 53
click at [135, 439] on h2 "Carriers'/ Freight Forwarders' Selection" at bounding box center [222, 442] width 258 height 22
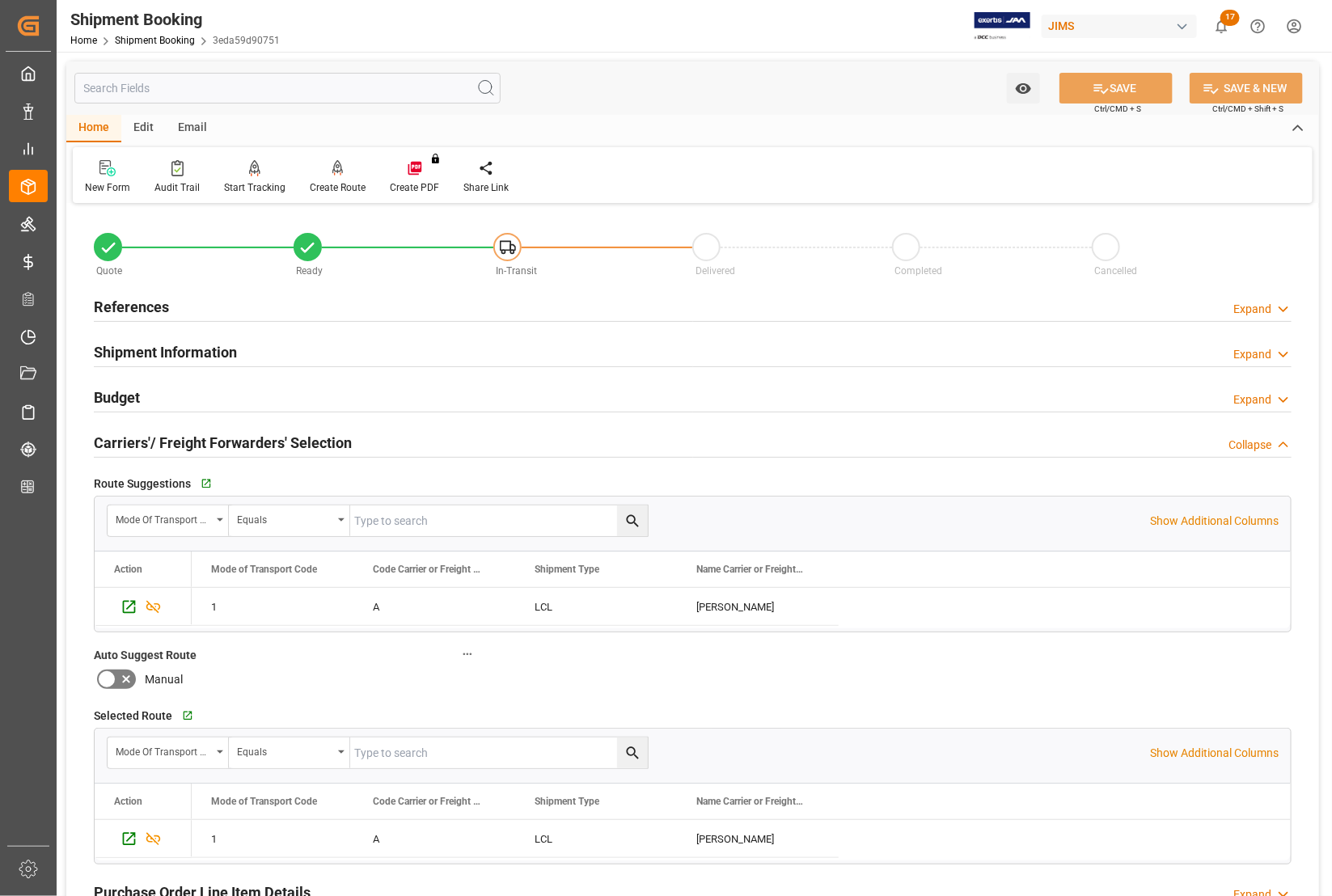
click at [104, 439] on h2 "Carriers'/ Freight Forwarders' Selection" at bounding box center [222, 442] width 258 height 22
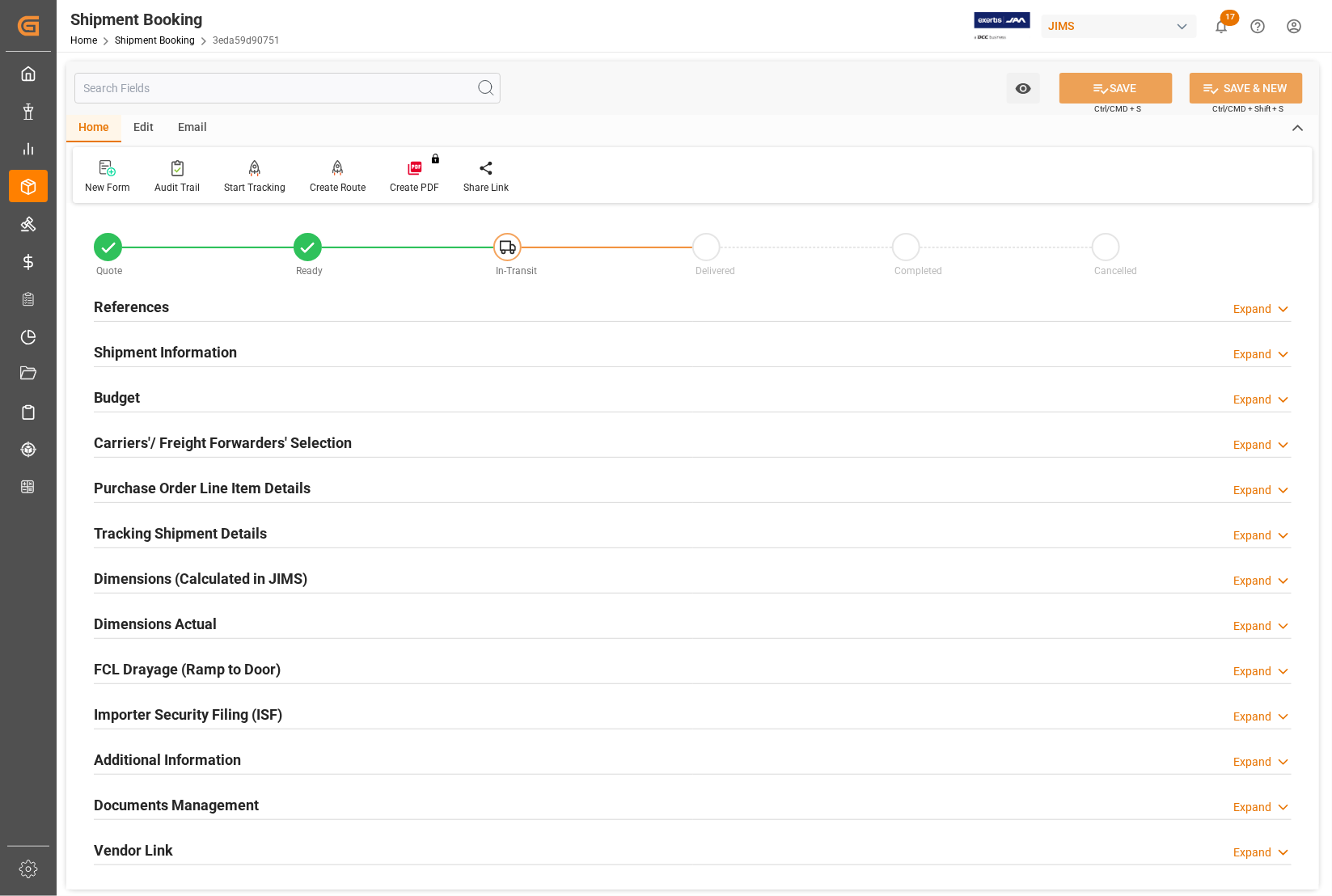
drag, startPoint x: 180, startPoint y: 802, endPoint x: 291, endPoint y: 721, distance: 137.4
click at [180, 802] on h2 "Documents Management" at bounding box center [176, 805] width 165 height 22
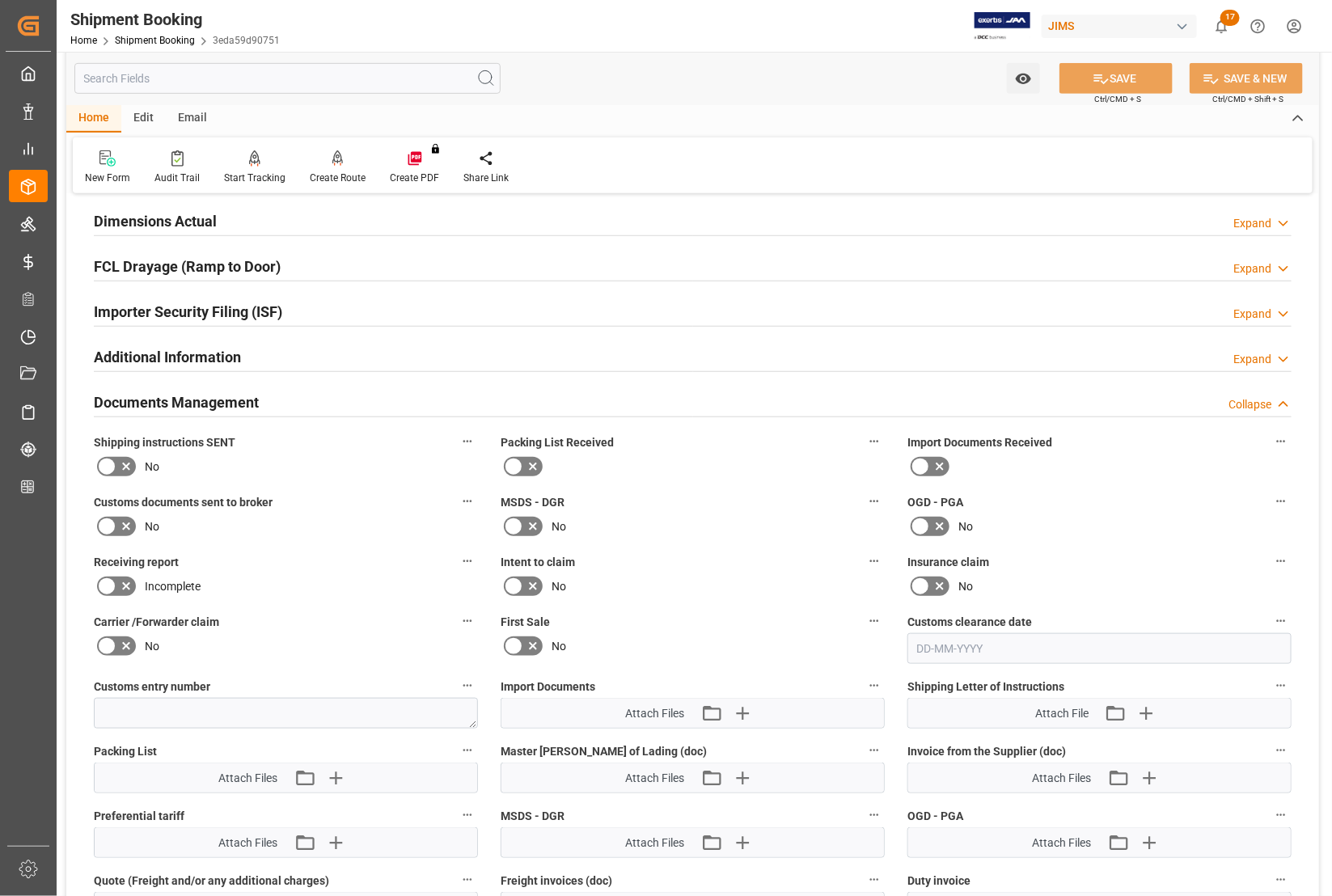
scroll to position [404, 0]
click at [1146, 701] on icon "button" at bounding box center [1145, 711] width 26 height 26
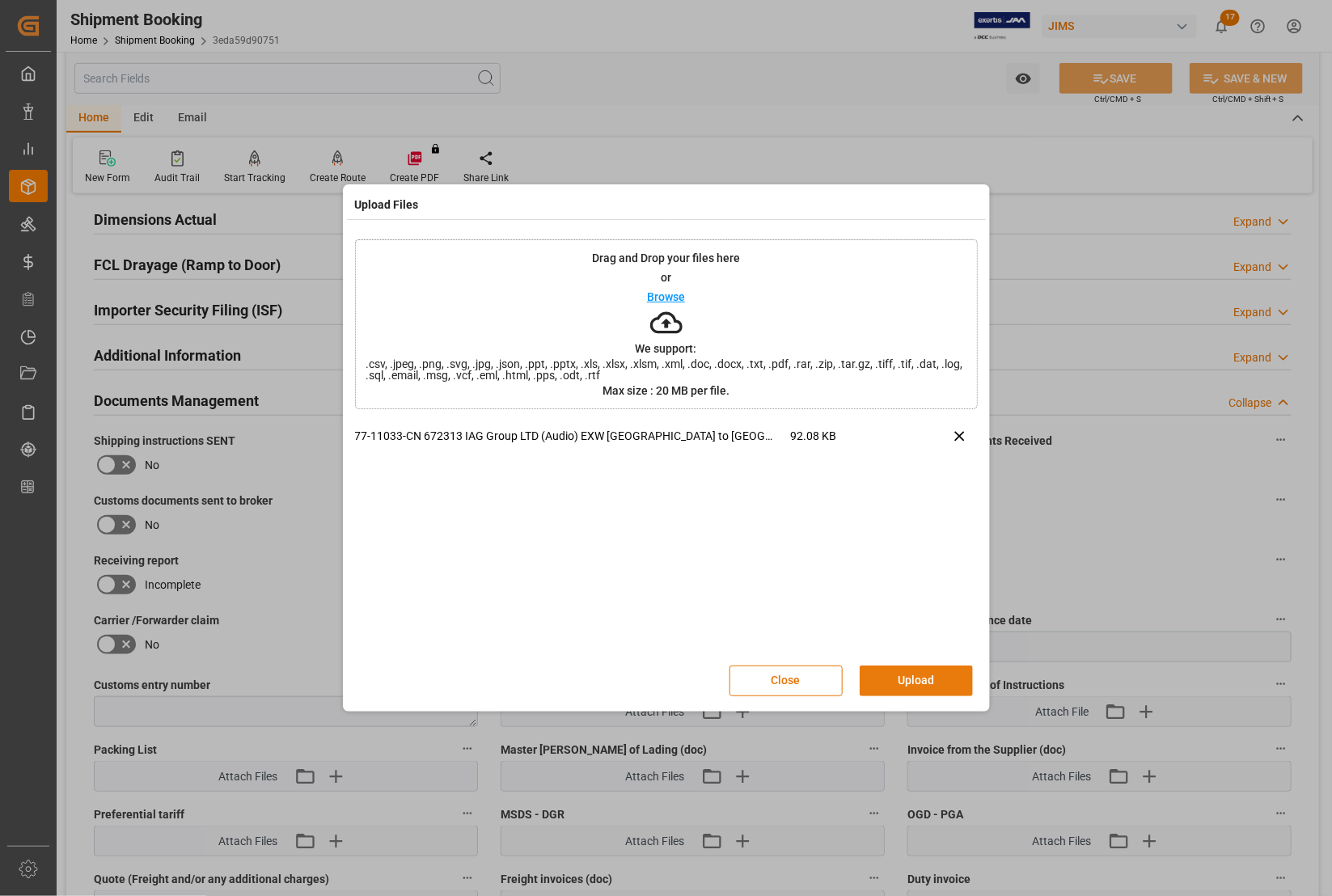
click at [907, 680] on button "Upload" at bounding box center [916, 681] width 113 height 31
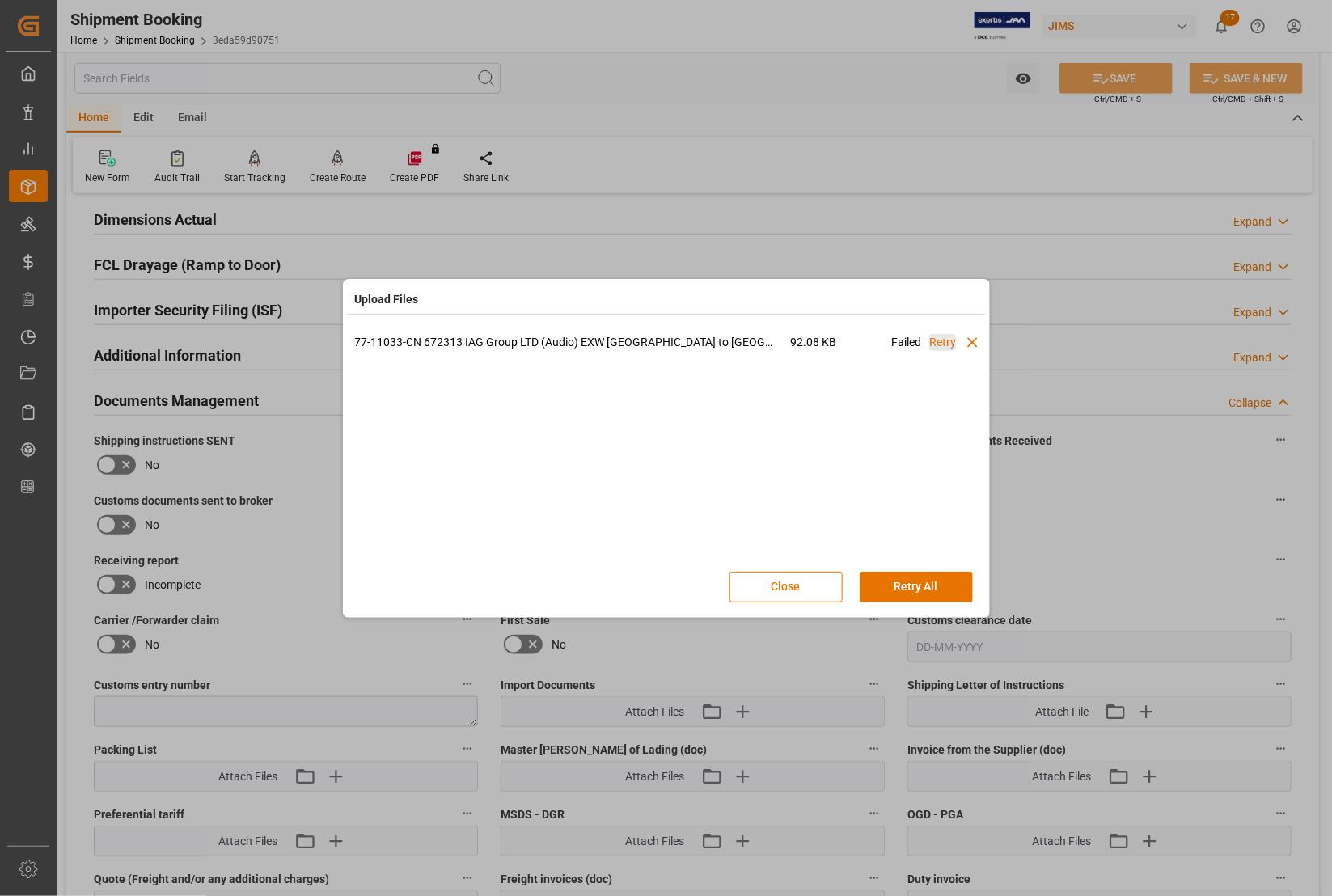
click at [934, 340] on DELMAR\ "Retry" at bounding box center [942, 342] width 27 height 17
click at [919, 582] on button "Retry All" at bounding box center [916, 587] width 113 height 31
click at [1155, 502] on div "Upload Files 77-11033-CN 672313 IAG Group LTD (Audio) EXW [GEOGRAPHIC_DATA] to …" at bounding box center [666, 448] width 1332 height 896
click at [912, 588] on button "Stop" at bounding box center [916, 587] width 113 height 31
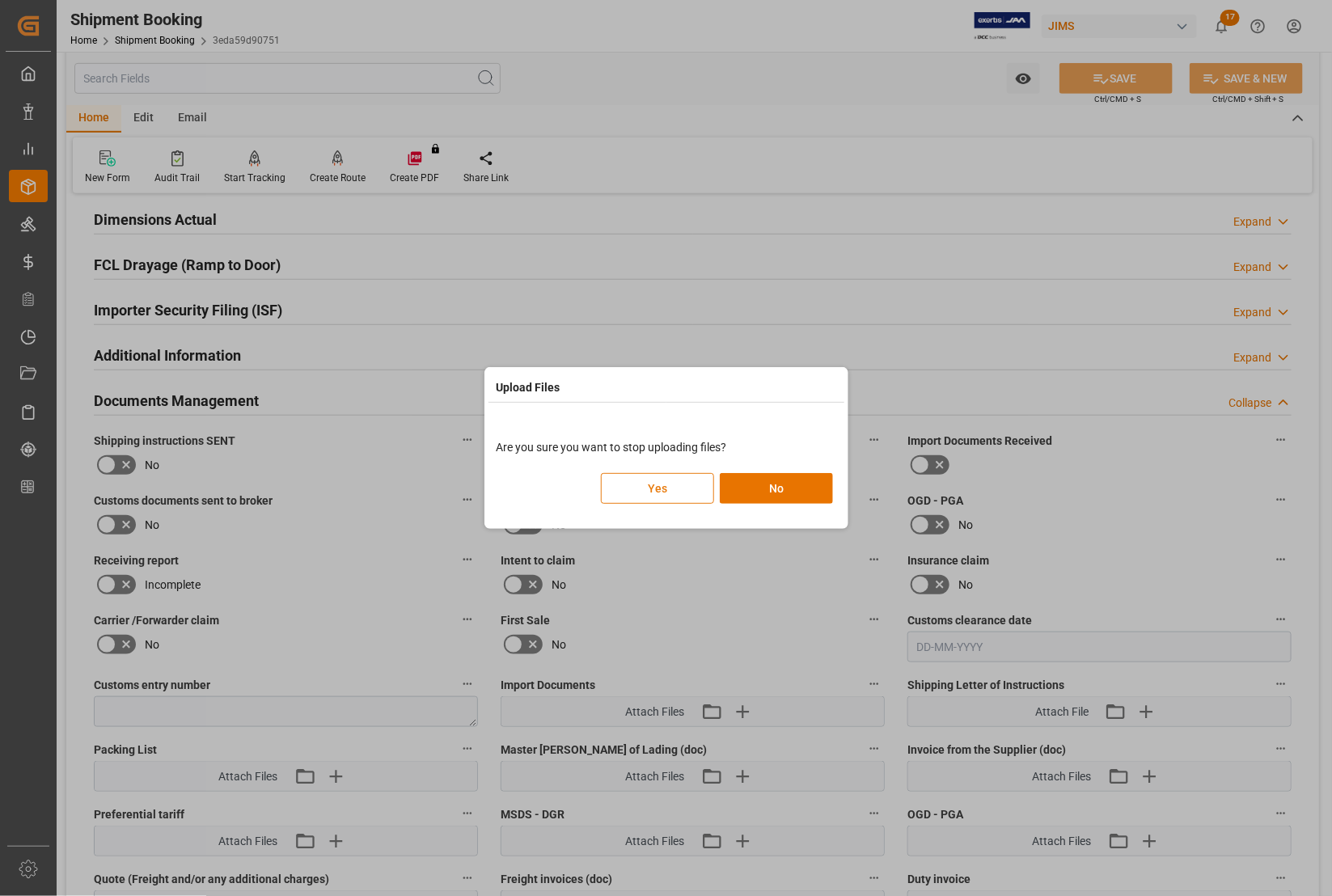
click at [656, 481] on button "Yes" at bounding box center [658, 488] width 113 height 31
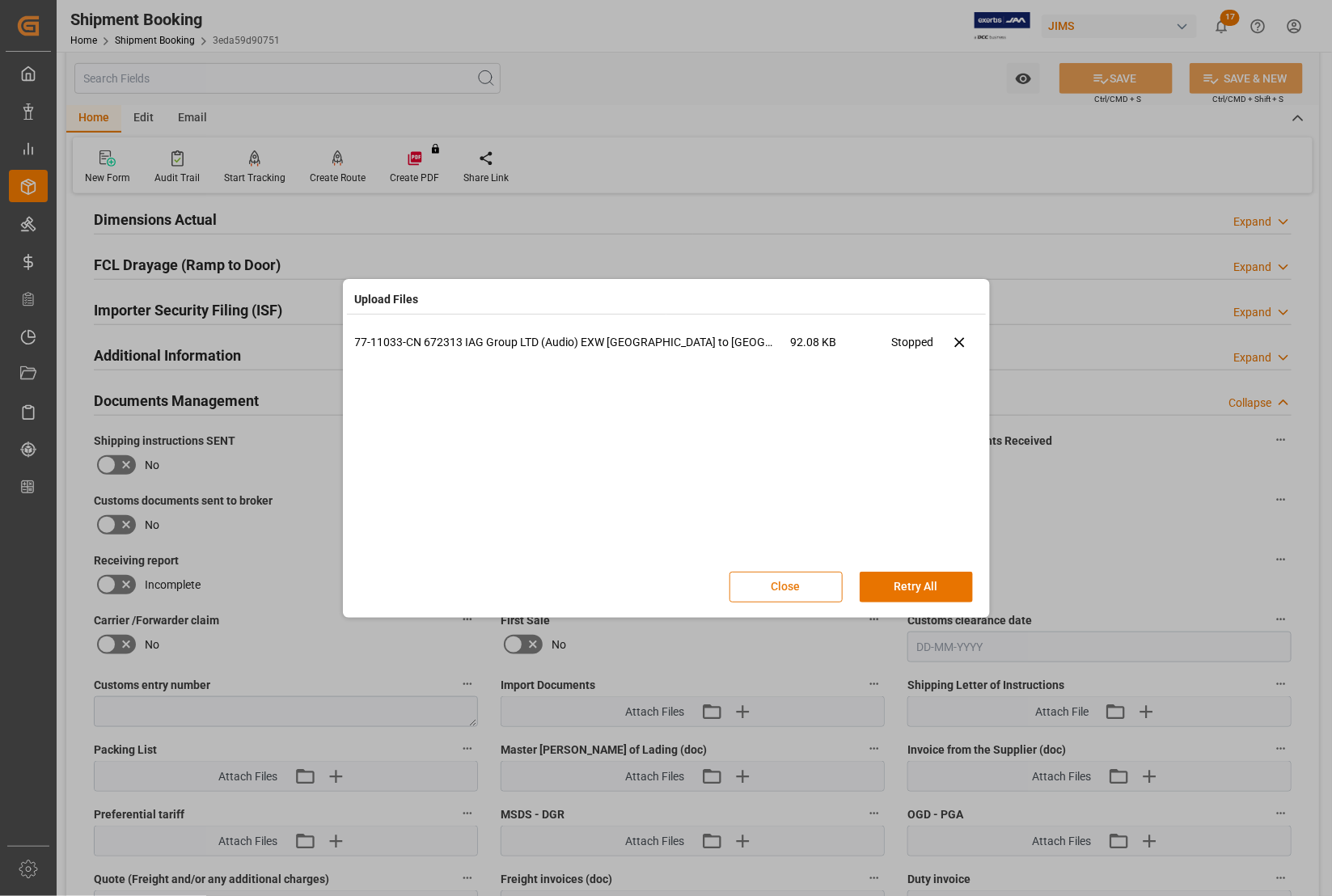
click at [792, 587] on button "Close" at bounding box center [786, 587] width 113 height 31
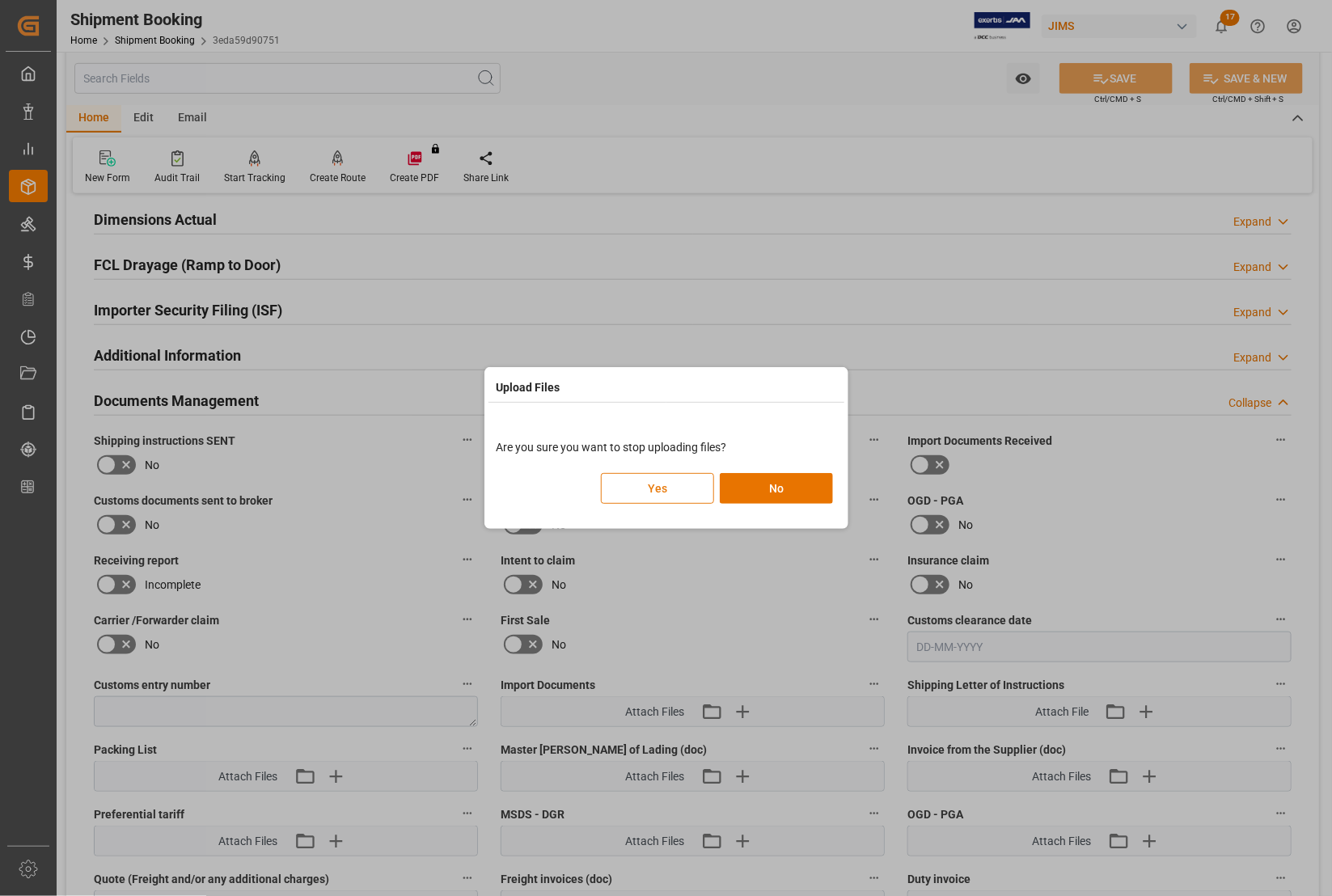
click at [657, 491] on button "Yes" at bounding box center [658, 488] width 113 height 31
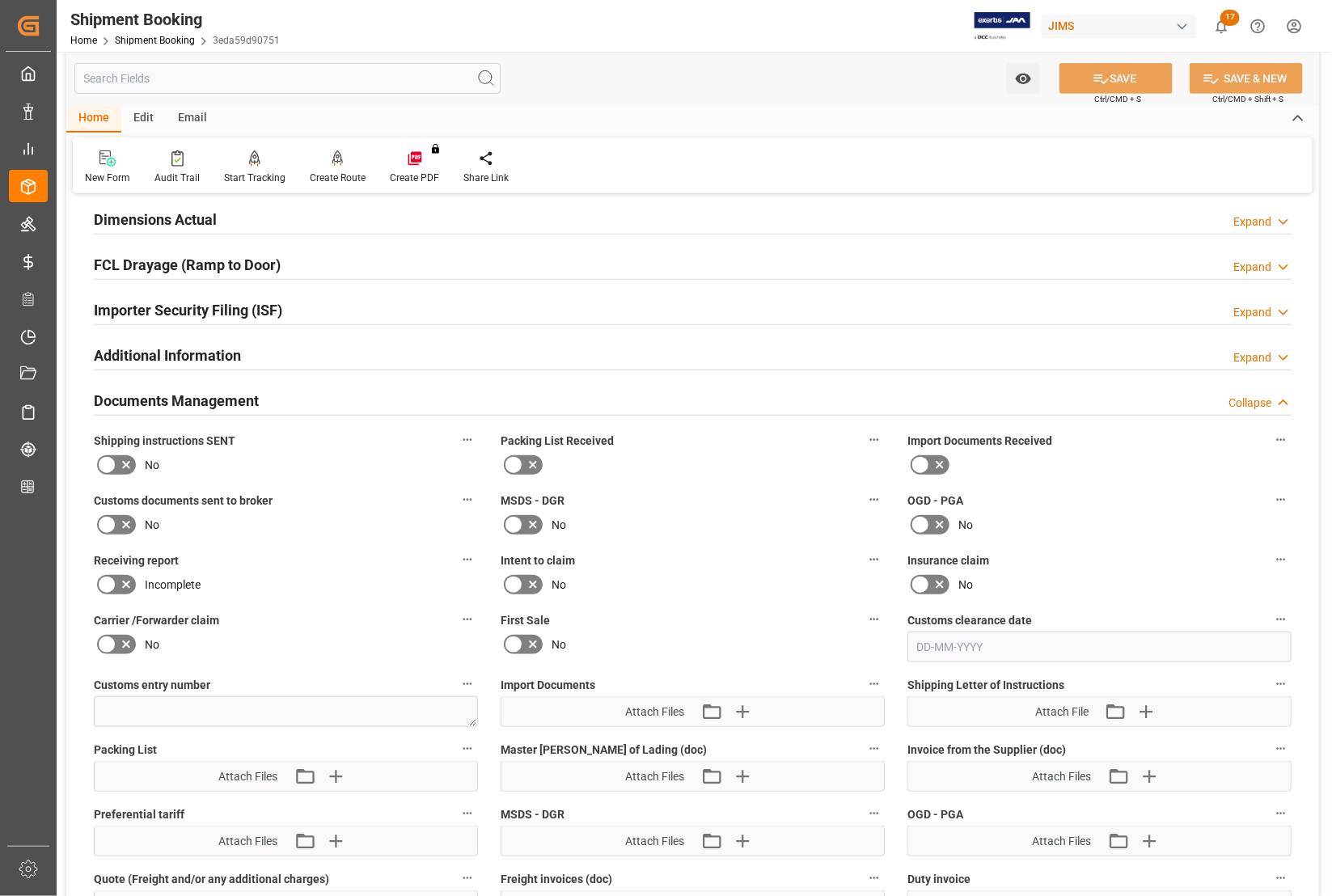
click at [1172, 578] on div "No" at bounding box center [1099, 584] width 384 height 26
click at [1088, 384] on div "Documents Management Collapse" at bounding box center [692, 401] width 1220 height 45
click at [1149, 708] on icon "button" at bounding box center [1145, 712] width 15 height 15
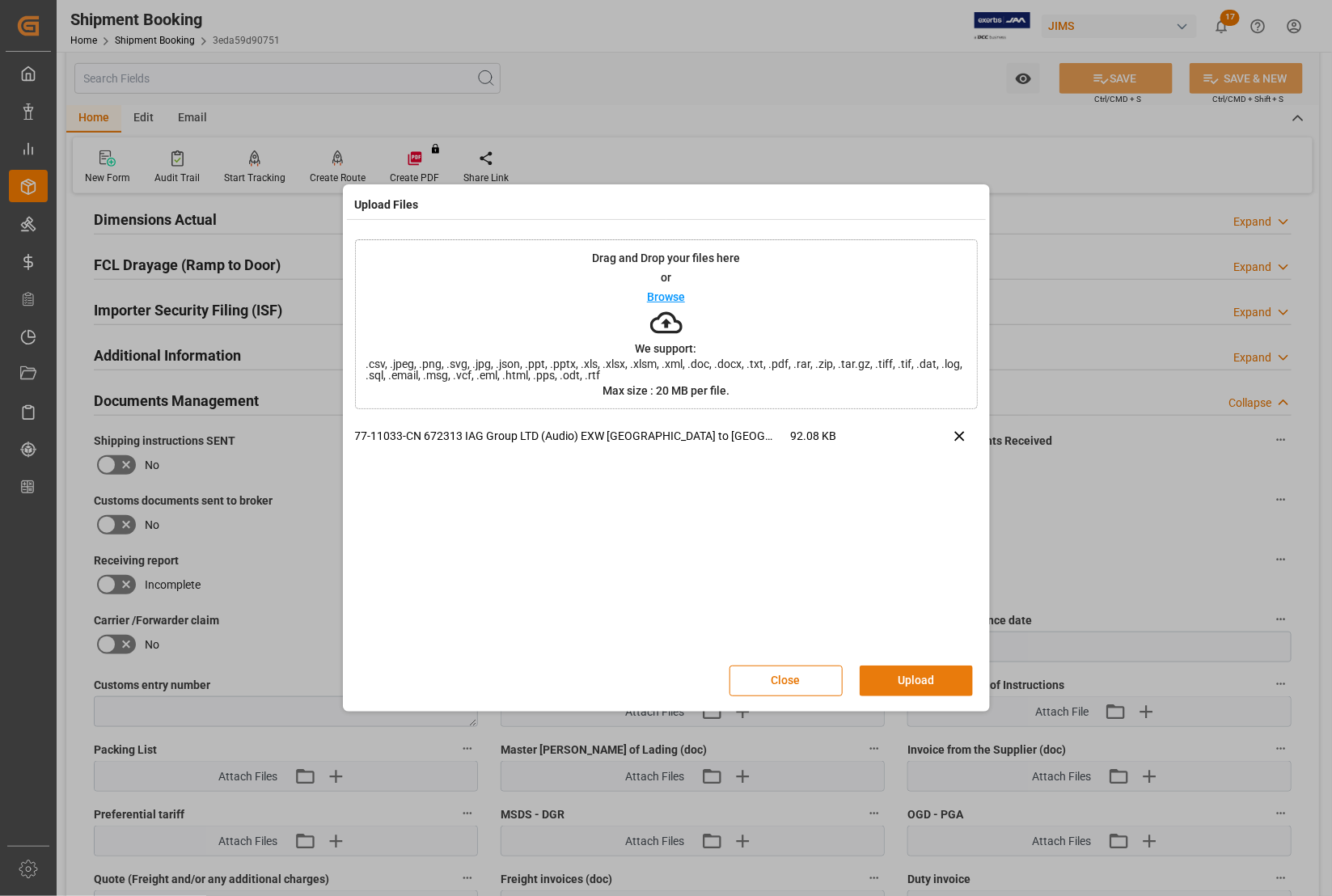
click at [916, 678] on button "Upload" at bounding box center [916, 681] width 113 height 31
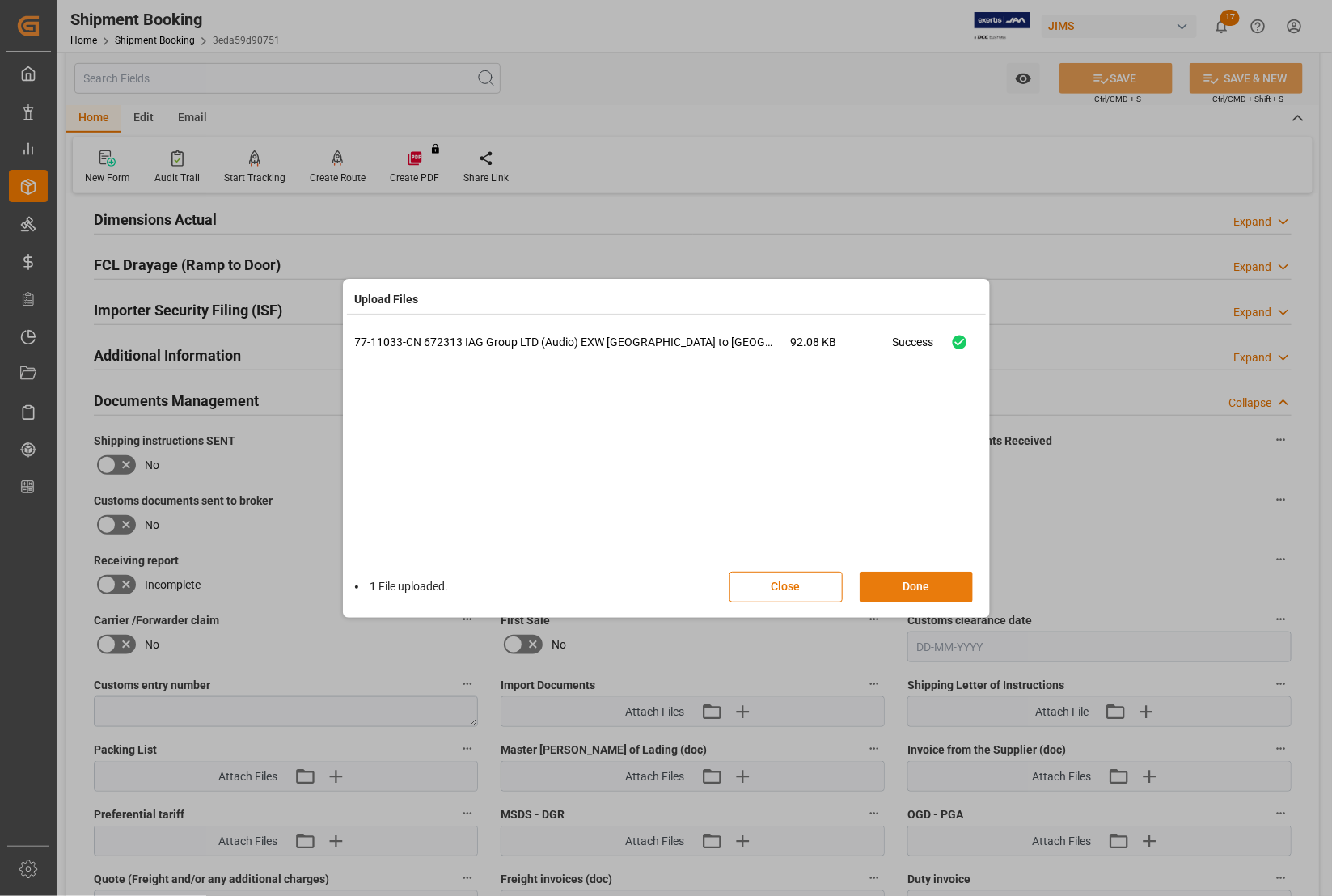
click at [915, 582] on button "Done" at bounding box center [916, 587] width 113 height 31
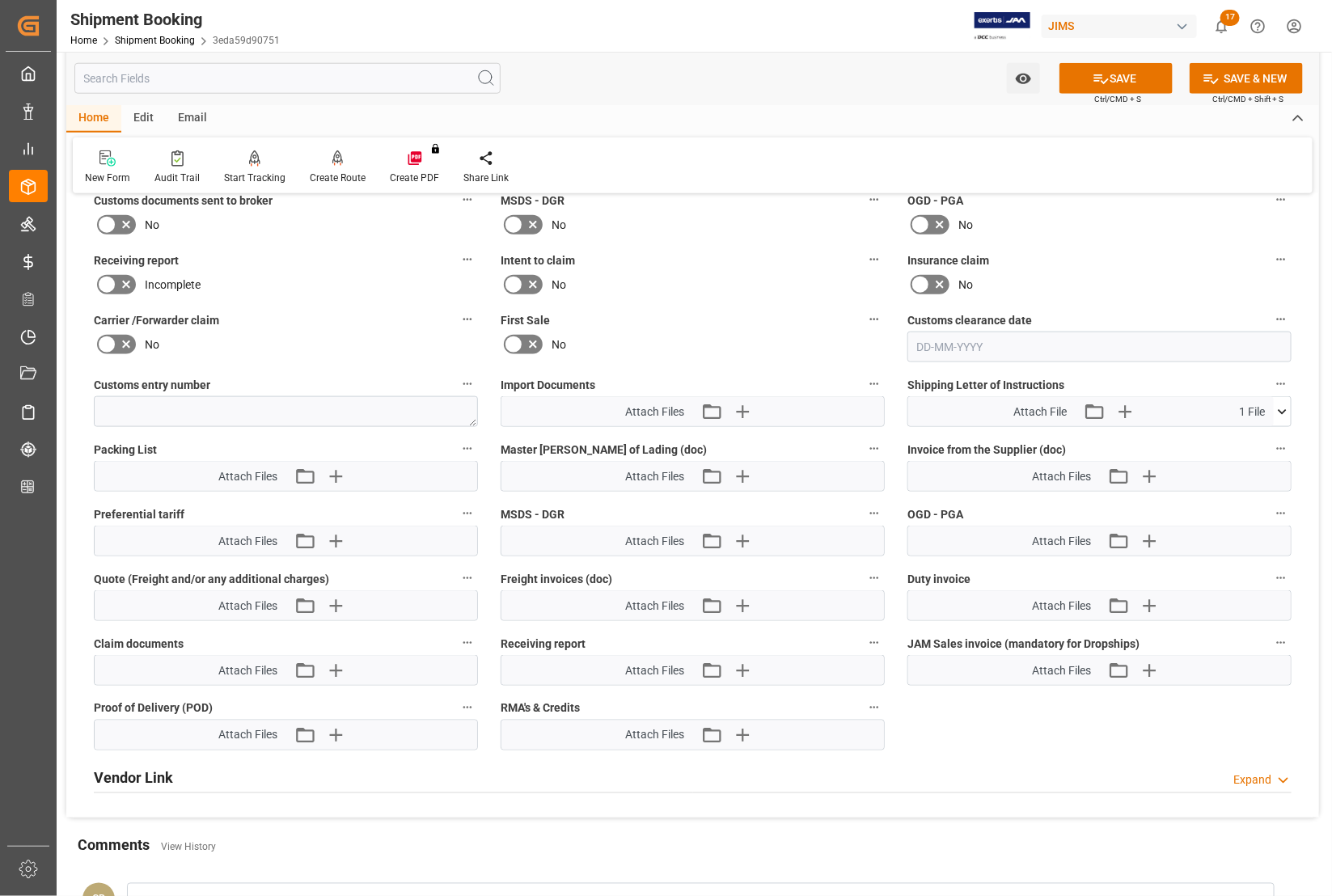
scroll to position [707, 0]
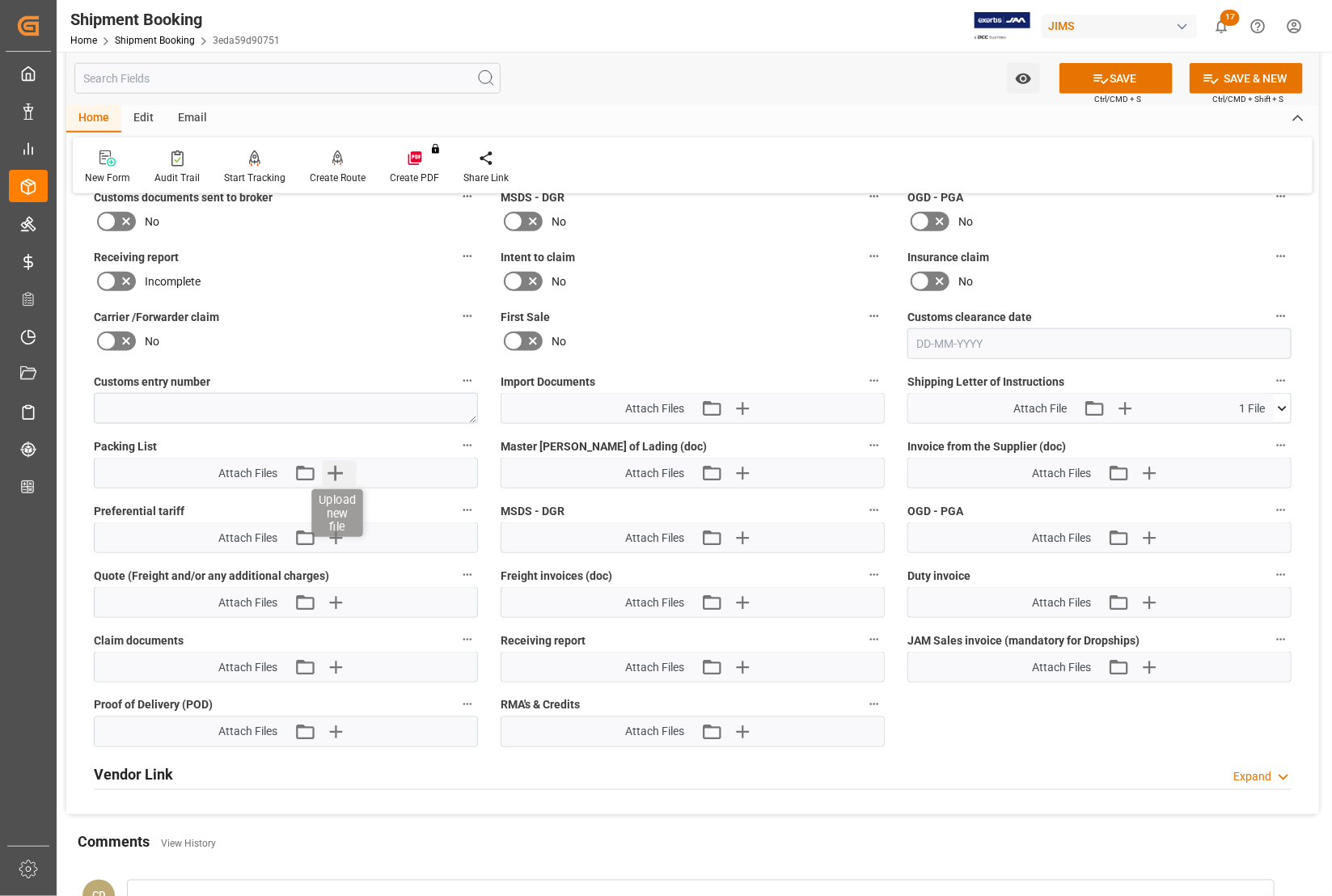
click at [341, 469] on icon "button" at bounding box center [334, 472] width 26 height 26
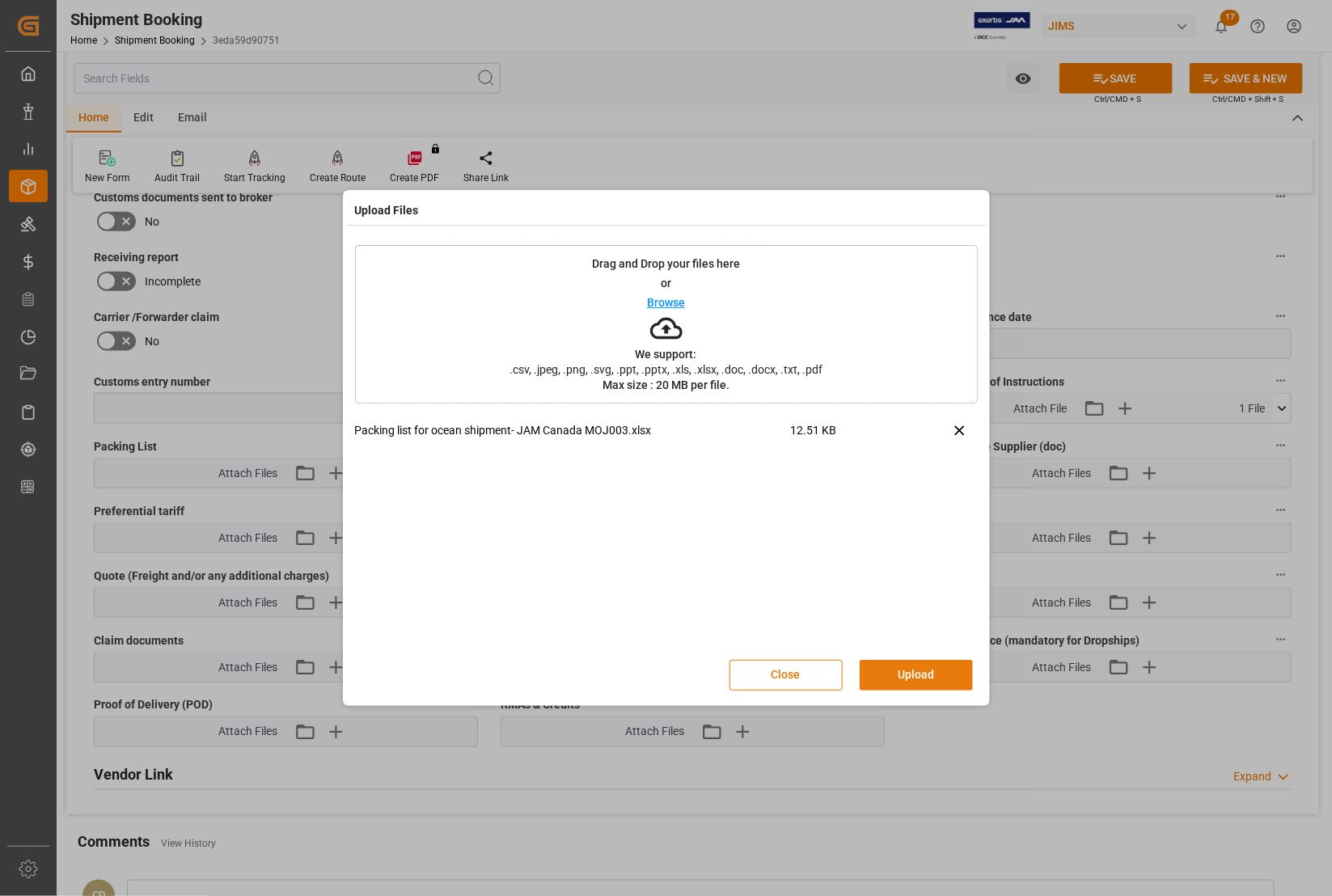
click at [892, 670] on button "Upload" at bounding box center [916, 675] width 113 height 31
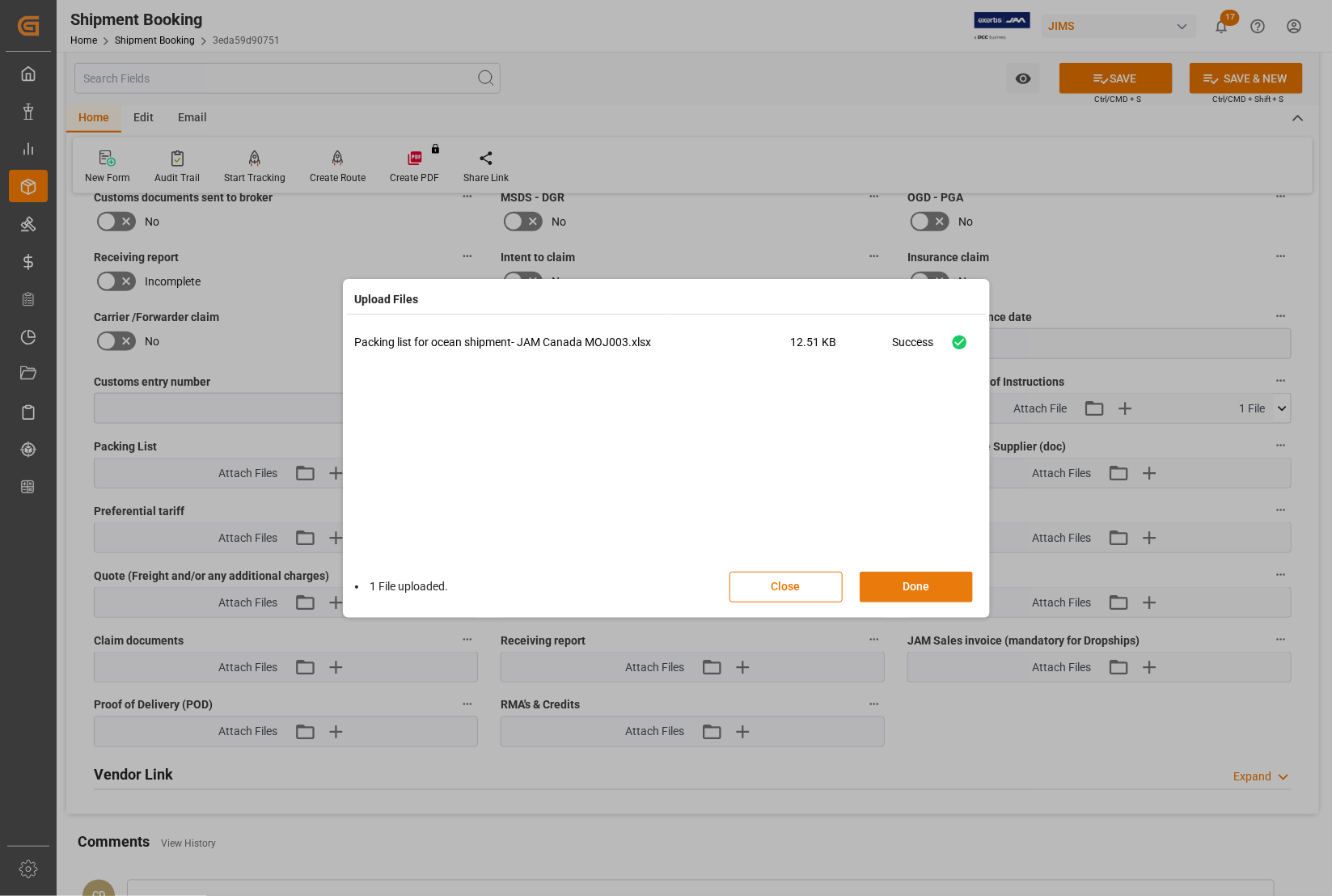
click at [923, 588] on button "Done" at bounding box center [916, 587] width 113 height 31
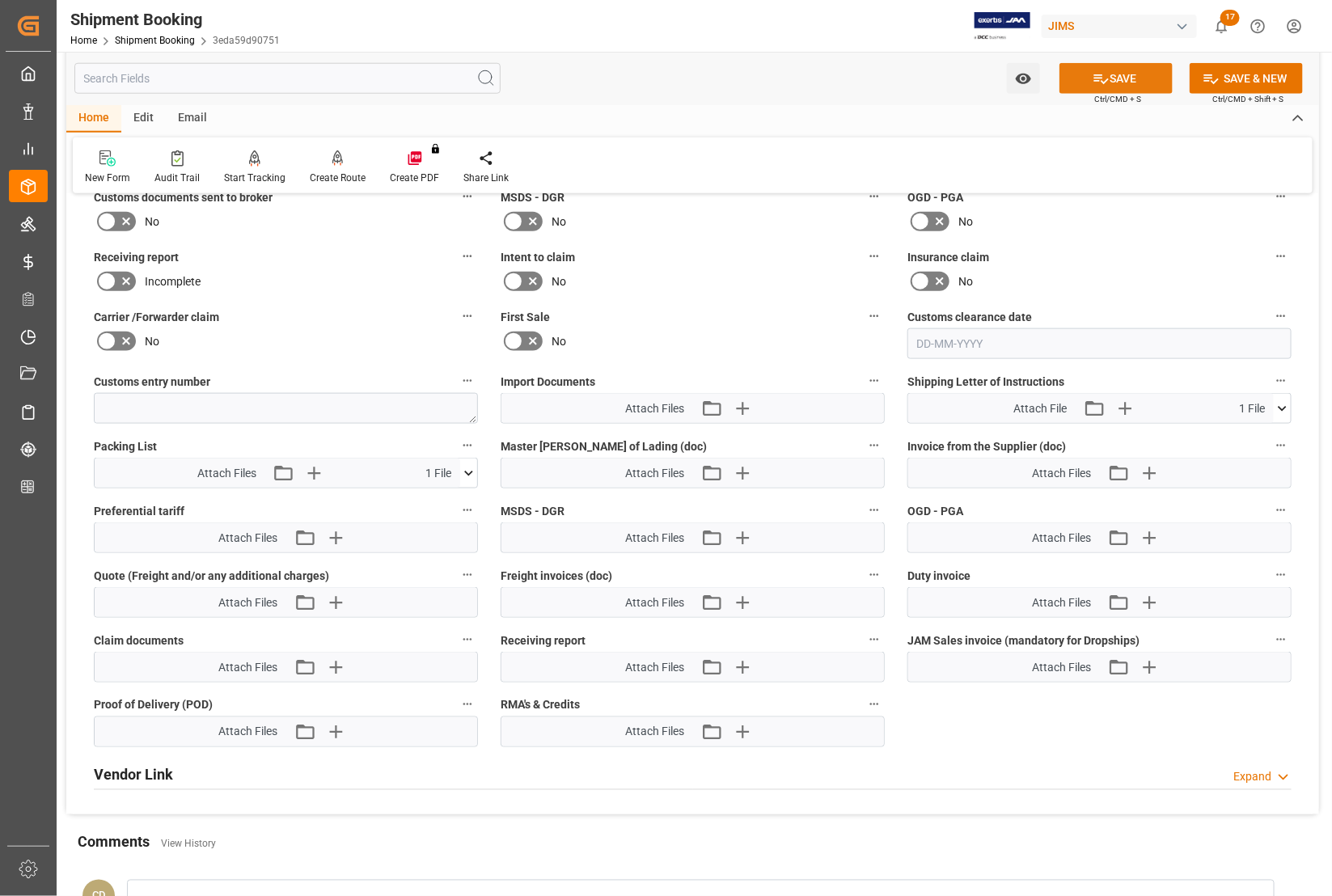
click at [1114, 70] on button "SAVE" at bounding box center [1116, 78] width 113 height 31
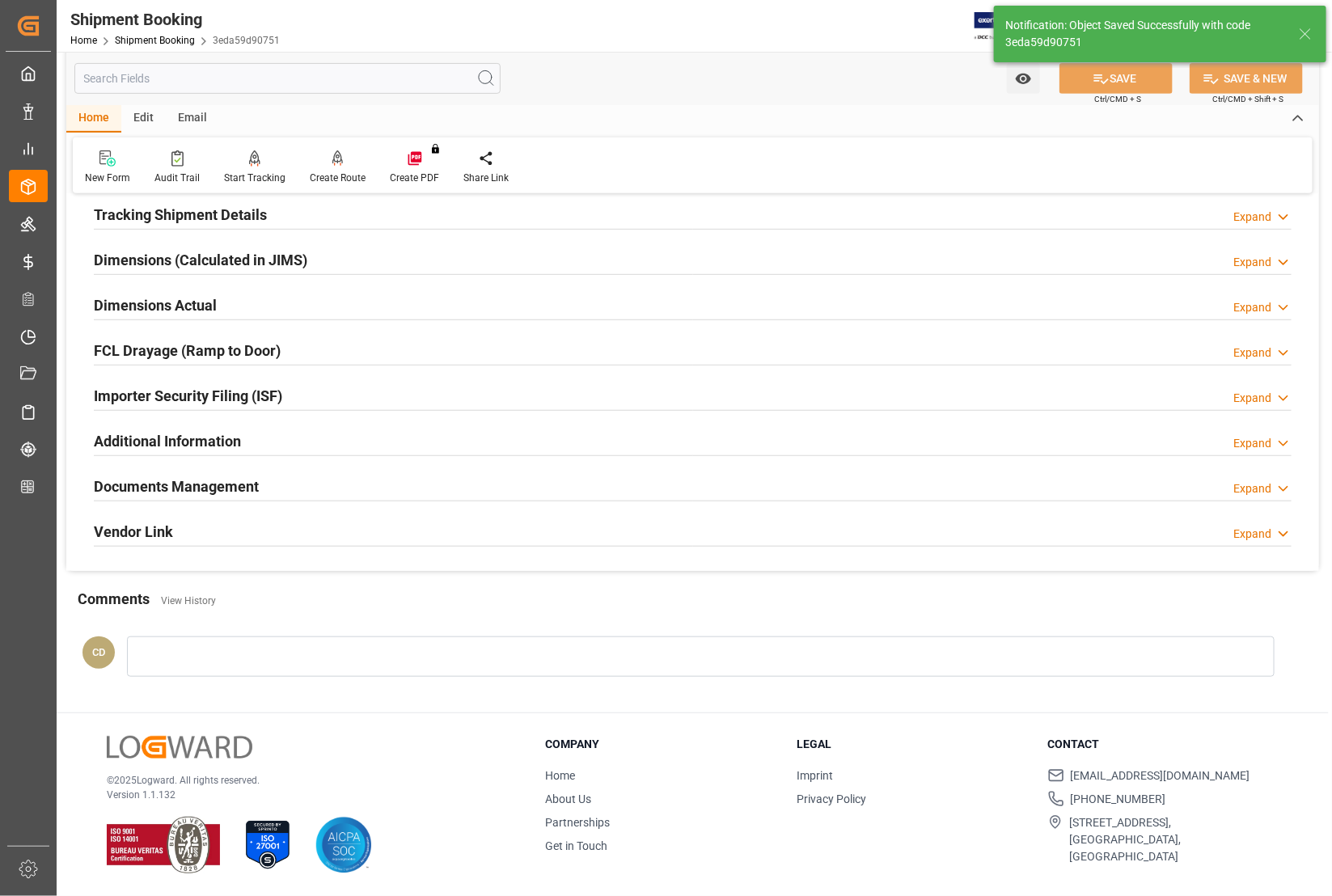
scroll to position [319, 0]
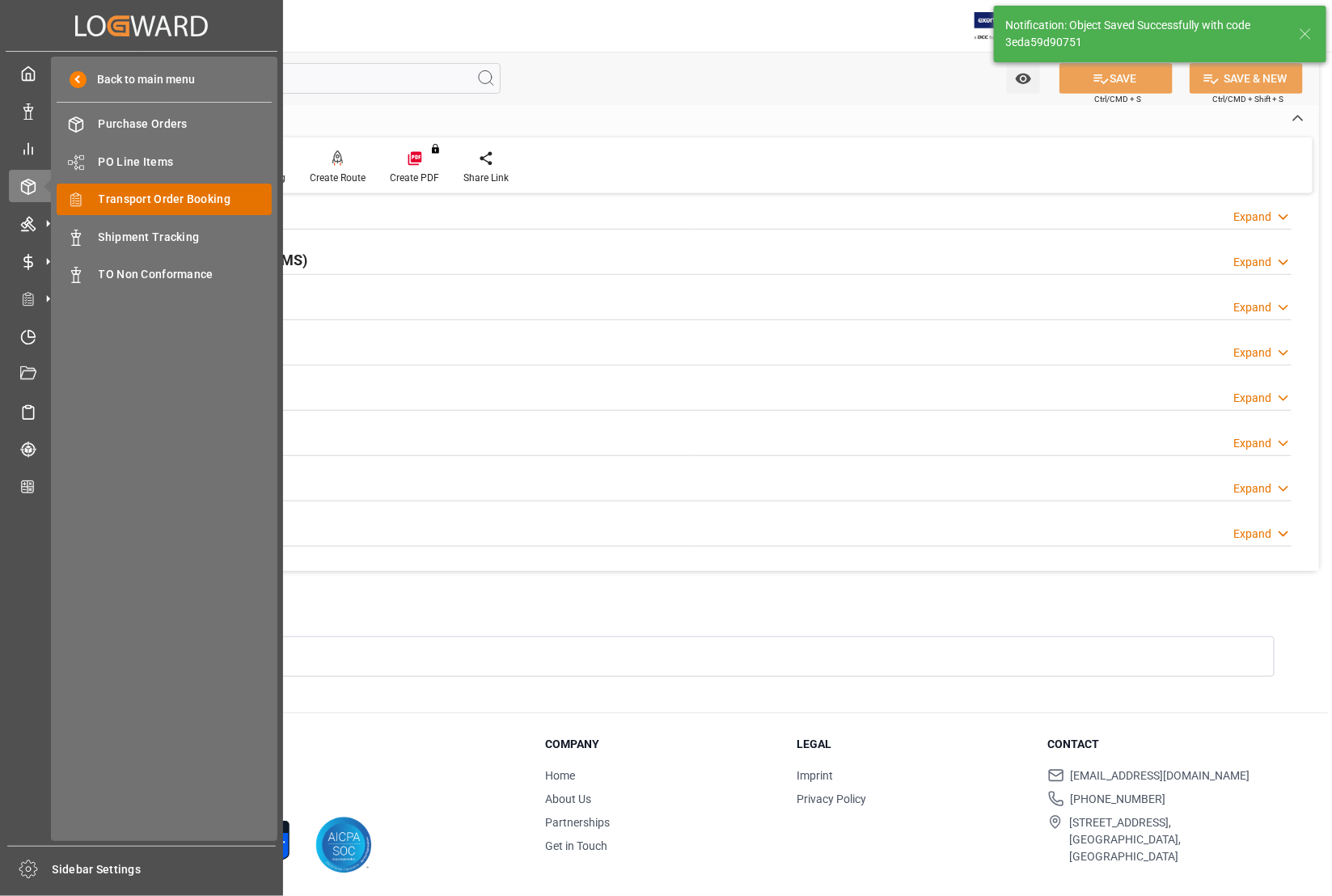
click at [111, 197] on span "Transport Order Booking" at bounding box center [185, 199] width 174 height 17
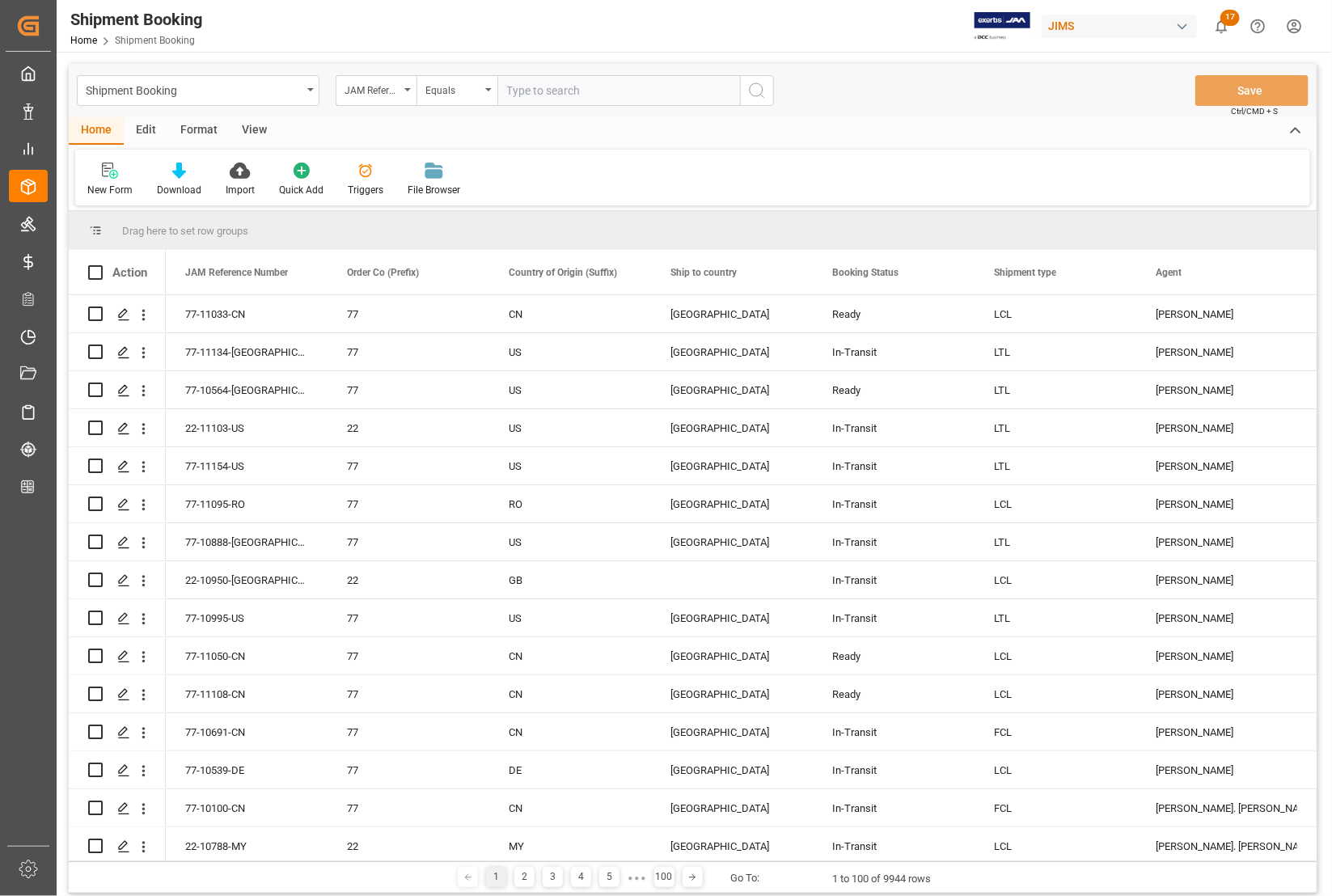
click at [538, 97] on input "text" at bounding box center [619, 90] width 243 height 31
type input "77-11120-CN"
click at [754, 88] on icon "search button" at bounding box center [757, 90] width 19 height 19
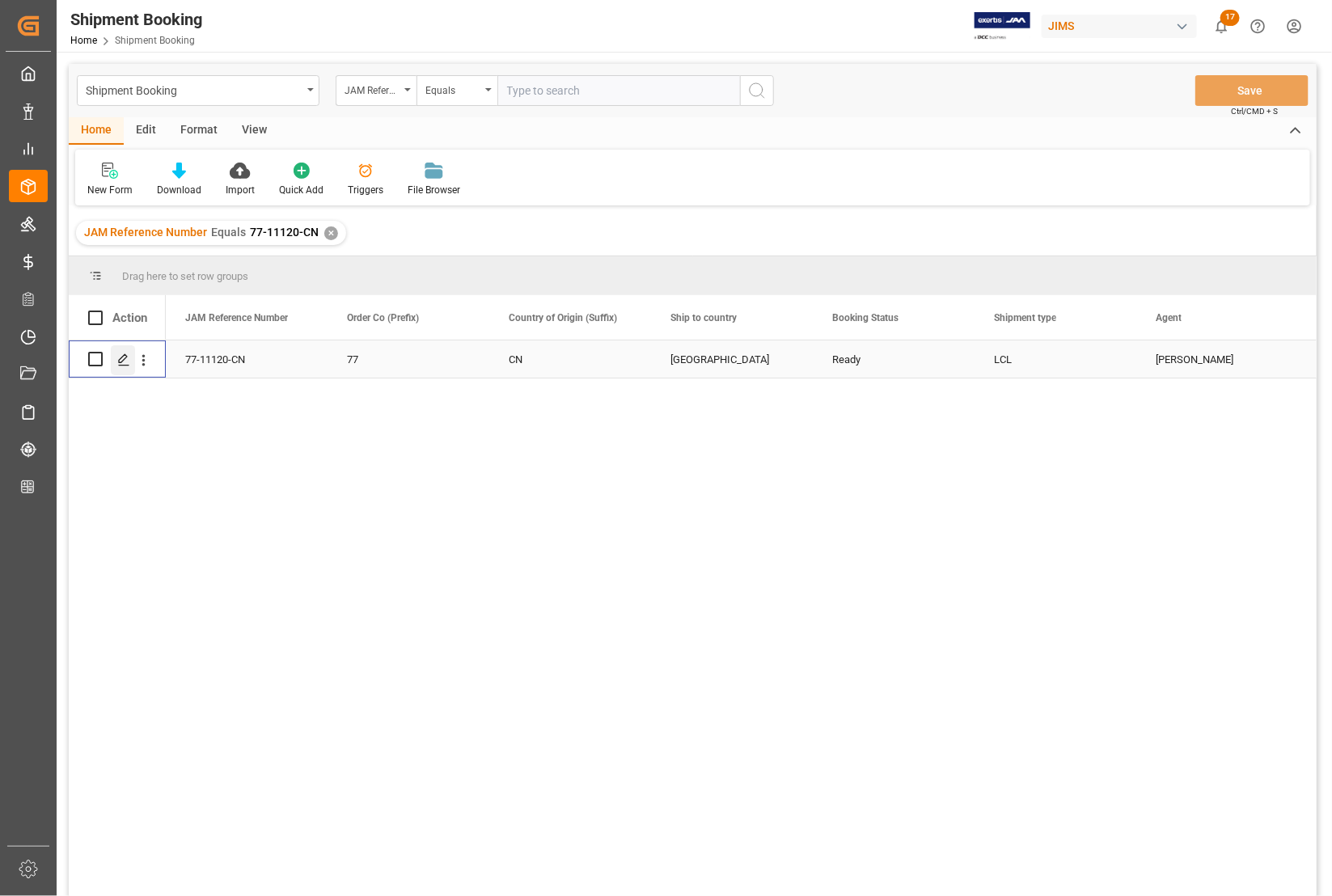
click at [115, 360] on div "Press SPACE to select this row." at bounding box center [122, 361] width 24 height 30
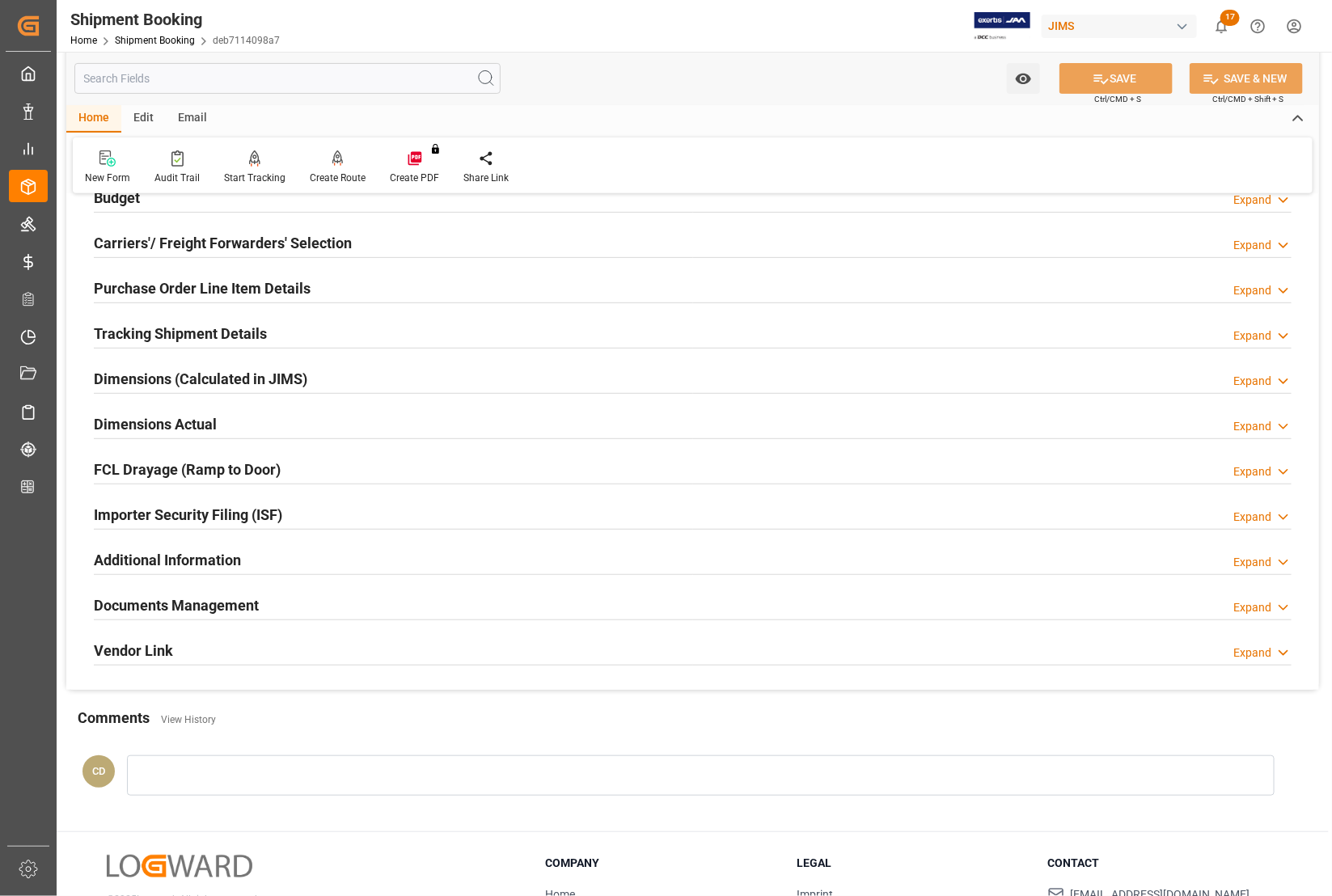
scroll to position [202, 0]
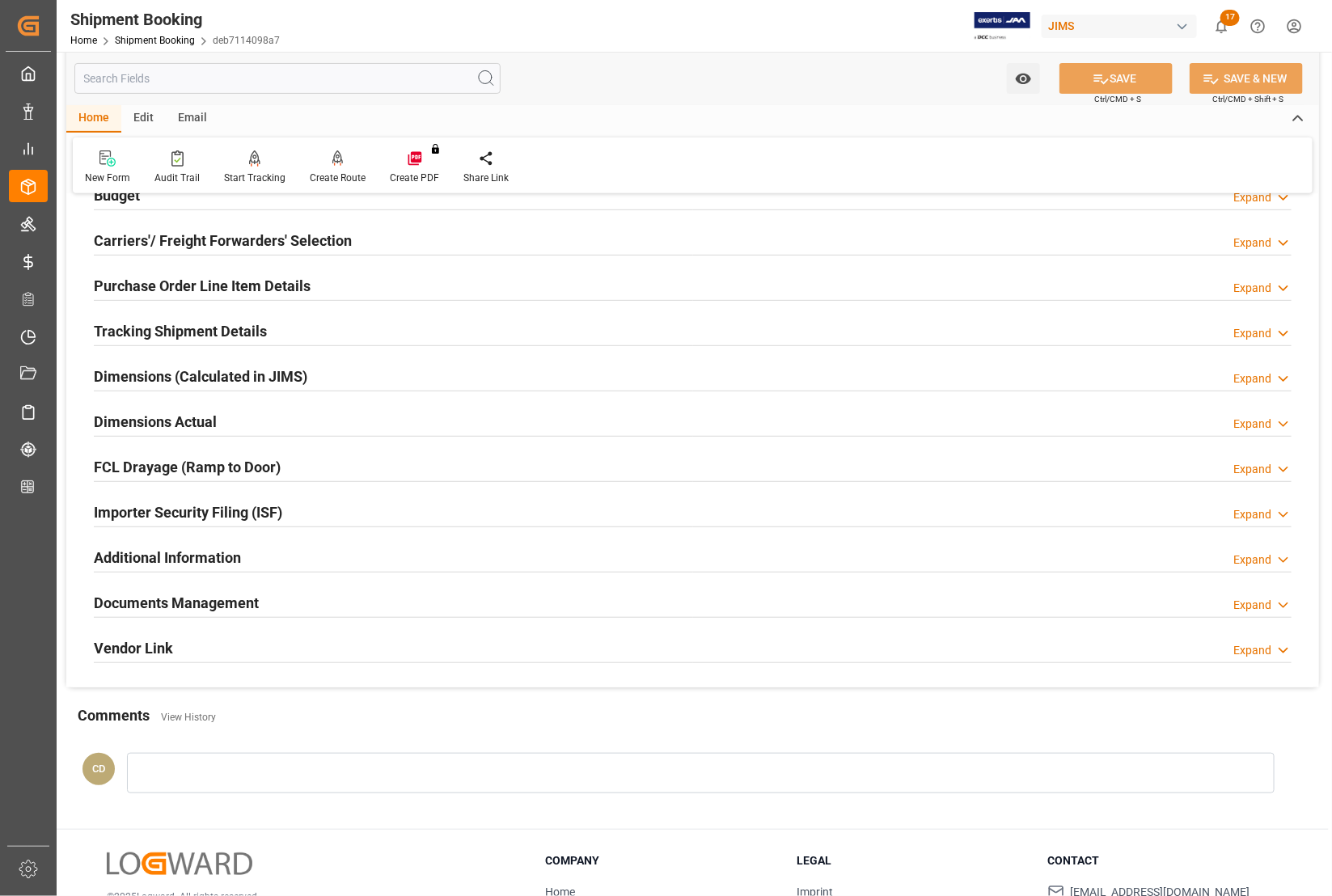
click at [139, 600] on h2 "Documents Management" at bounding box center [176, 603] width 165 height 22
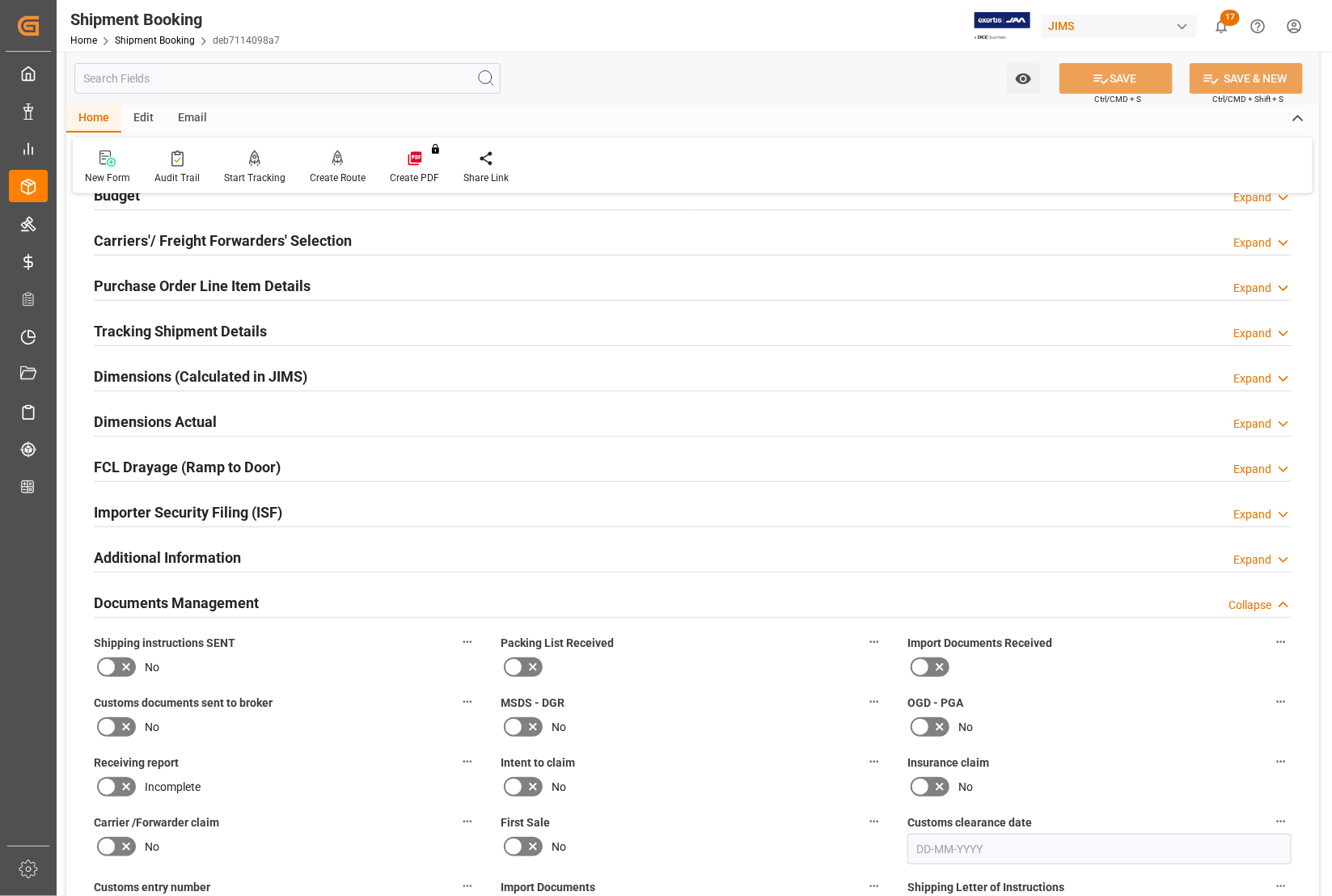
scroll to position [303, 0]
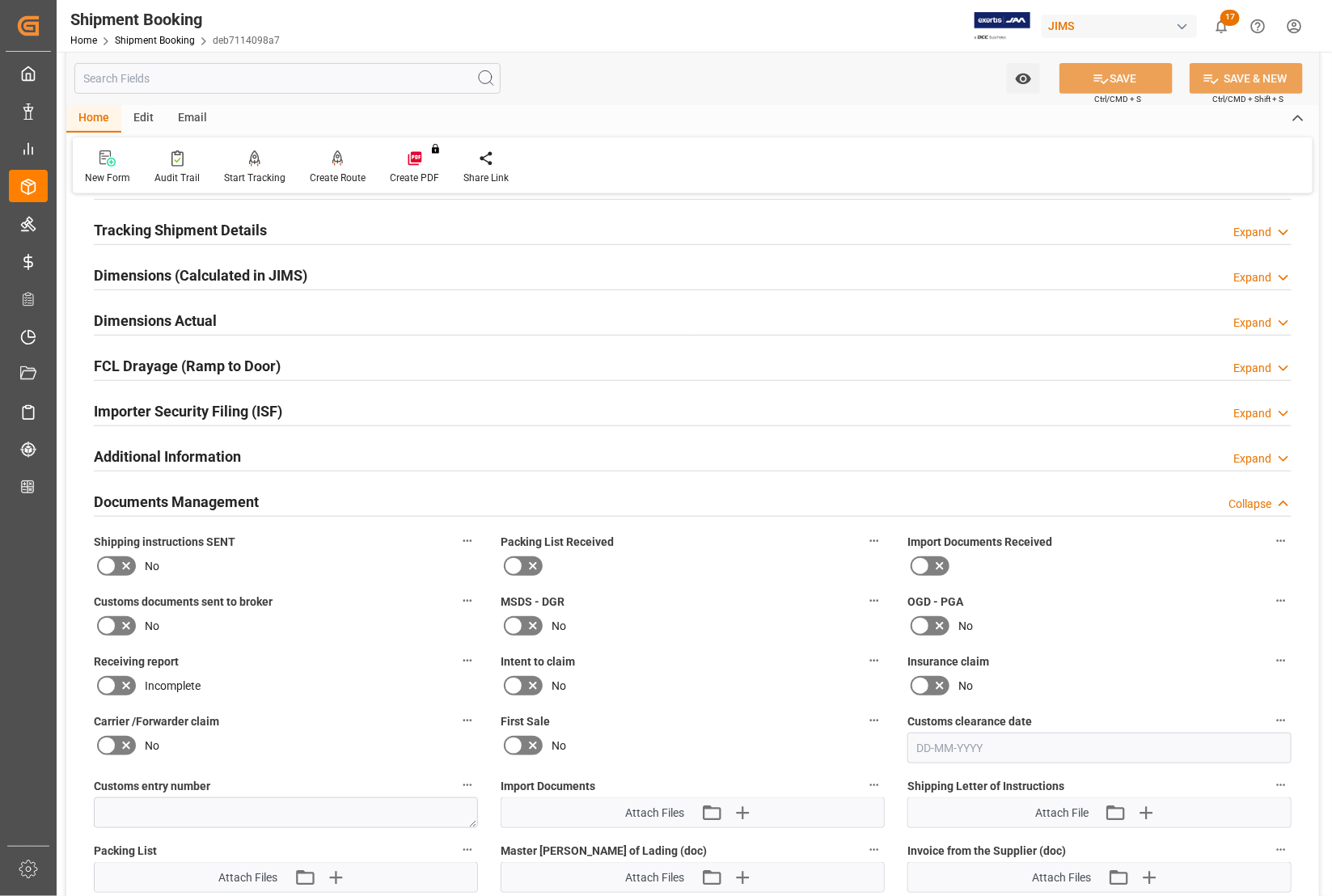
click at [511, 566] on icon at bounding box center [513, 566] width 19 height 19
click at [0, 0] on input "checkbox" at bounding box center [0, 0] width 0 height 0
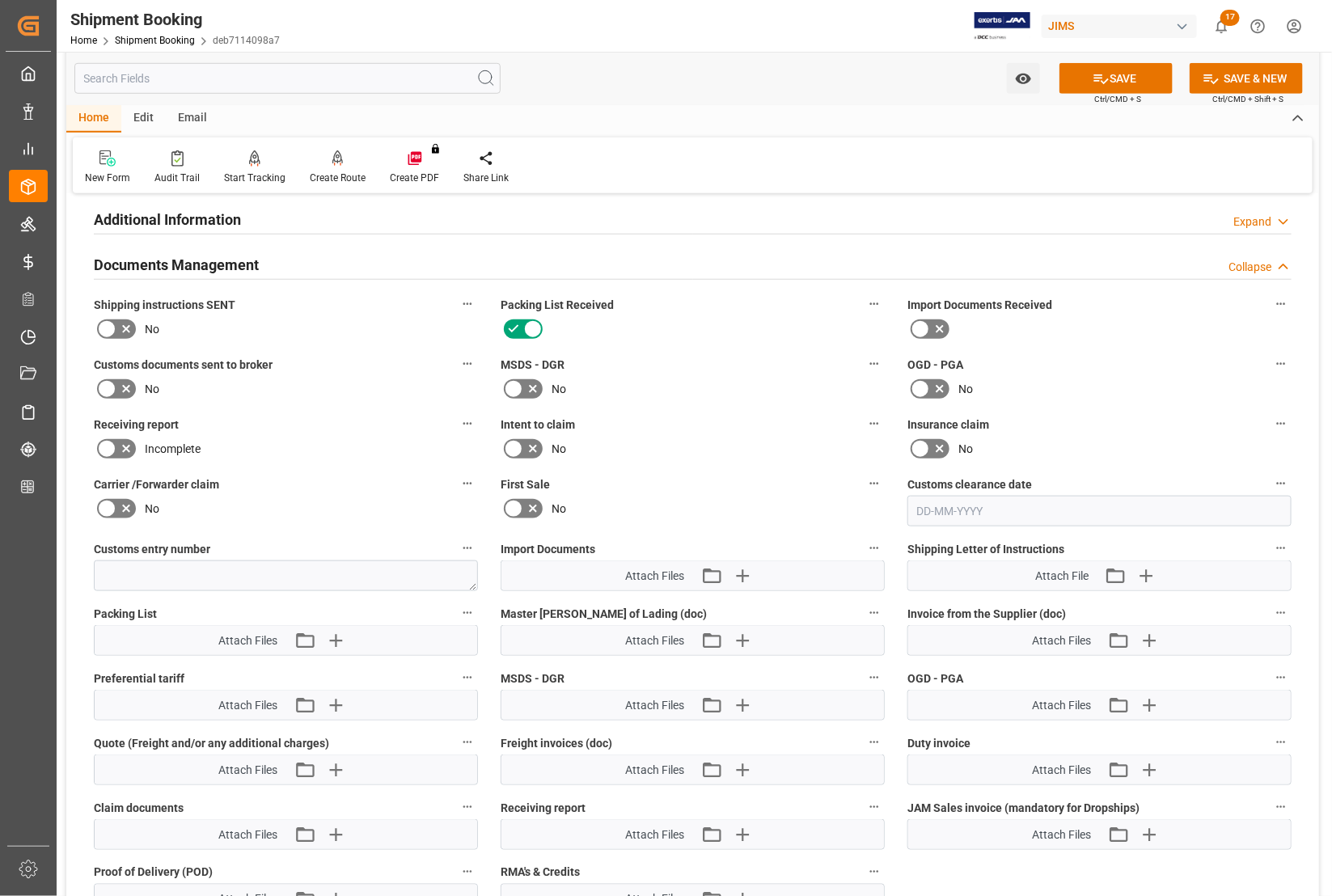
scroll to position [707, 0]
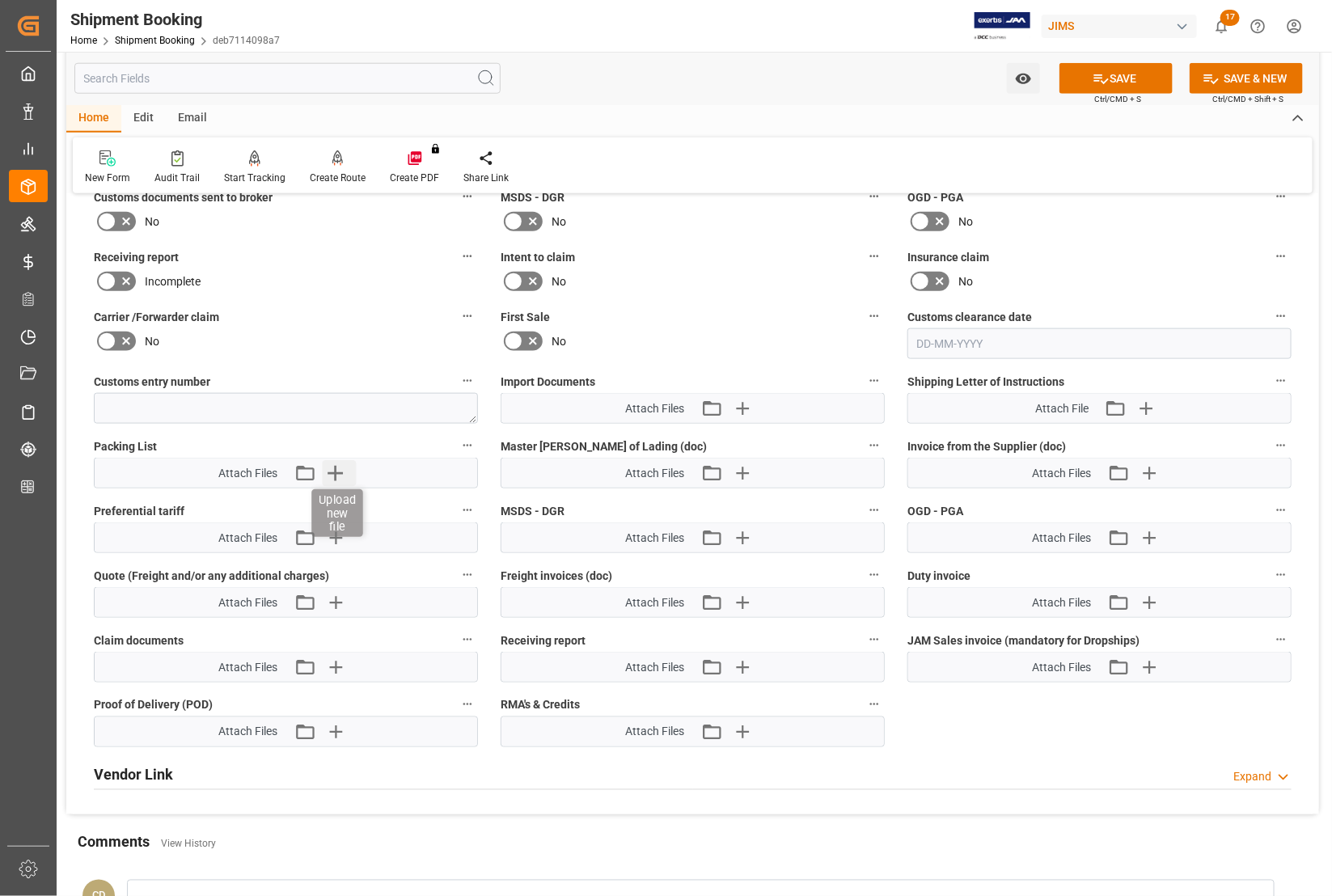
click at [331, 466] on icon "button" at bounding box center [334, 472] width 26 height 26
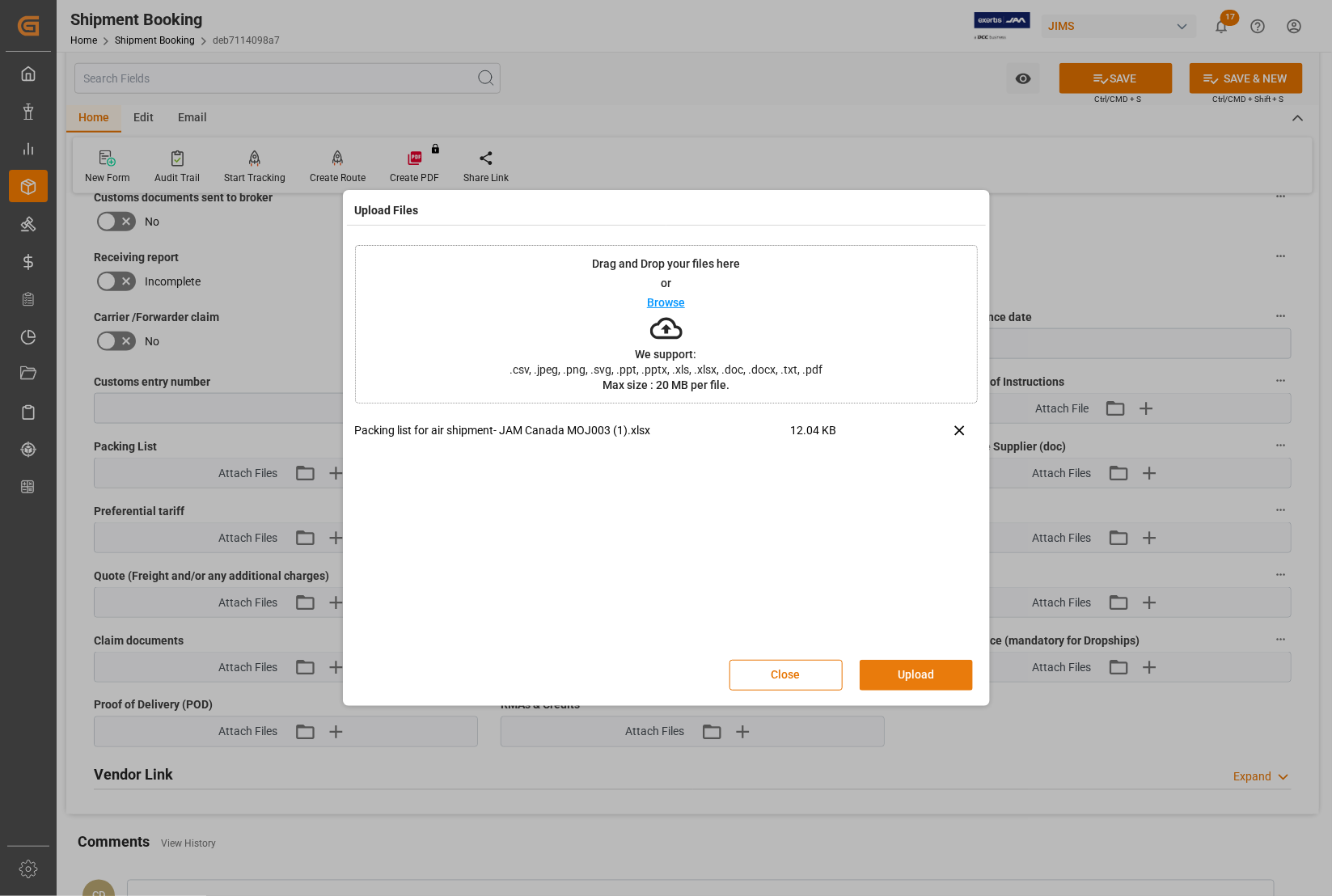
click at [924, 669] on button "Upload" at bounding box center [916, 675] width 113 height 31
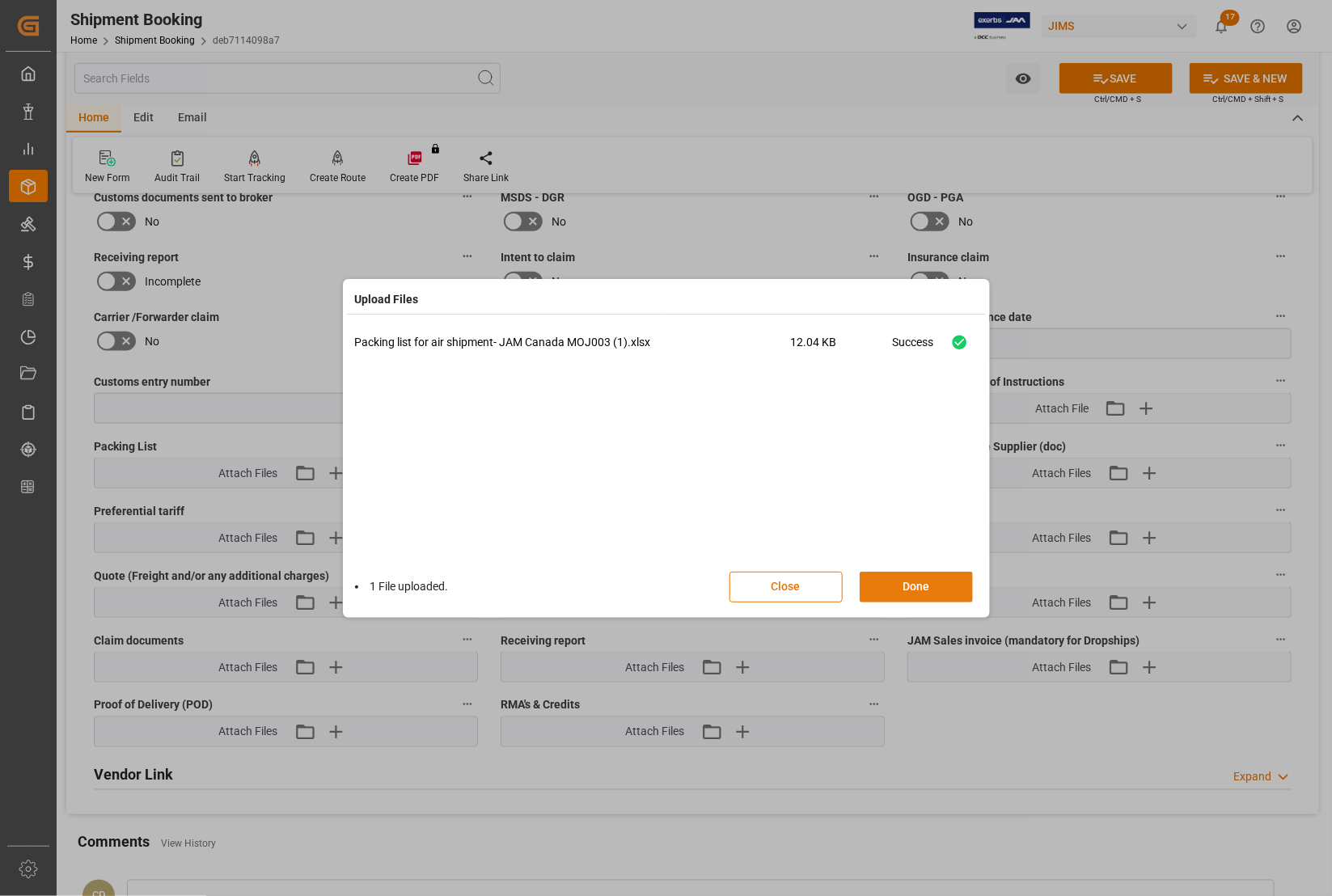
click at [920, 587] on button "Done" at bounding box center [916, 587] width 113 height 31
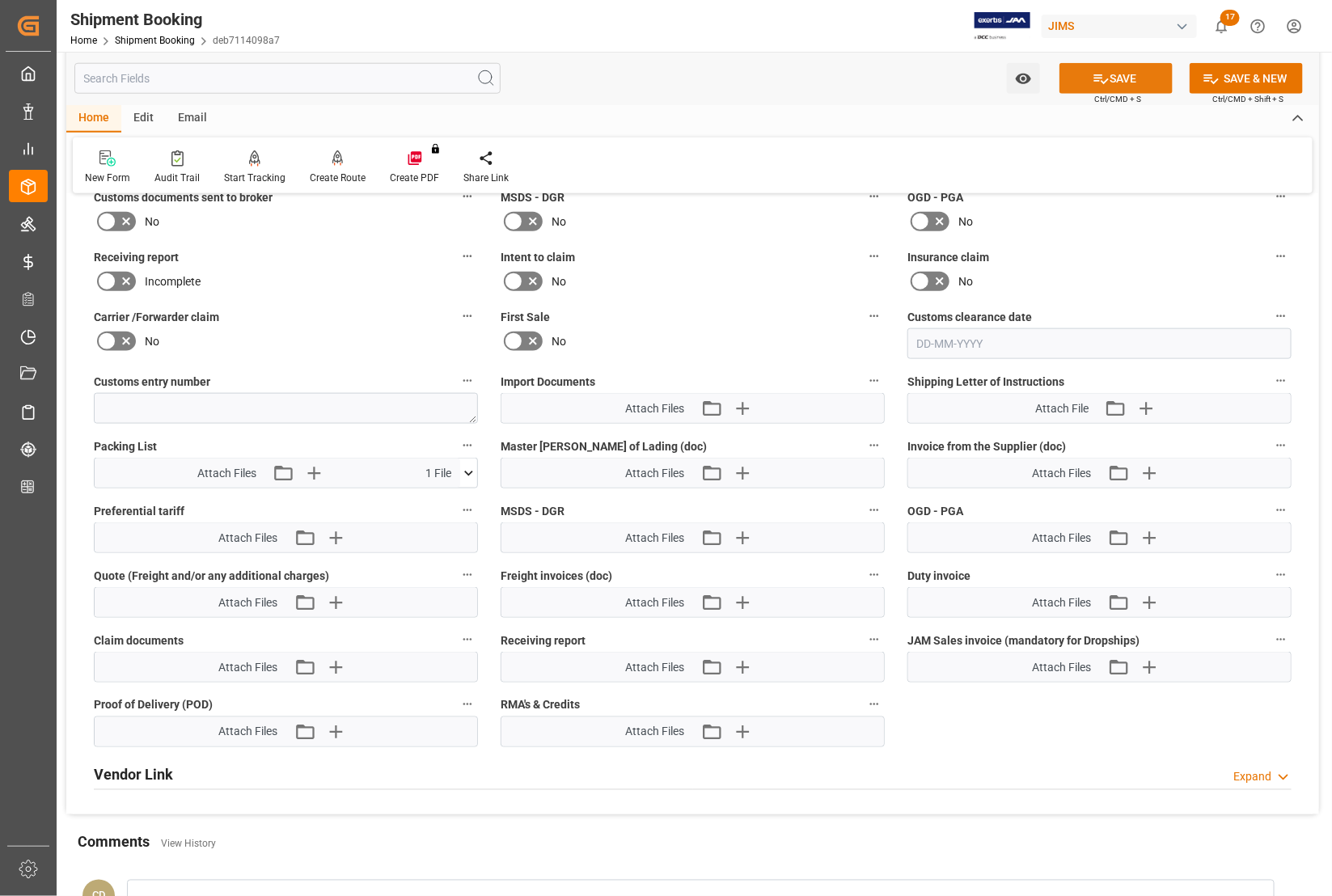
click at [1132, 73] on button "SAVE" at bounding box center [1116, 78] width 113 height 31
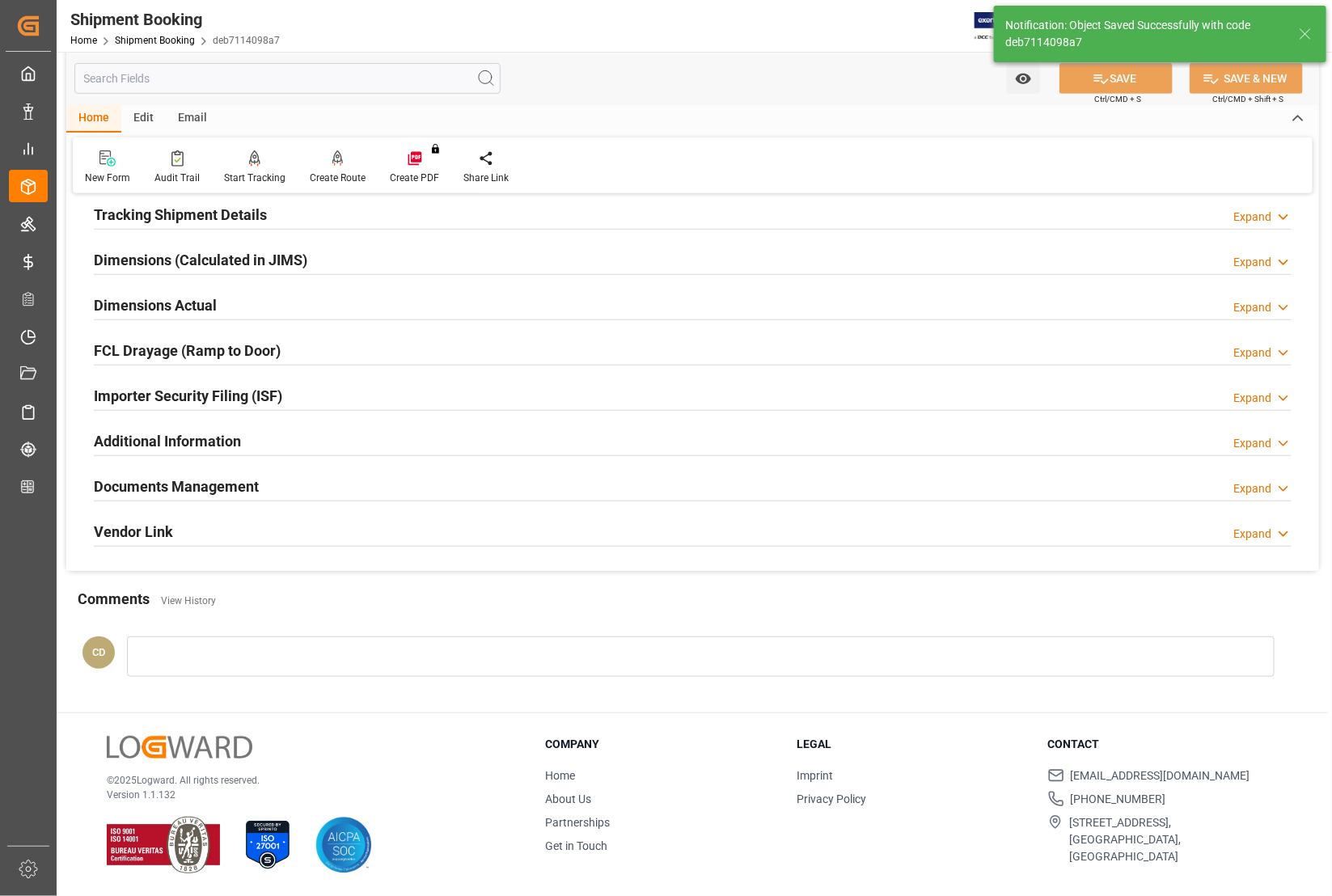
scroll to position [319, 0]
